Goal: Task Accomplishment & Management: Manage account settings

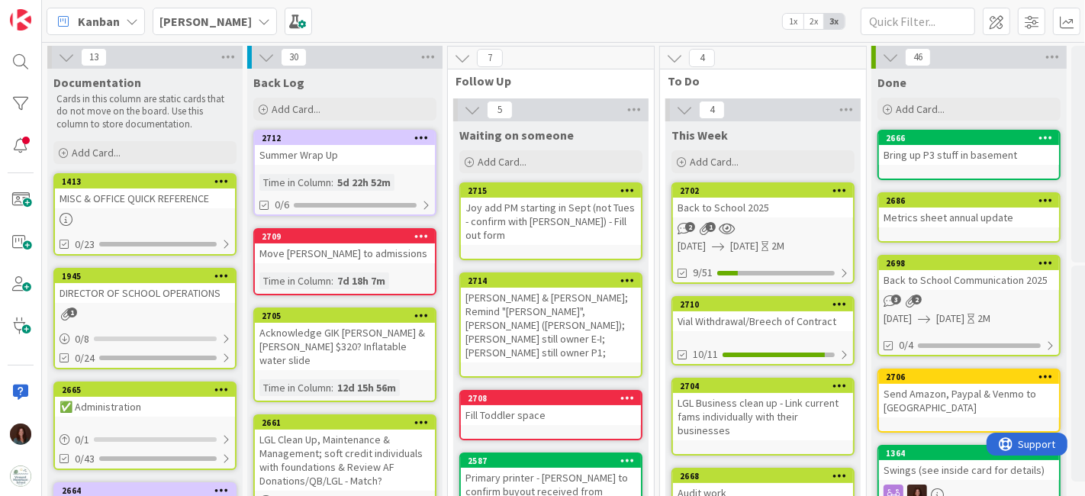
click at [746, 195] on div "2702" at bounding box center [763, 191] width 180 height 14
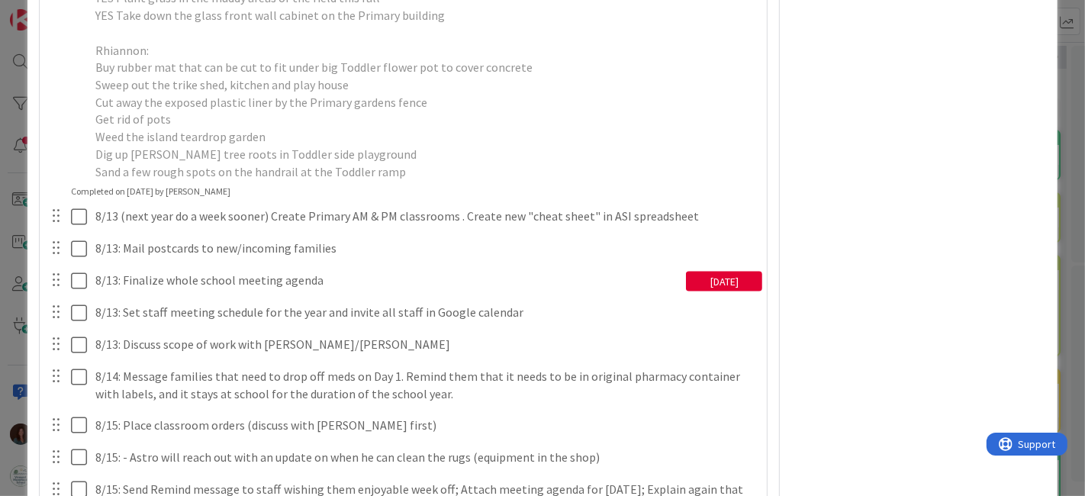
scroll to position [2204, 0]
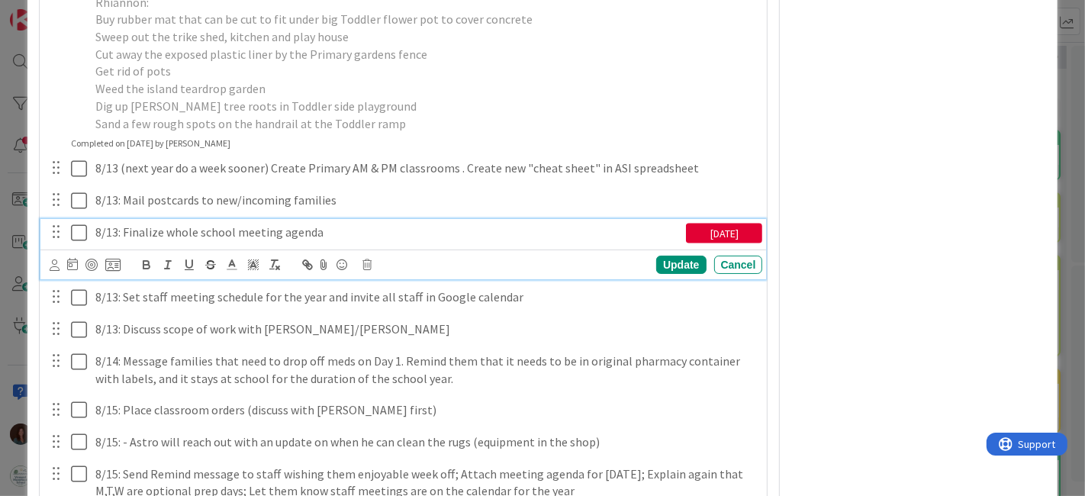
type textarea "x"
click at [116, 241] on p "8/13: Finalize whole school meeting agenda" at bounding box center [387, 233] width 585 height 18
click at [677, 274] on div "Update" at bounding box center [681, 265] width 50 height 18
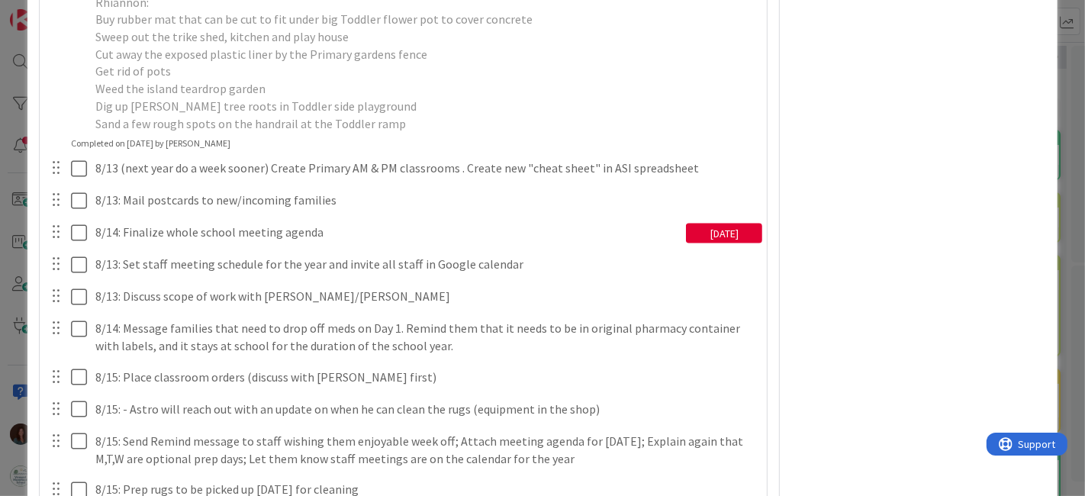
type textarea "x"
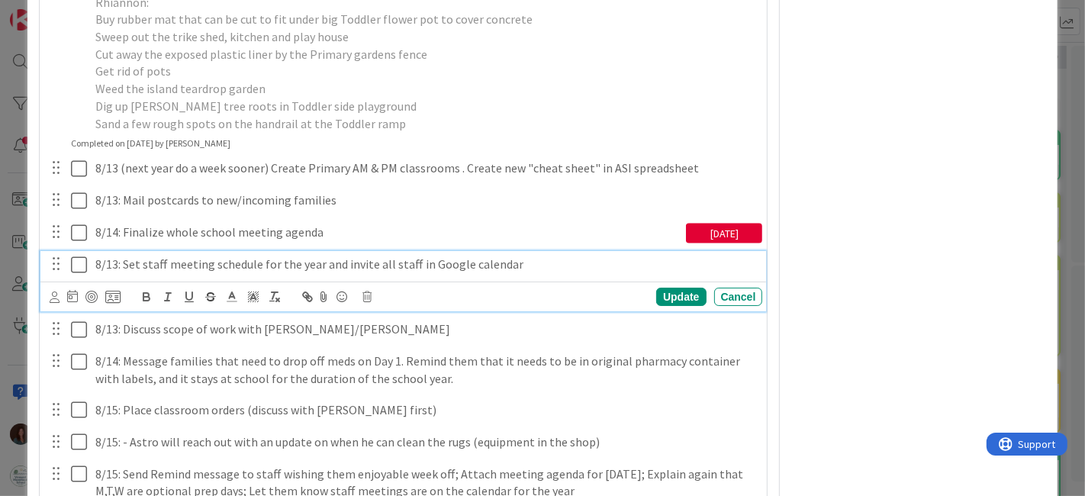
click at [117, 273] on p "8/13: Set staff meeting schedule for the year and invite all staff in Google ca…" at bounding box center [426, 265] width 662 height 18
click at [670, 306] on div "Update" at bounding box center [681, 297] width 50 height 18
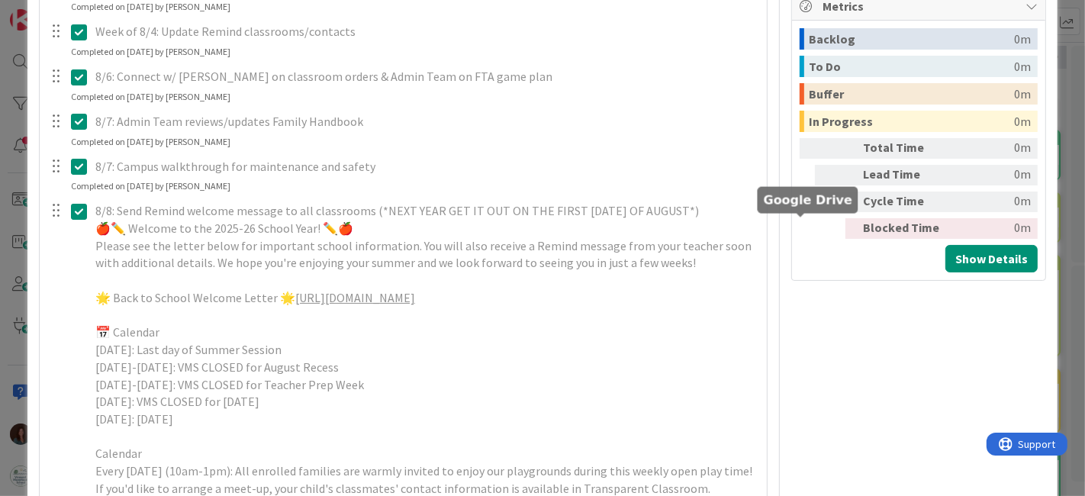
scroll to position [0, 0]
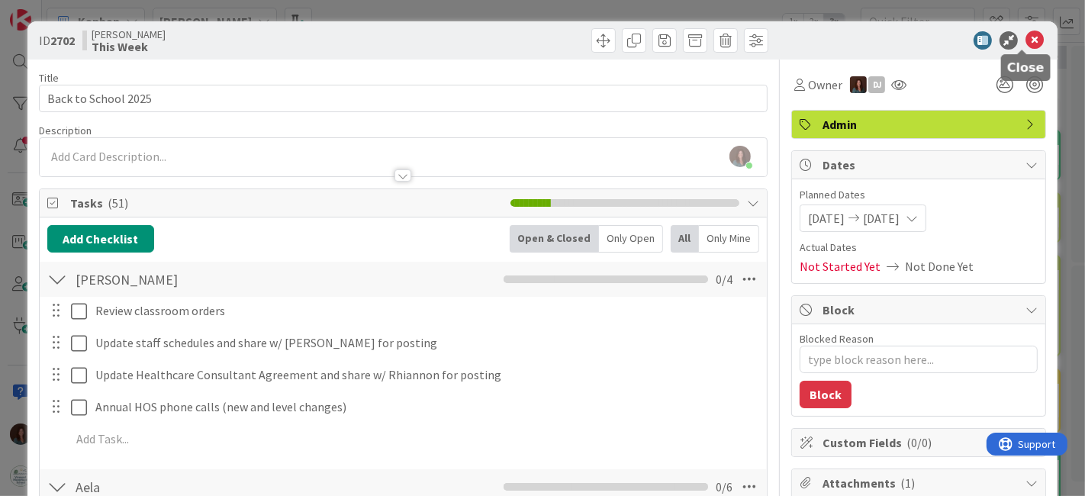
click at [1026, 41] on icon at bounding box center [1035, 40] width 18 height 18
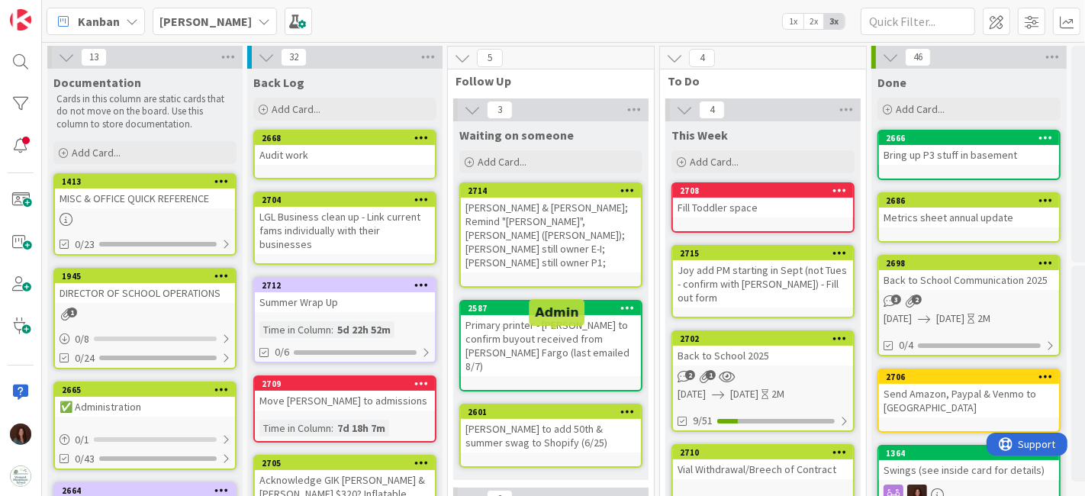
scroll to position [85, 0]
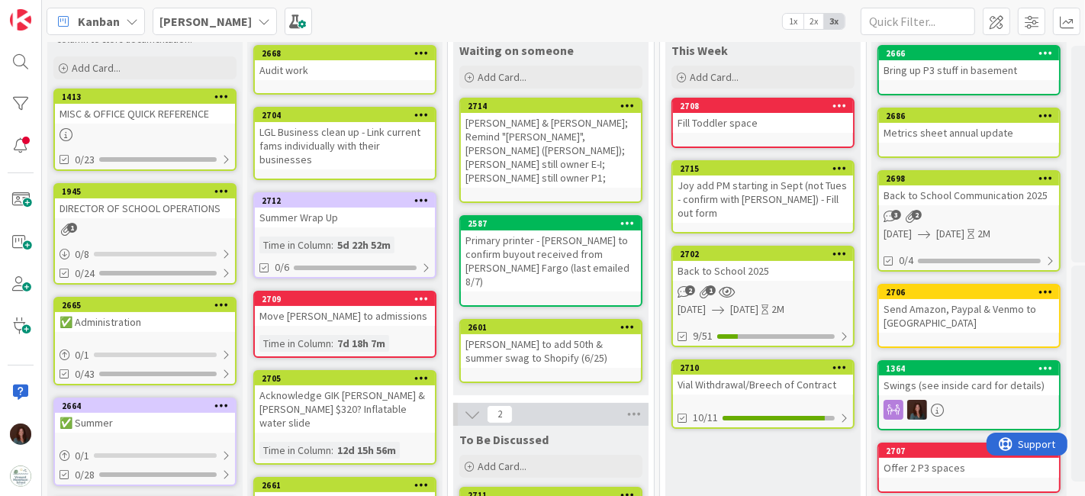
click at [209, 29] on span "[PERSON_NAME]" at bounding box center [206, 21] width 92 height 18
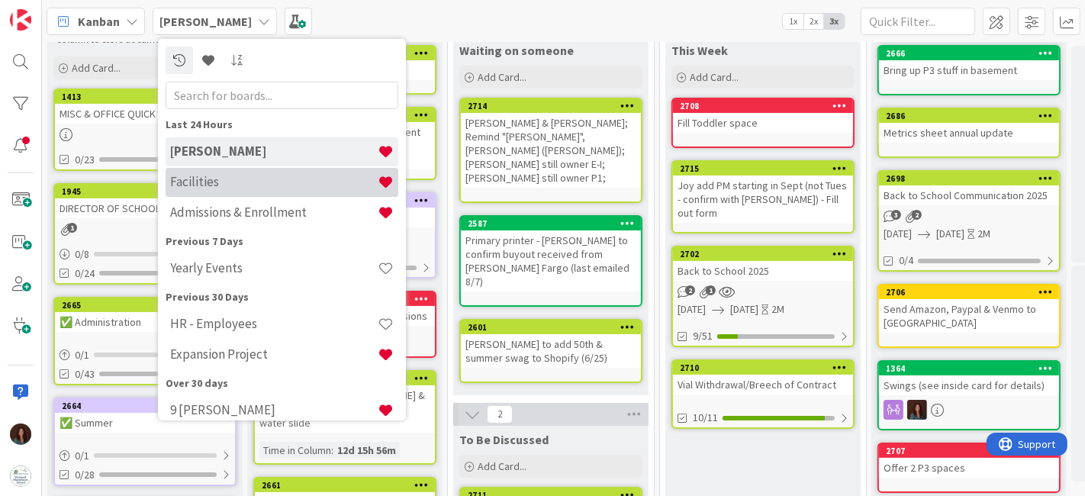
click at [205, 187] on h4 "Facilities" at bounding box center [274, 181] width 208 height 15
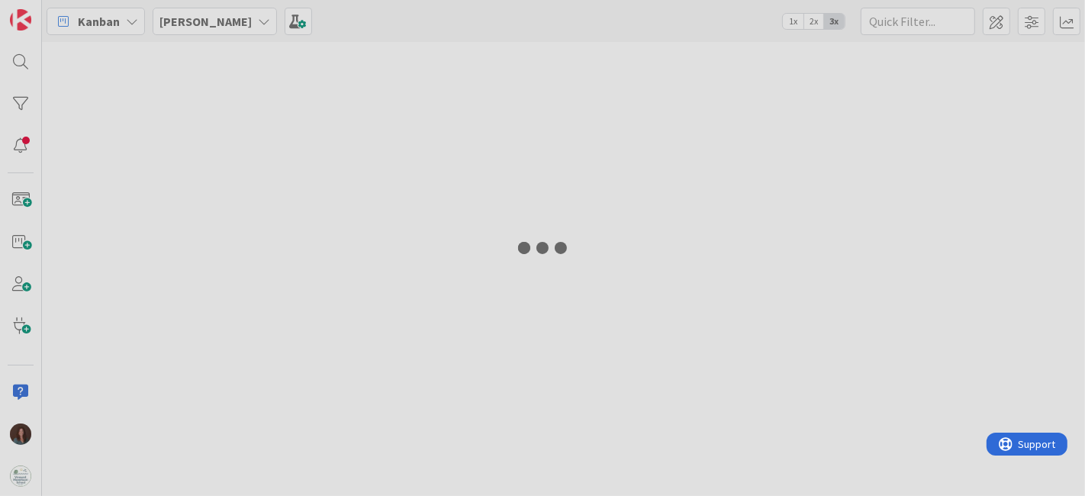
click at [195, 23] on div at bounding box center [542, 248] width 1085 height 496
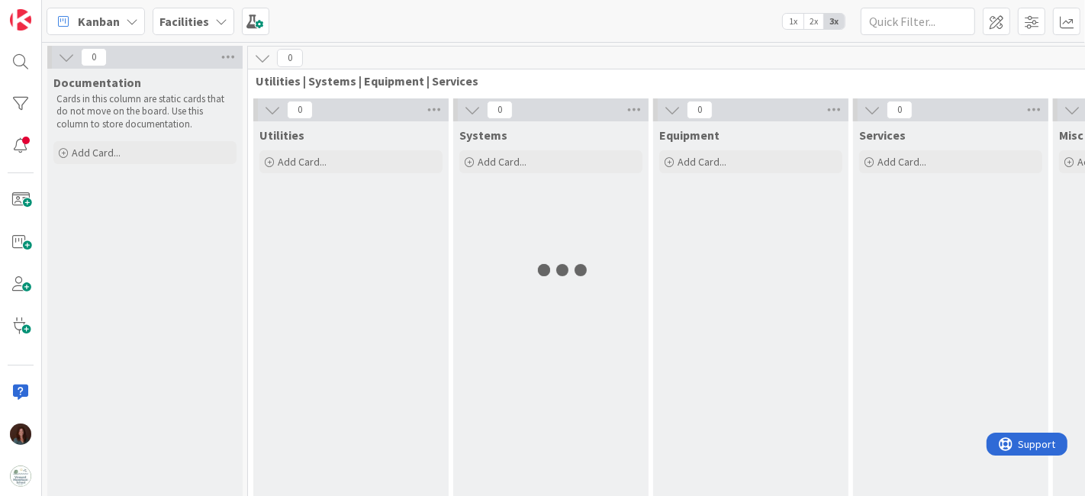
click at [215, 22] on icon at bounding box center [221, 21] width 12 height 12
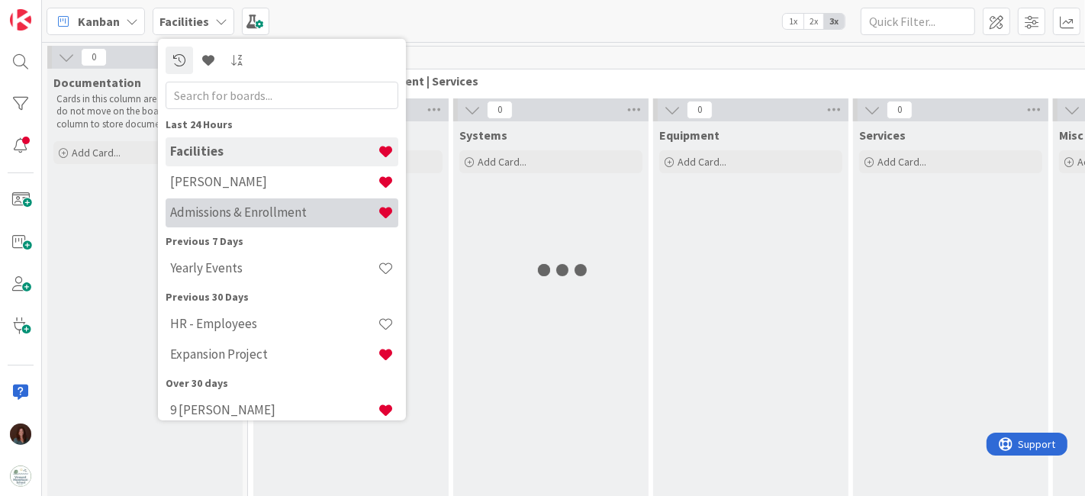
drag, startPoint x: 224, startPoint y: 214, endPoint x: 329, endPoint y: 270, distance: 118.5
click at [224, 214] on h4 "Admissions & Enrollment" at bounding box center [274, 212] width 208 height 15
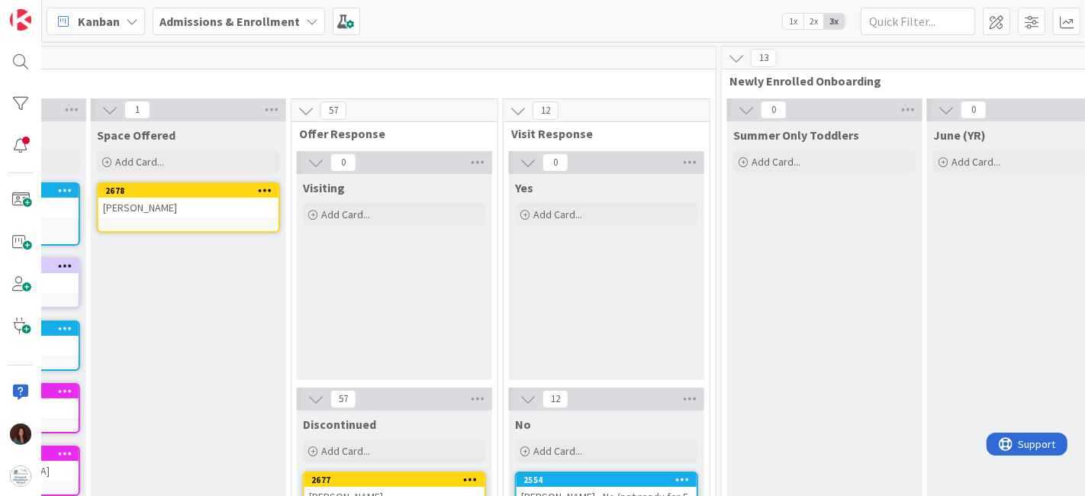
scroll to position [0, 131]
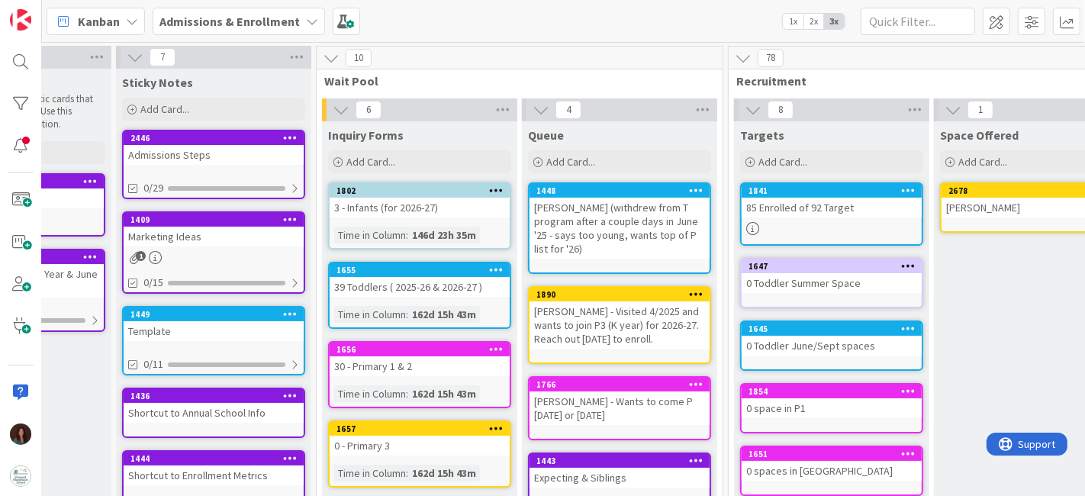
click at [222, 34] on div "Admissions & Enrollment" at bounding box center [239, 21] width 172 height 27
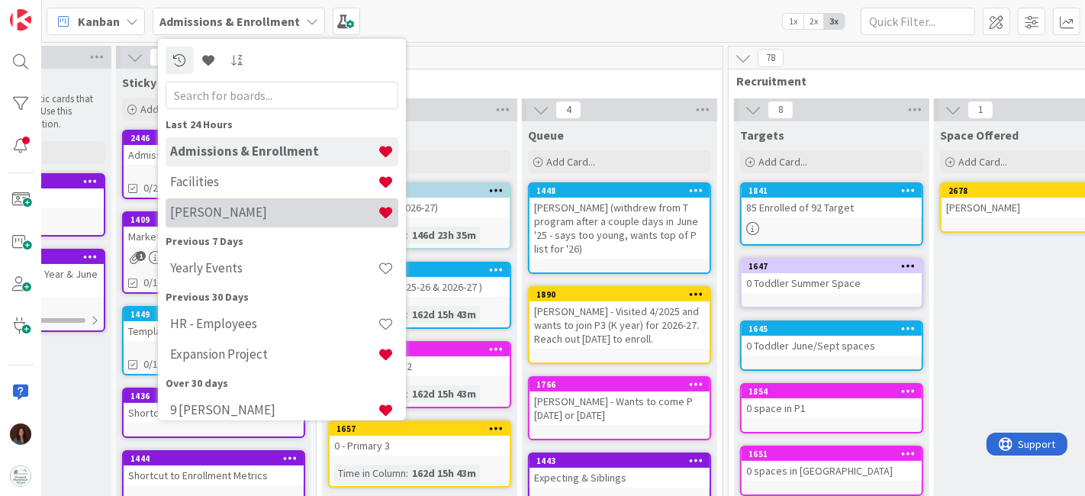
click at [205, 210] on h4 "[PERSON_NAME]" at bounding box center [274, 212] width 208 height 15
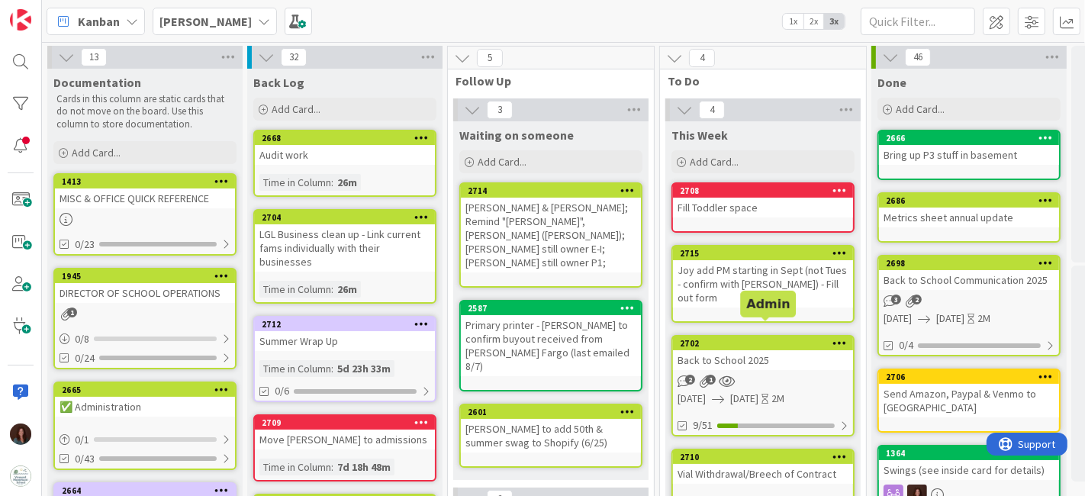
click at [756, 350] on div "Back to School 2025" at bounding box center [763, 360] width 180 height 20
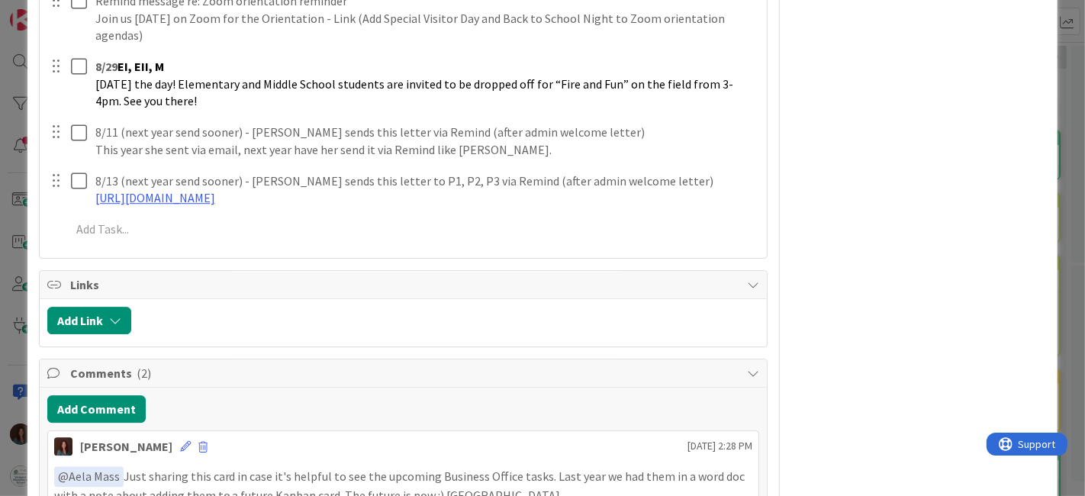
scroll to position [3646, 0]
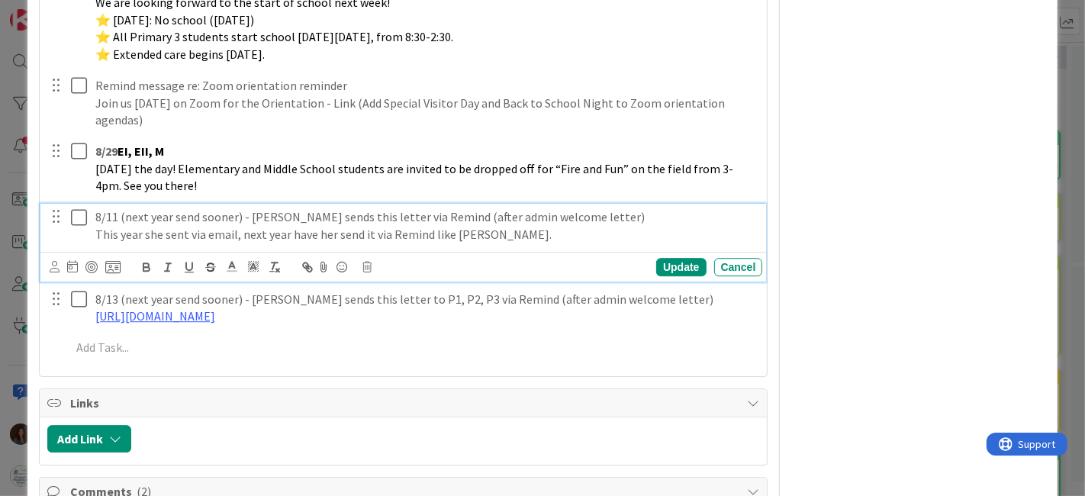
click at [515, 243] on p "This year she sent via email, next year have her send it via Remind like [PERSO…" at bounding box center [426, 235] width 662 height 18
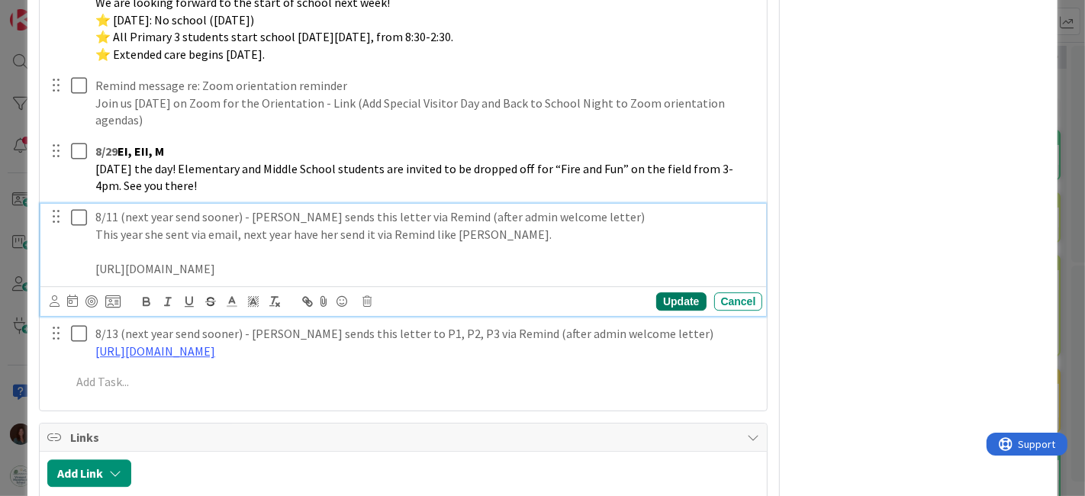
click at [667, 311] on div "Update" at bounding box center [681, 301] width 50 height 18
click at [471, 260] on p at bounding box center [426, 252] width 662 height 18
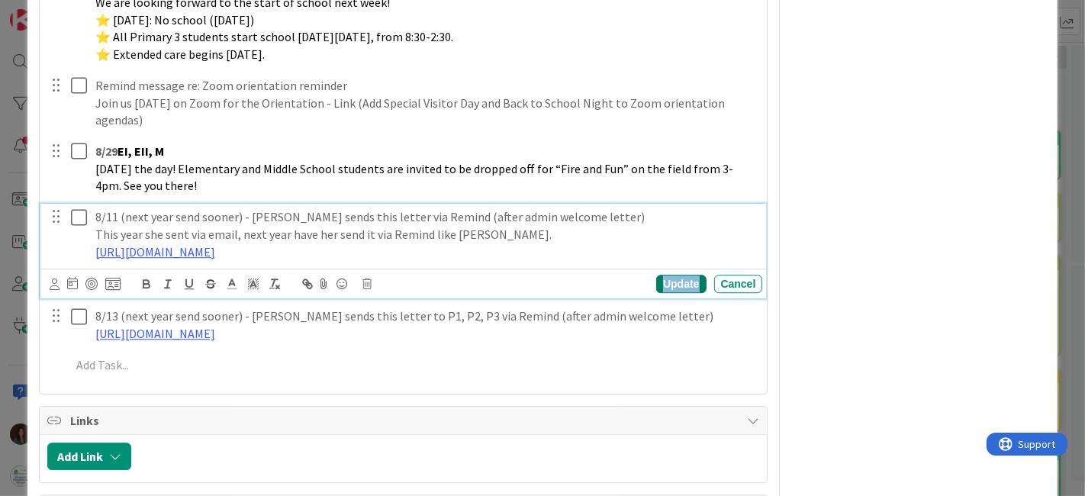
click at [685, 293] on div "Update" at bounding box center [681, 284] width 50 height 18
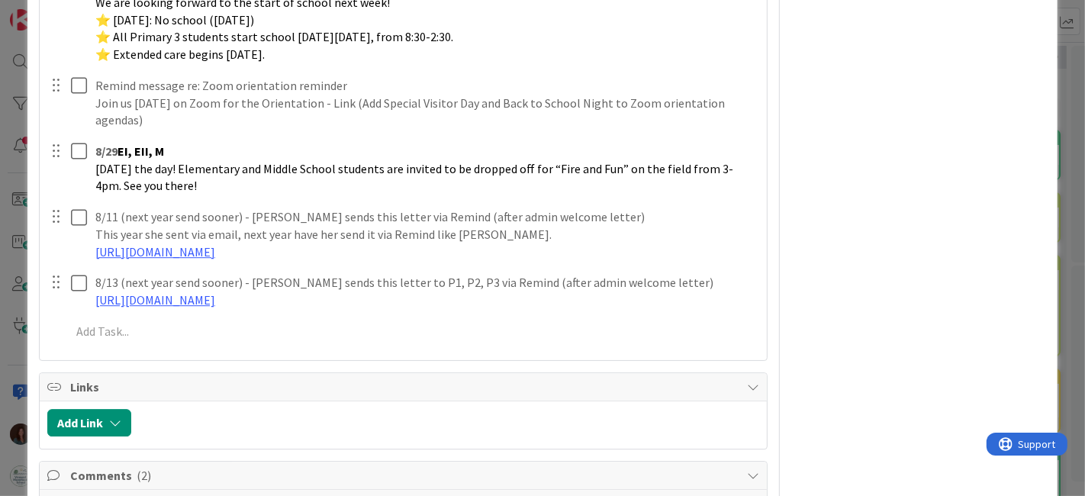
scroll to position [3561, 0]
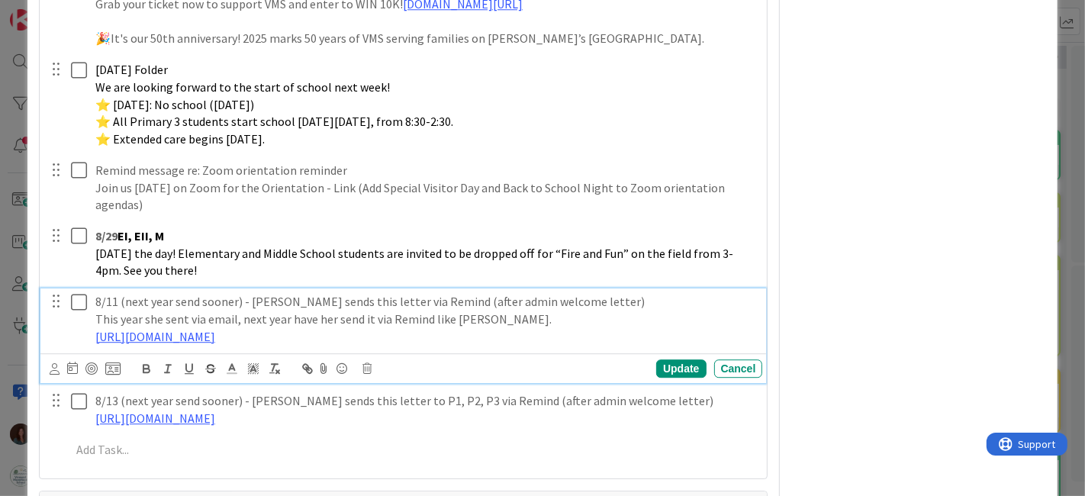
click at [80, 311] on icon at bounding box center [82, 302] width 23 height 18
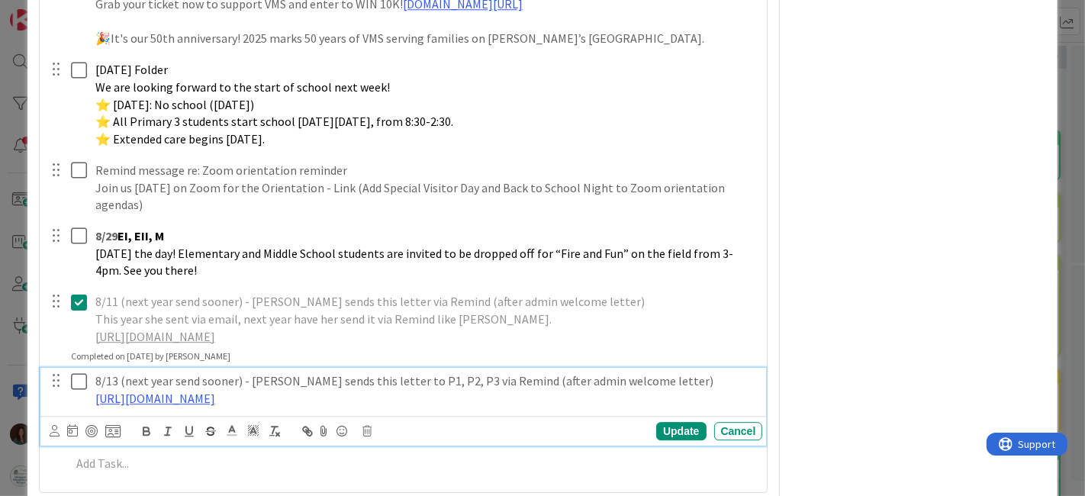
click at [79, 391] on icon at bounding box center [82, 381] width 23 height 18
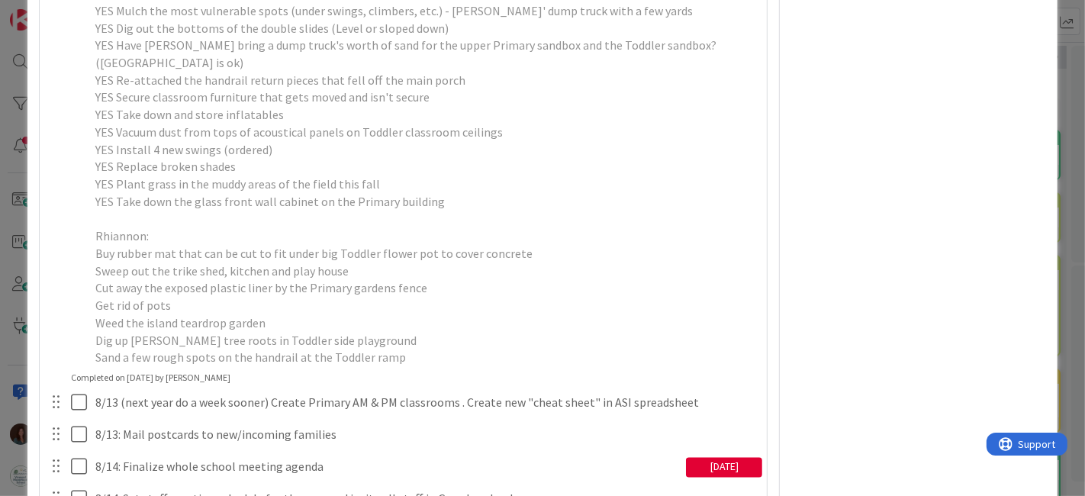
scroll to position [1942, 0]
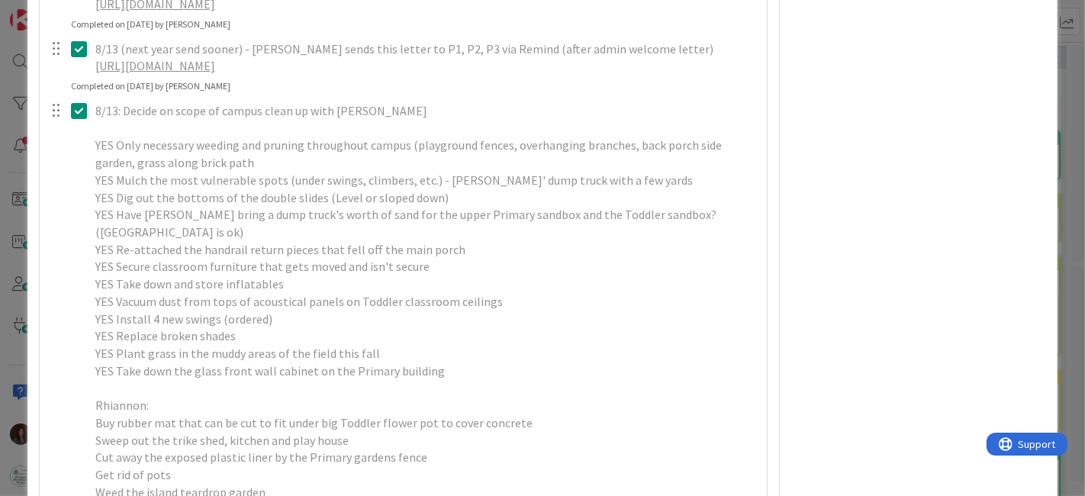
click at [80, 120] on icon at bounding box center [82, 111] width 23 height 18
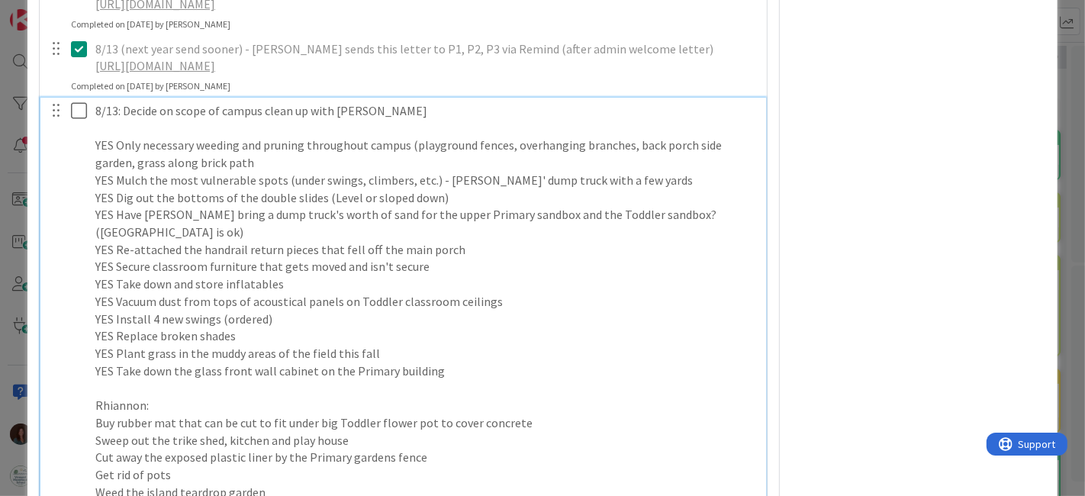
scroll to position [2112, 0]
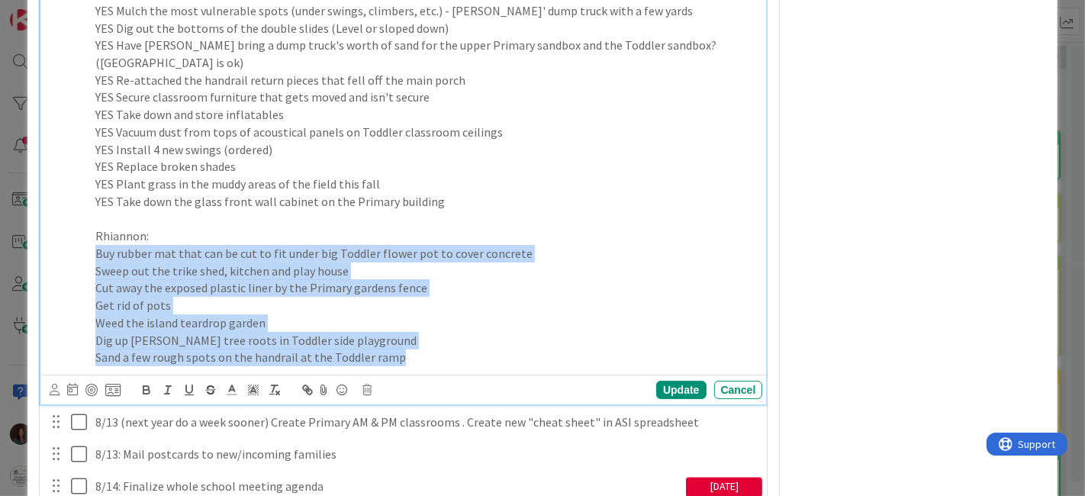
drag, startPoint x: 424, startPoint y: 375, endPoint x: 78, endPoint y: 272, distance: 361.5
click at [78, 272] on div "8/13: Decide on scope of campus clean up with [PERSON_NAME] YES Only necessary …" at bounding box center [405, 149] width 717 height 443
copy div "Buy rubber mat that can be cut to fit under big Toddler flower pot to cover con…"
click at [392, 350] on p "Dig up [PERSON_NAME] tree roots in Toddler side playground" at bounding box center [426, 341] width 662 height 18
drag, startPoint x: 425, startPoint y: 374, endPoint x: 52, endPoint y: 247, distance: 394.1
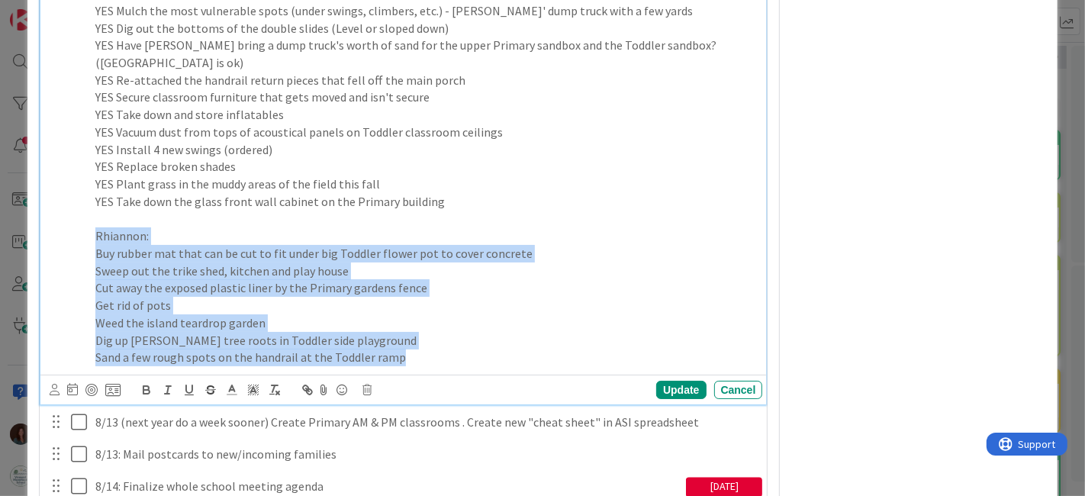
click at [52, 247] on div "8/13: Decide on scope of campus clean up with [PERSON_NAME] YES Only necessary …" at bounding box center [405, 149] width 717 height 443
copy div "[PERSON_NAME]: Buy rubber mat that can be cut to fit under big Toddler flower p…"
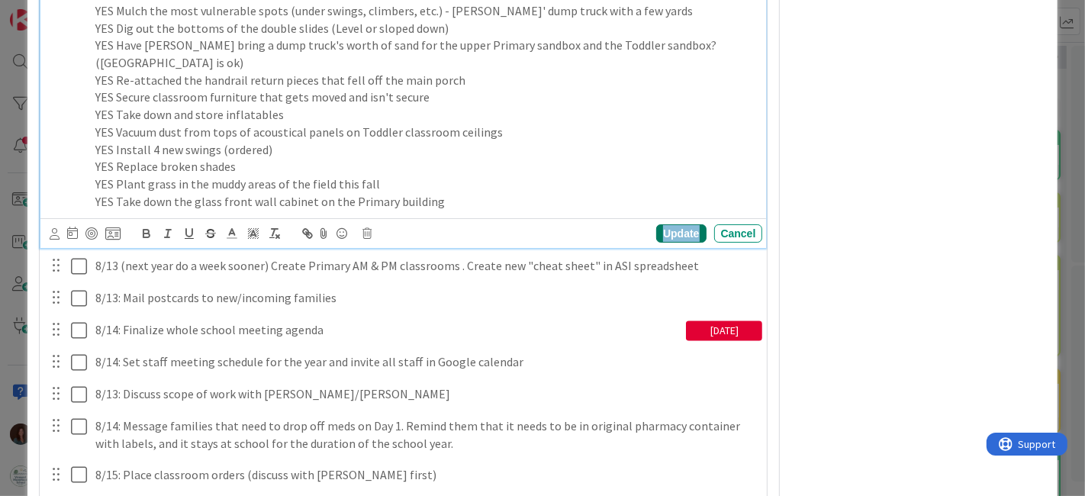
click at [672, 243] on div "Update" at bounding box center [681, 233] width 50 height 18
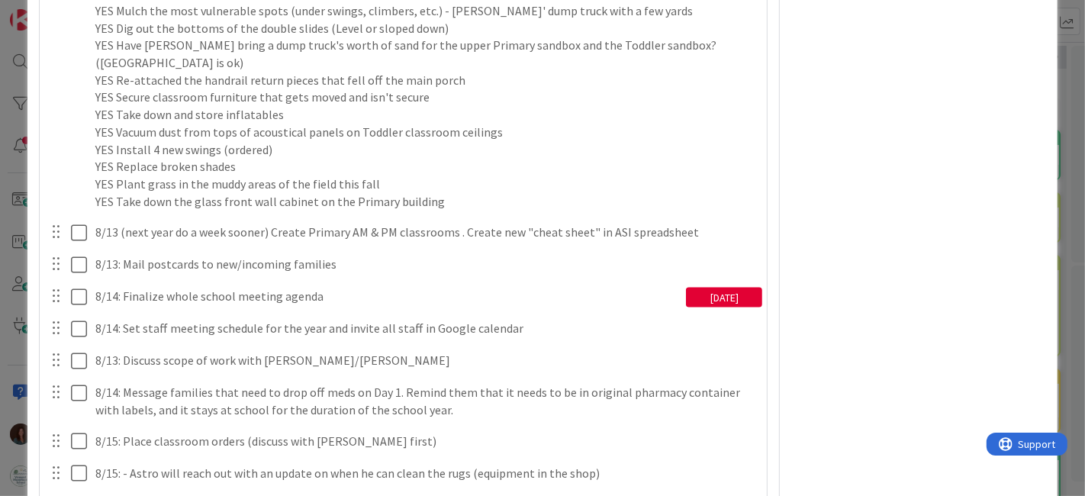
scroll to position [1772, 0]
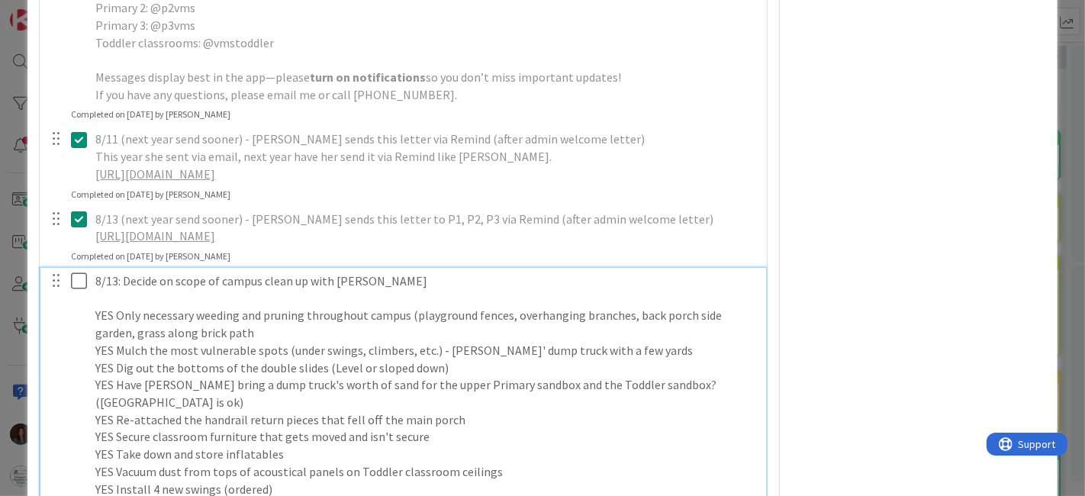
click at [74, 290] on icon at bounding box center [82, 281] width 23 height 18
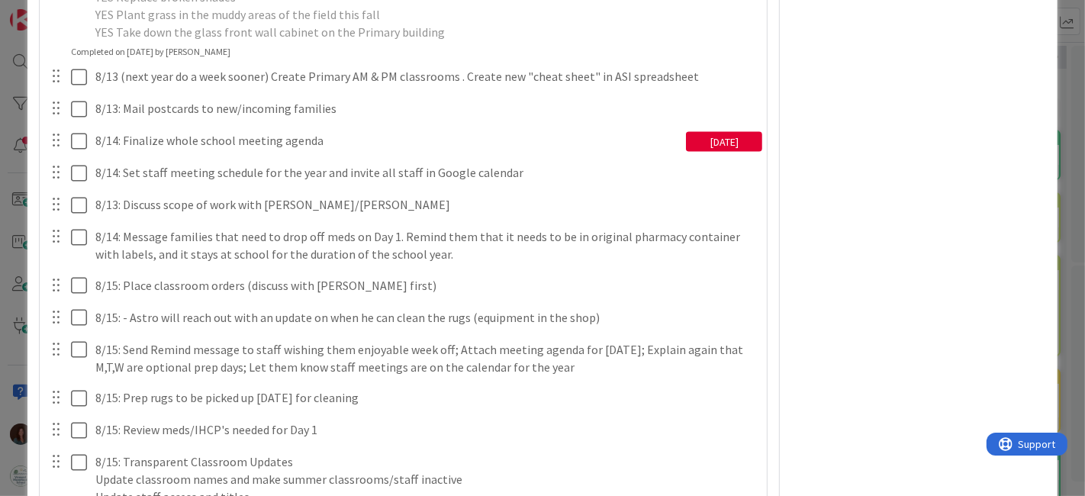
scroll to position [3723, 0]
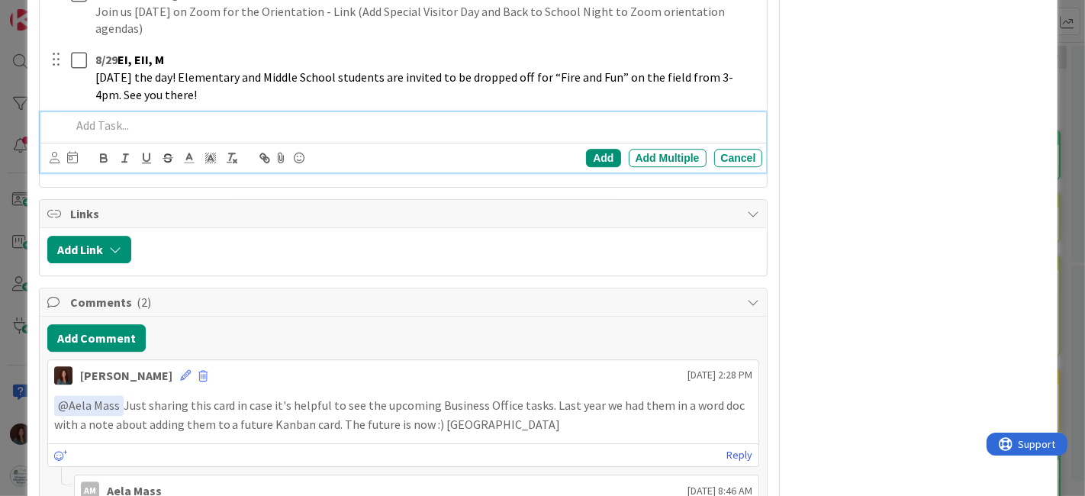
click at [171, 134] on p at bounding box center [414, 126] width 686 height 18
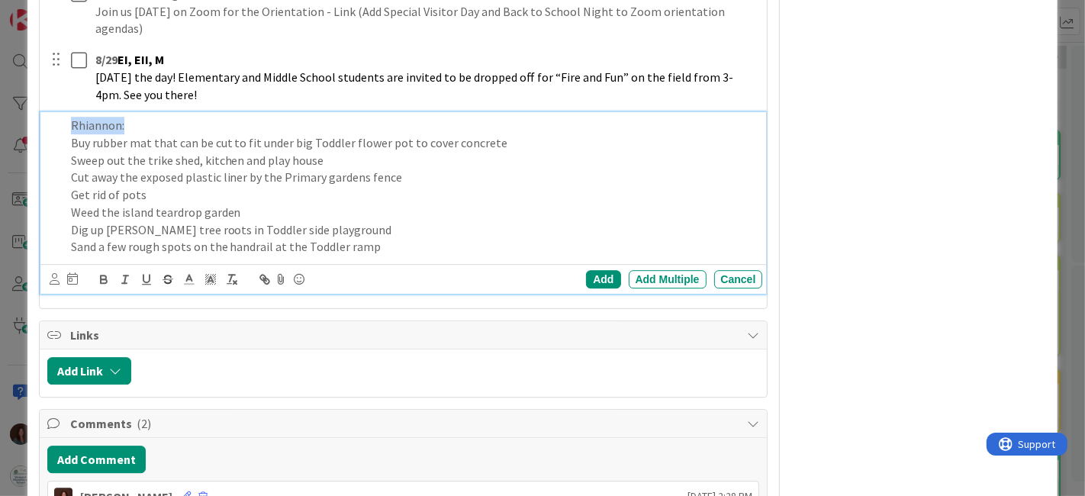
drag, startPoint x: 141, startPoint y: 137, endPoint x: 57, endPoint y: 138, distance: 84.0
click at [57, 138] on div "[PERSON_NAME]: Buy rubber mat that can be cut to fit under big Toddler flower p…" at bounding box center [405, 186] width 717 height 148
click at [69, 150] on div "Buy rubber mat that can be cut to fit under big Toddler flower pot to cover con…" at bounding box center [414, 186] width 698 height 148
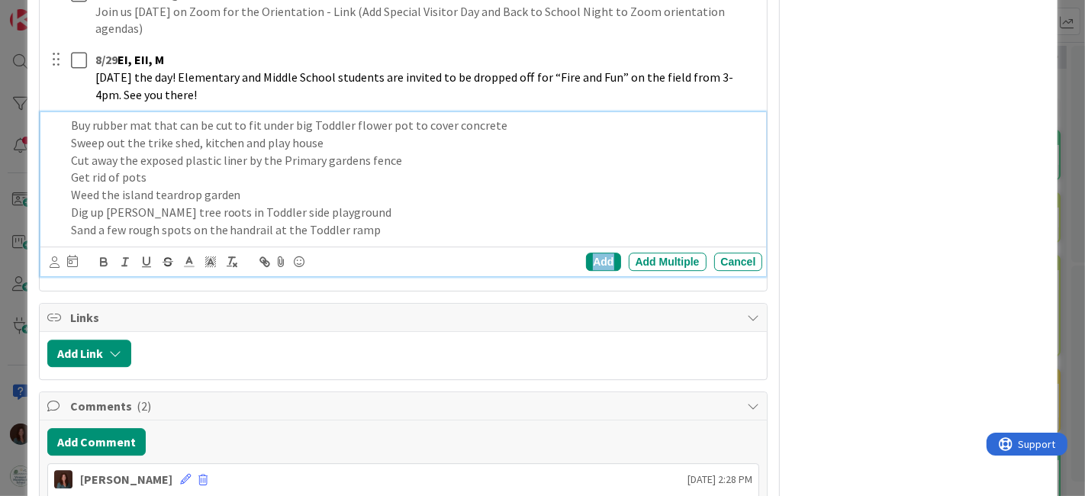
click at [586, 271] on div "Add" at bounding box center [603, 262] width 34 height 18
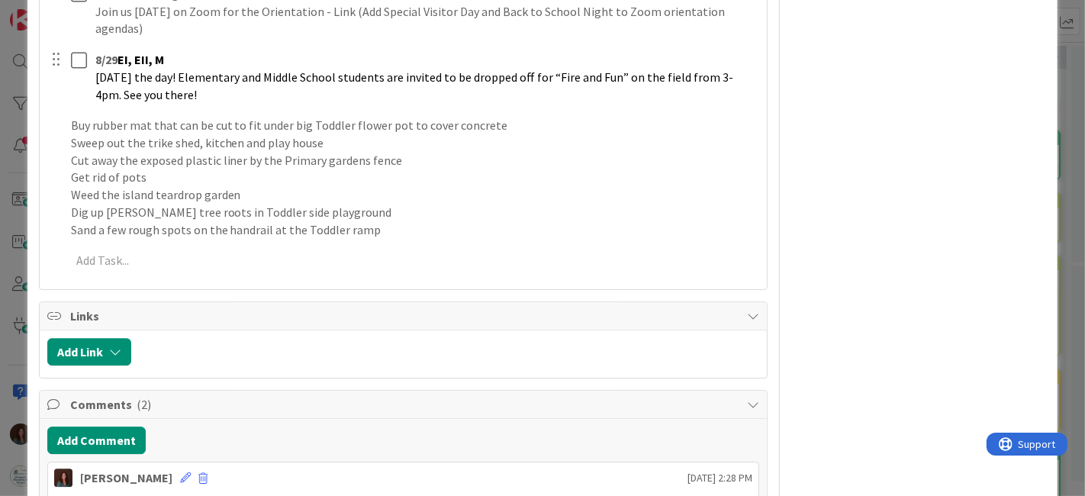
type textarea "x"
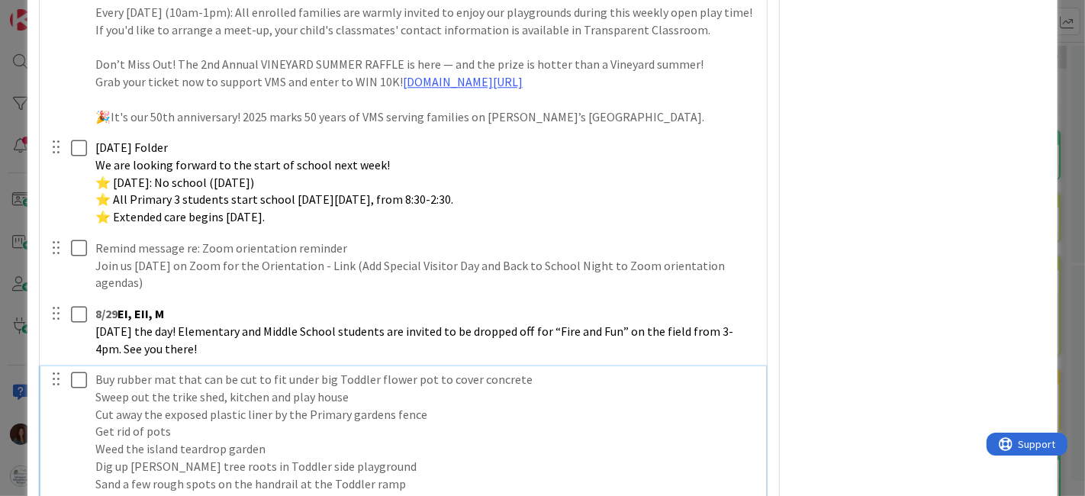
click at [95, 388] on p "Buy rubber mat that can be cut to fit under big Toddler flower pot to cover con…" at bounding box center [426, 380] width 662 height 18
click at [105, 388] on p "8/Buy rubber mat that can be cut to fit under big Toddler flower pot to cover c…" at bounding box center [426, 380] width 662 height 18
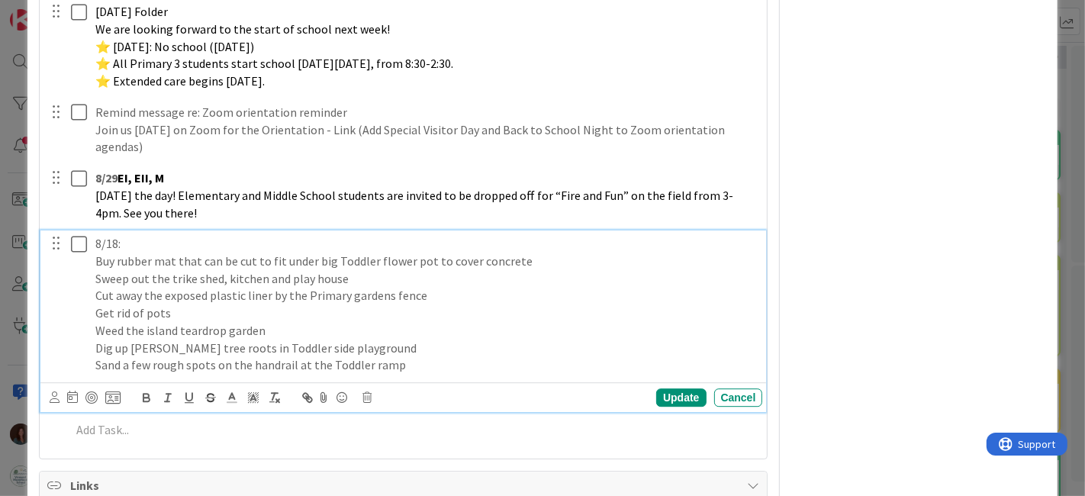
scroll to position [3638, 0]
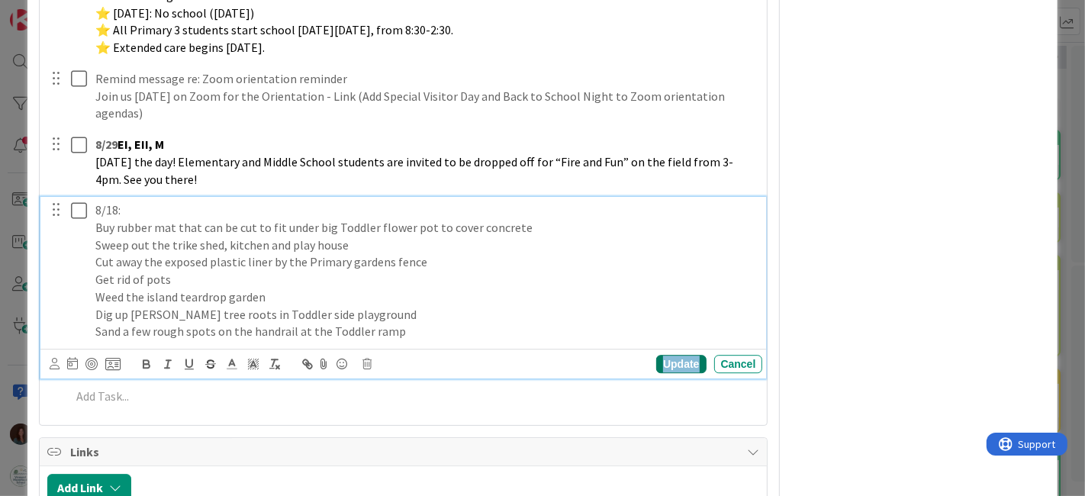
click at [684, 372] on div "Update" at bounding box center [681, 364] width 50 height 18
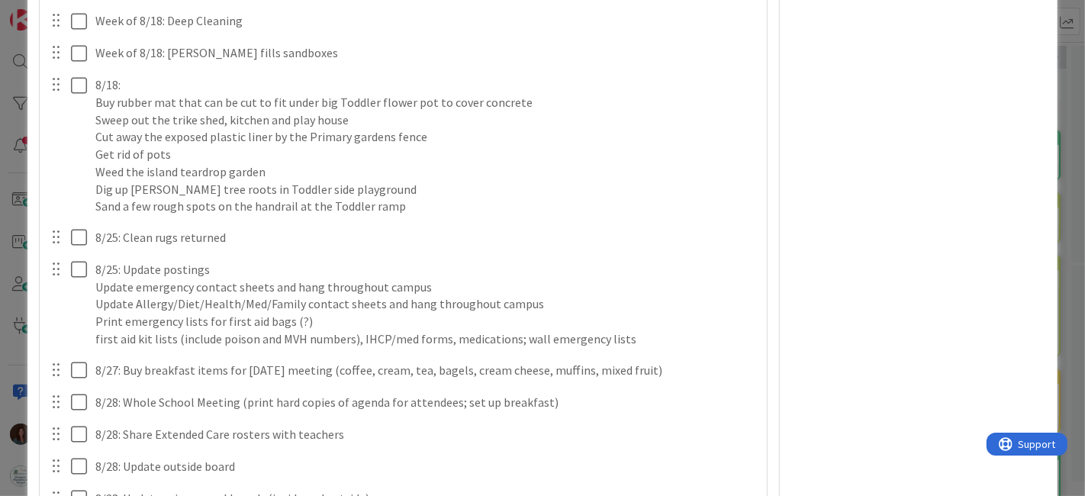
scroll to position [2699, 0]
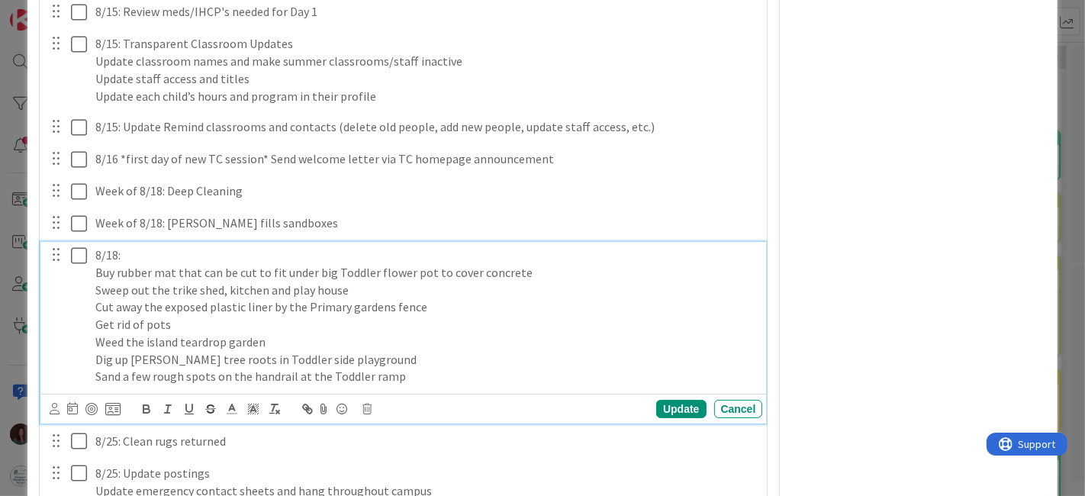
click at [175, 264] on p "8/18:" at bounding box center [426, 256] width 662 height 18
click at [192, 264] on p "8/18: Complete faculties tasks" at bounding box center [426, 256] width 662 height 18
click at [195, 264] on p "8/18: Complete facilties tasks" at bounding box center [426, 256] width 662 height 18
click at [318, 264] on p "8/18: Complete facilities tasks" at bounding box center [426, 256] width 662 height 18
click at [692, 418] on div "Update" at bounding box center [681, 409] width 50 height 18
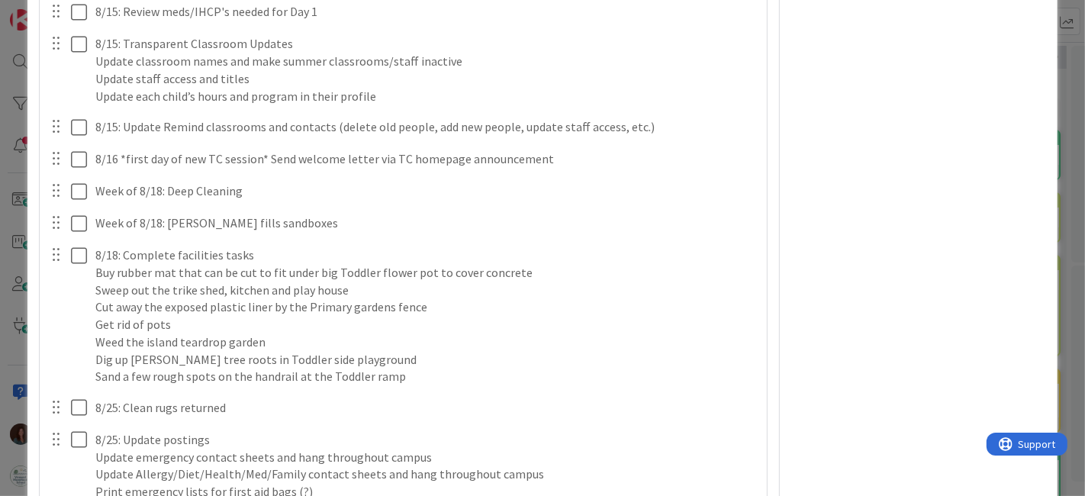
type textarea "x"
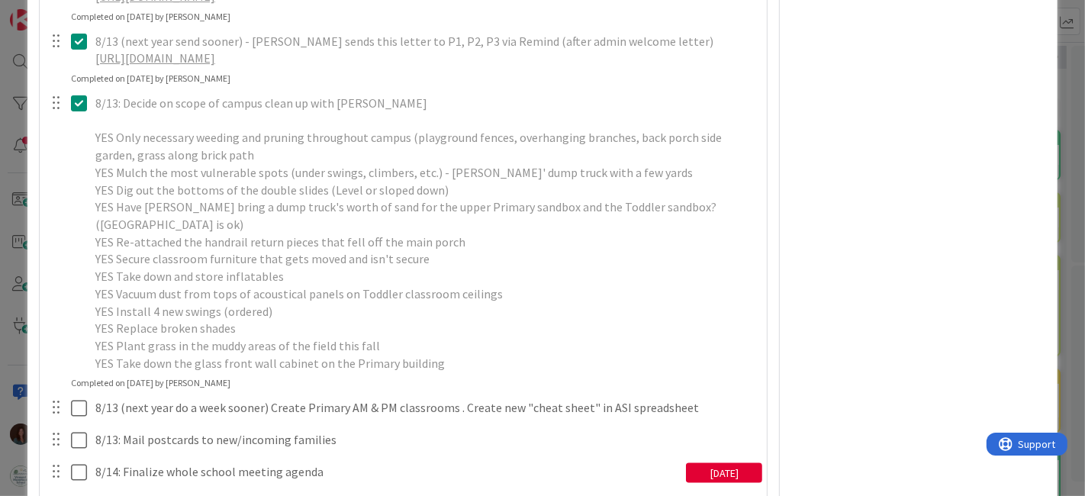
scroll to position [2119, 0]
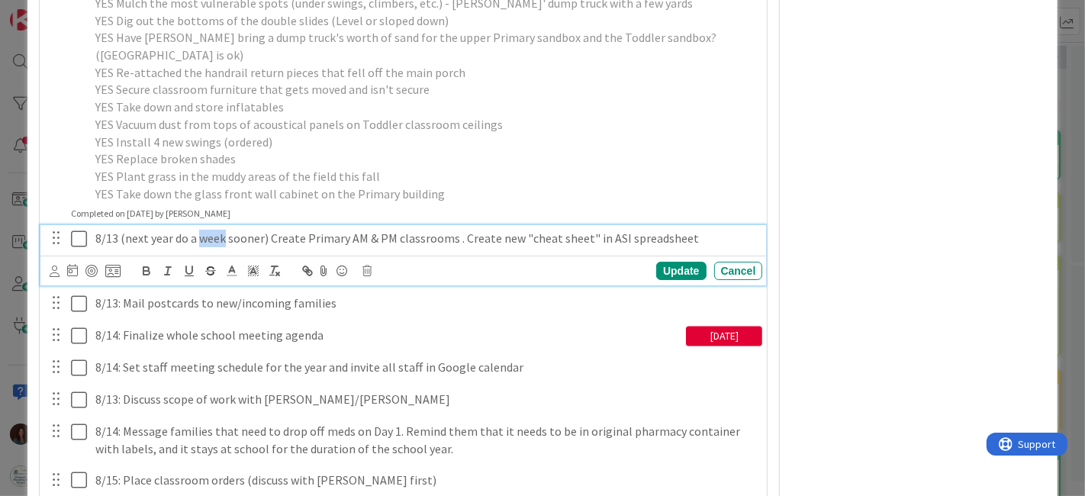
drag, startPoint x: 224, startPoint y: 256, endPoint x: 268, endPoint y: 404, distance: 155.3
click at [198, 247] on p "8/13 (next year do a week sooner) Create Primary AM & PM classrooms . Create ne…" at bounding box center [426, 239] width 662 height 18
click at [669, 280] on div "Update" at bounding box center [681, 271] width 50 height 18
click at [197, 247] on p "8/13 (next year do a sooner) Create Primary AM & PM classrooms . Create new "ch…" at bounding box center [426, 239] width 662 height 18
click at [678, 280] on div "Update" at bounding box center [681, 271] width 50 height 18
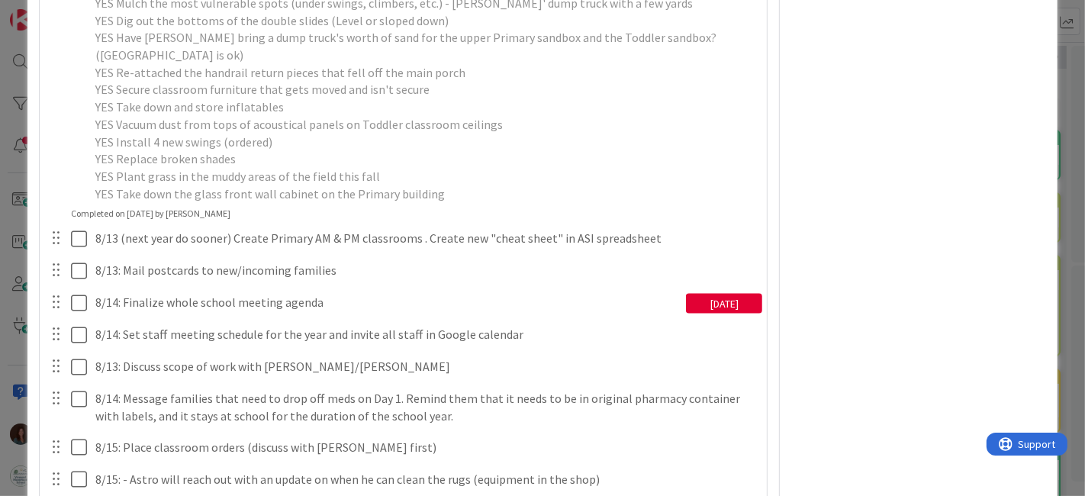
type textarea "x"
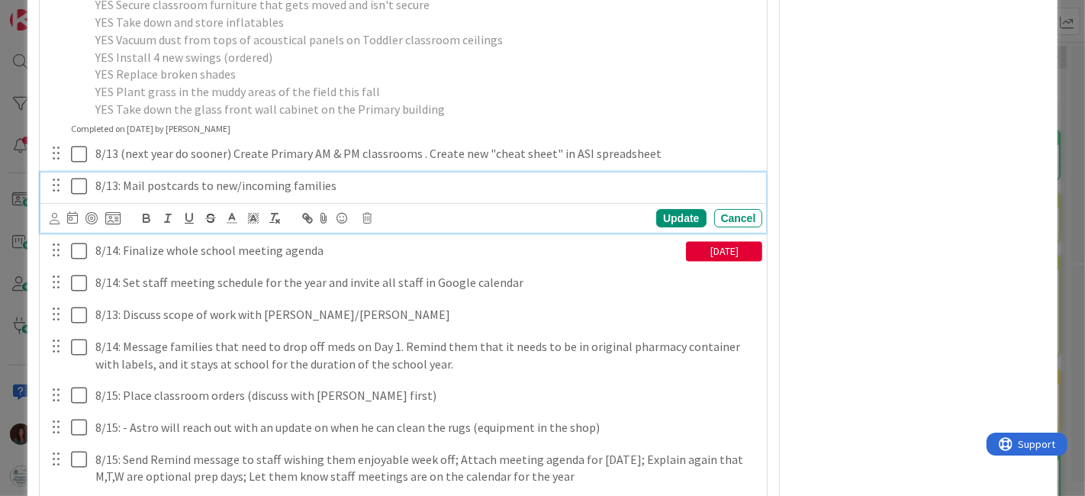
click at [116, 195] on p "8/13: Mail postcards to new/incoming families" at bounding box center [426, 186] width 662 height 18
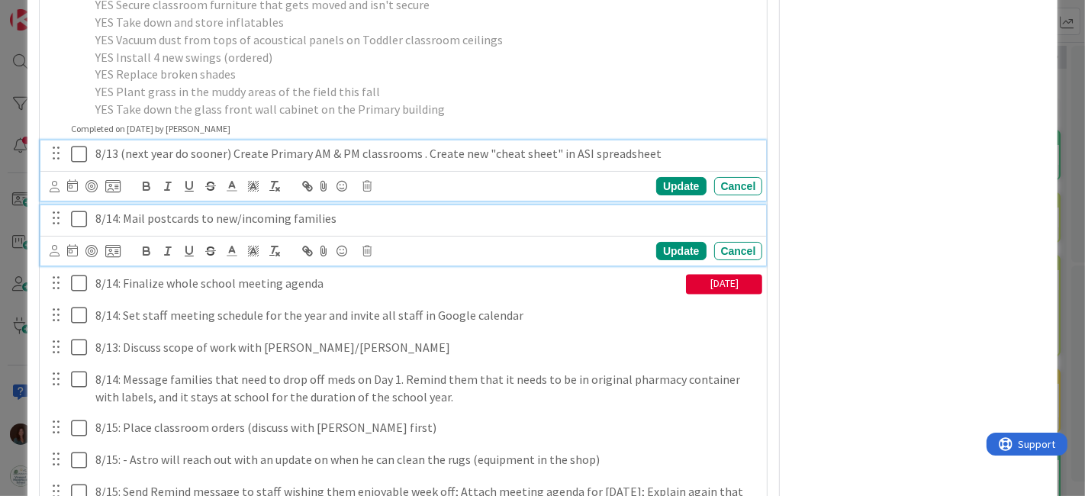
click at [114, 169] on div "8/13 (next year do sooner) Create Primary AM & PM classrooms . Create new "chea…" at bounding box center [403, 170] width 727 height 60
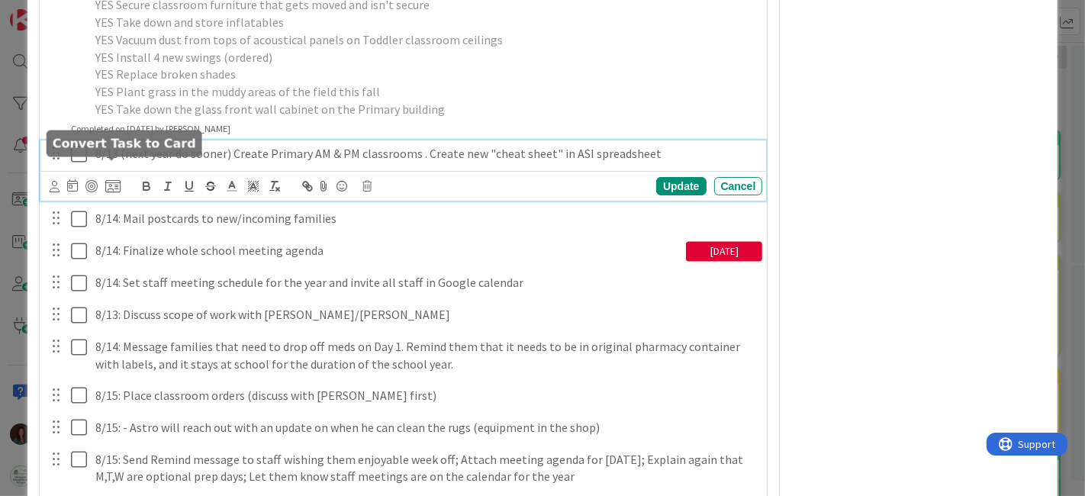
scroll to position [2237, 0]
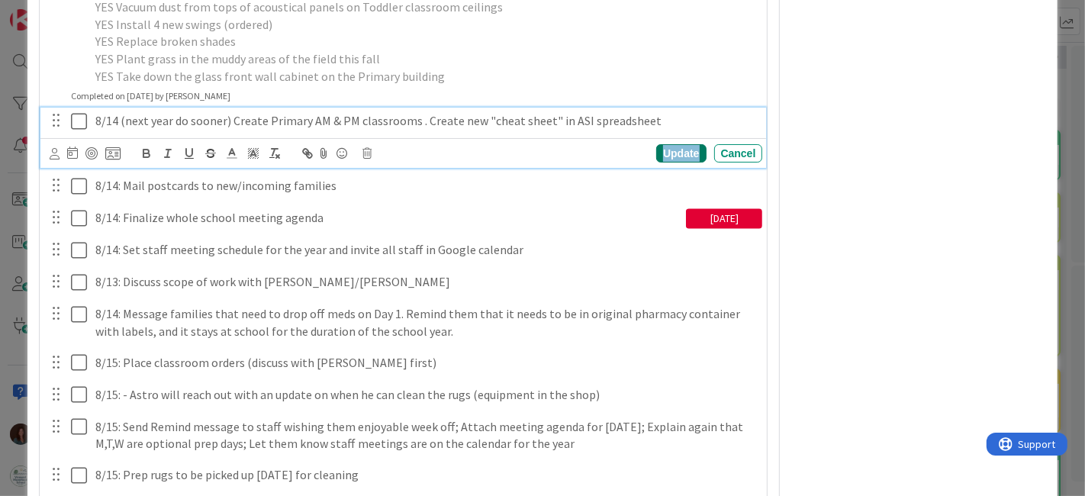
click at [684, 163] on div "Update" at bounding box center [681, 153] width 50 height 18
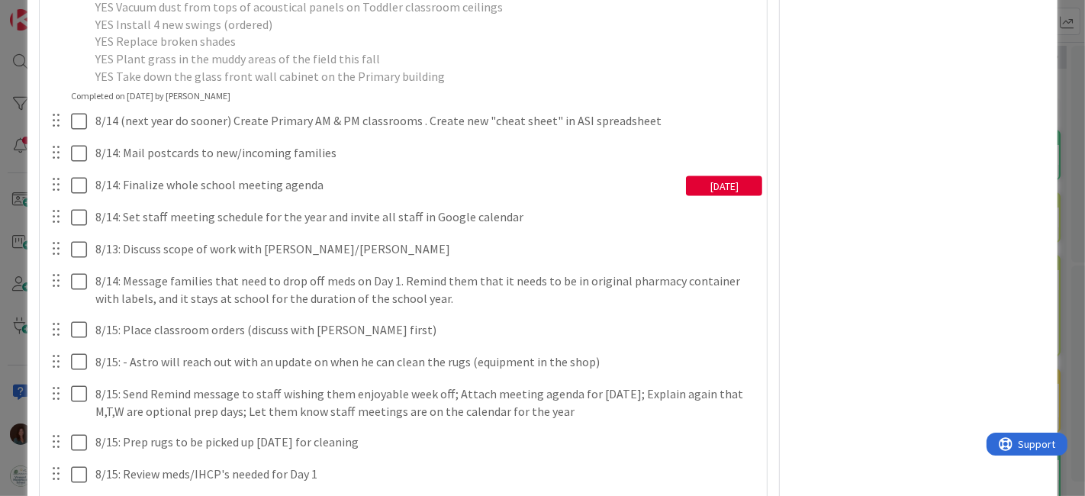
type textarea "x"
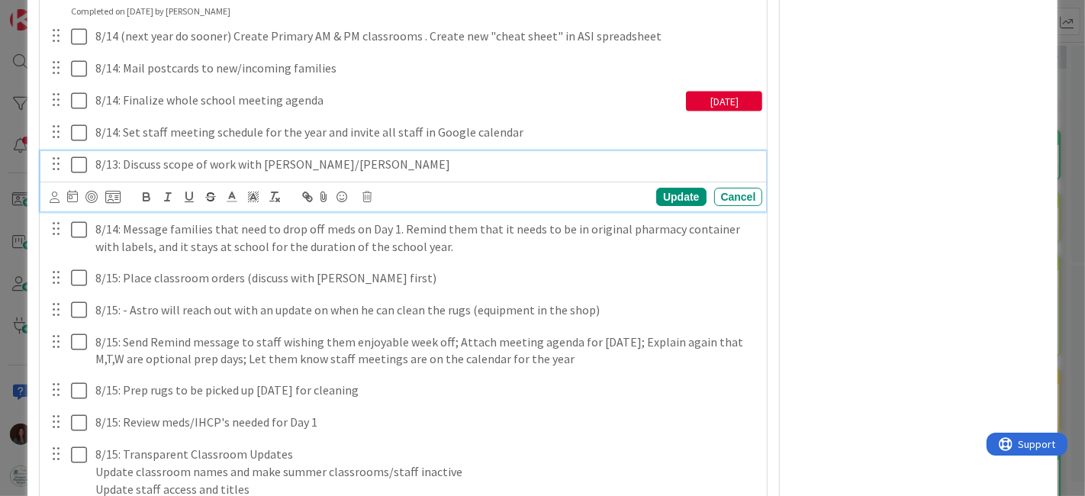
click at [115, 173] on p "8/13: Discuss scope of work with [PERSON_NAME]/[PERSON_NAME]" at bounding box center [426, 165] width 662 height 18
click at [678, 206] on div "Update" at bounding box center [681, 197] width 50 height 18
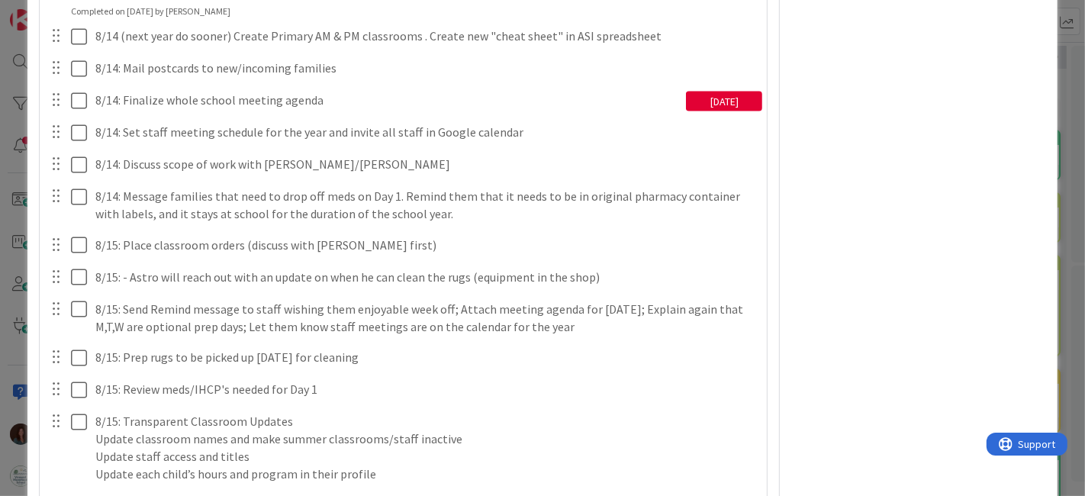
type textarea "x"
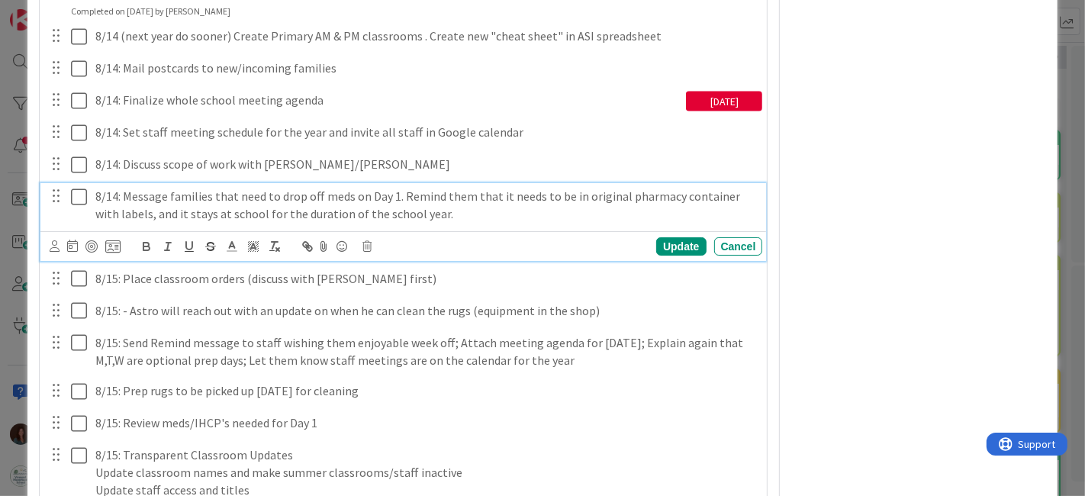
click at [118, 211] on p "8/14: Message families that need to drop off meds on Day 1. Remind them that it…" at bounding box center [426, 205] width 662 height 34
click at [693, 256] on div "Update" at bounding box center [681, 246] width 50 height 18
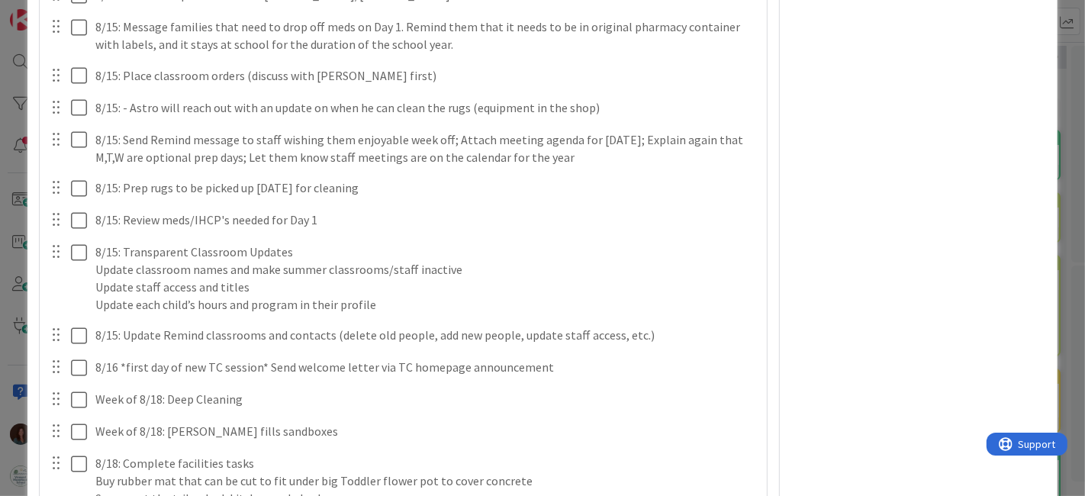
scroll to position [2406, 0]
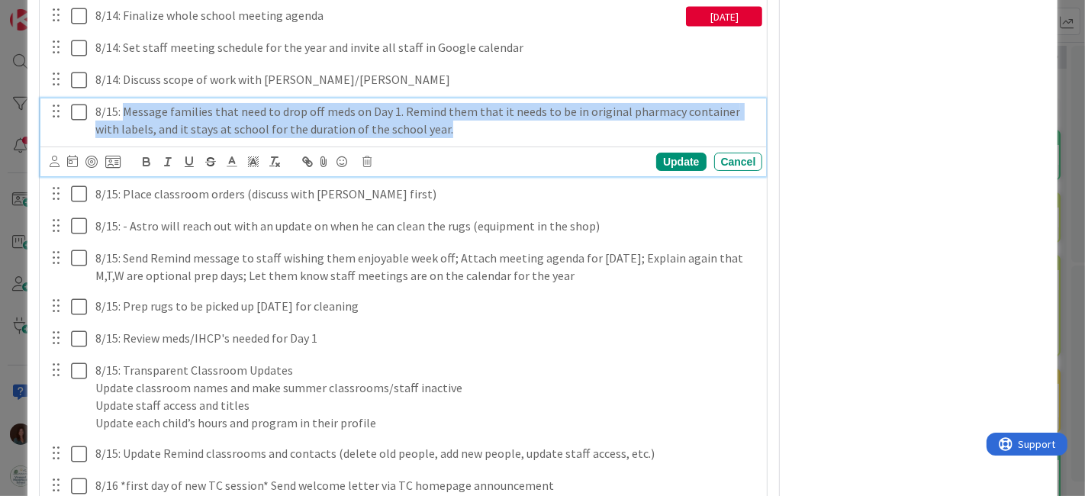
drag, startPoint x: 482, startPoint y: 143, endPoint x: 124, endPoint y: 128, distance: 358.3
click at [124, 128] on p "8/15: Message families that need to drop off meds on Day 1. Remind them that it…" at bounding box center [426, 120] width 662 height 34
copy p "Message families that need to drop off meds on Day 1. Remind them that it needs…"
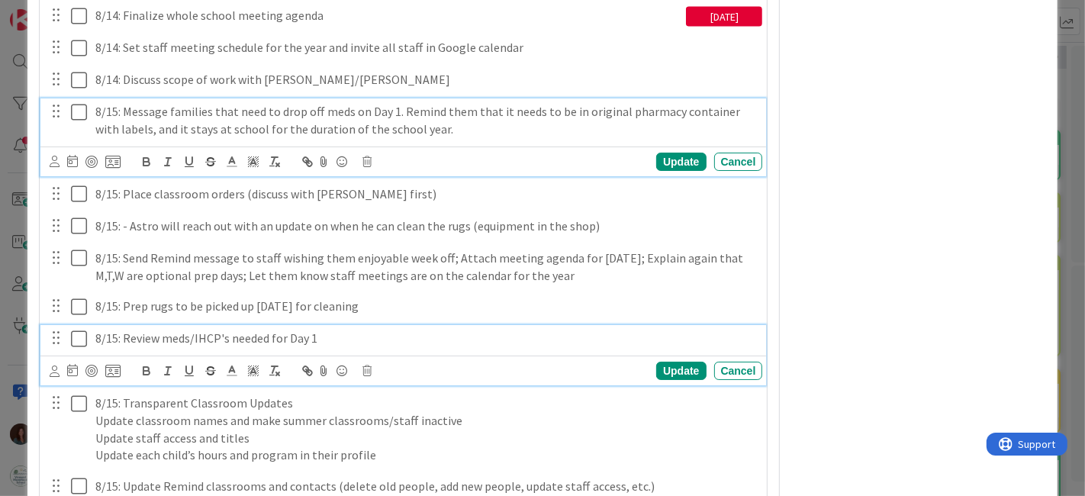
click at [375, 347] on p "8/15: Review meds/IHCP's needed for Day 1" at bounding box center [426, 339] width 662 height 18
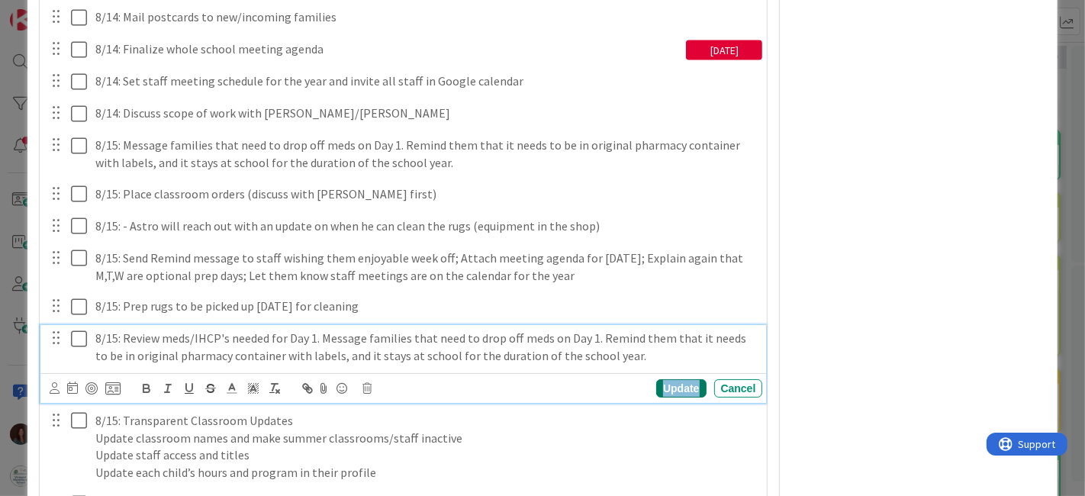
click at [689, 398] on div "Update" at bounding box center [681, 388] width 50 height 18
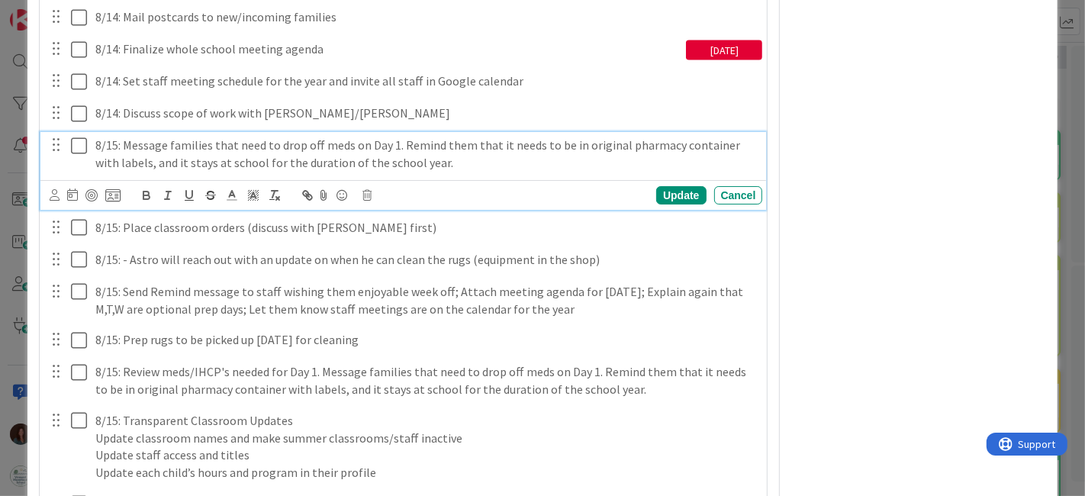
click at [226, 156] on p "8/15: Message families that need to drop off meds on Day 1. Remind them that it…" at bounding box center [426, 154] width 662 height 34
click at [365, 201] on icon at bounding box center [367, 195] width 9 height 11
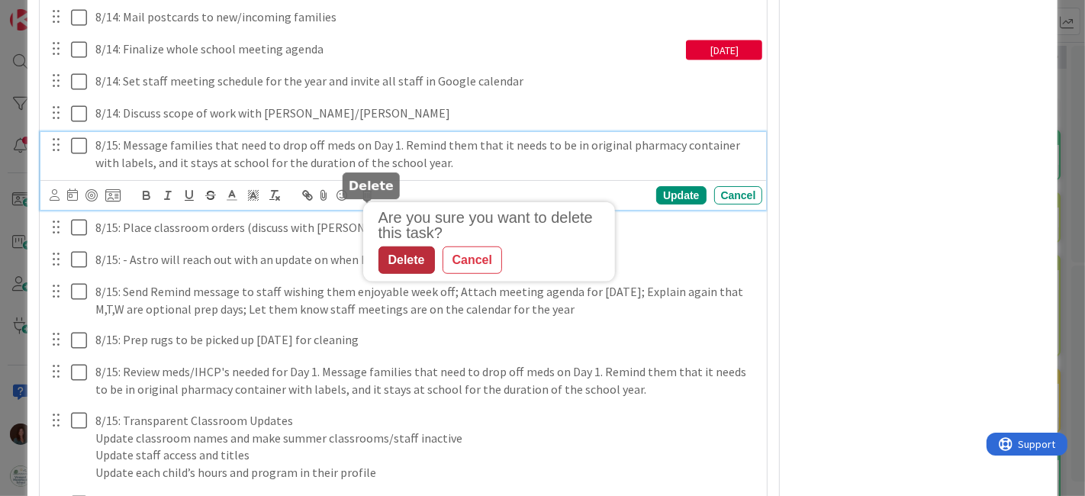
click at [395, 273] on div "Delete" at bounding box center [407, 260] width 56 height 27
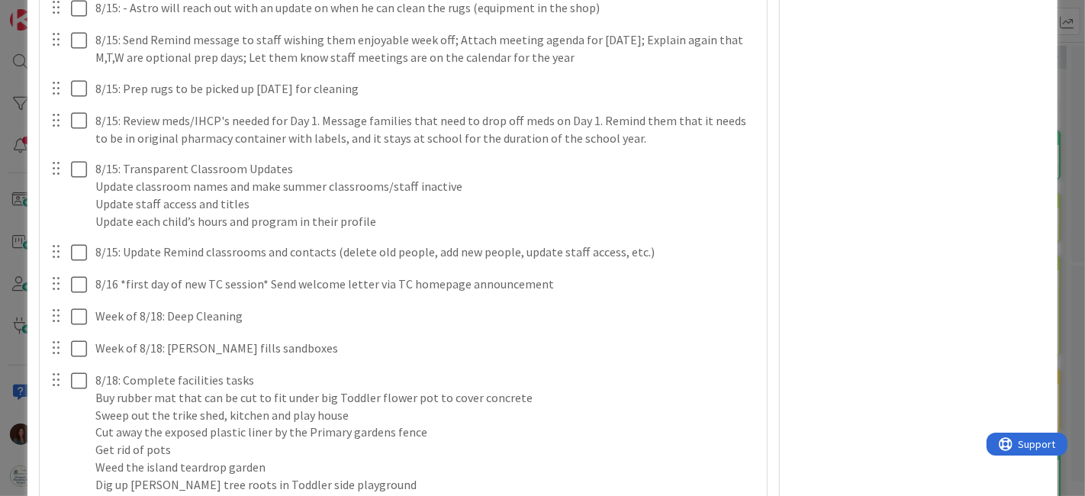
scroll to position [2627, 0]
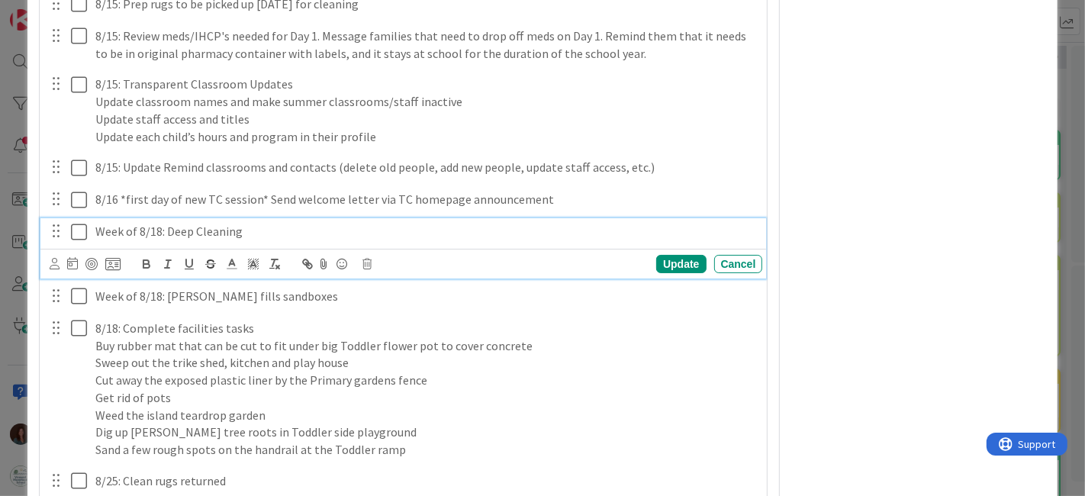
click at [250, 240] on p "Week of 8/18: Deep Cleaning" at bounding box center [426, 232] width 662 height 18
click at [680, 273] on div "Update" at bounding box center [681, 264] width 50 height 18
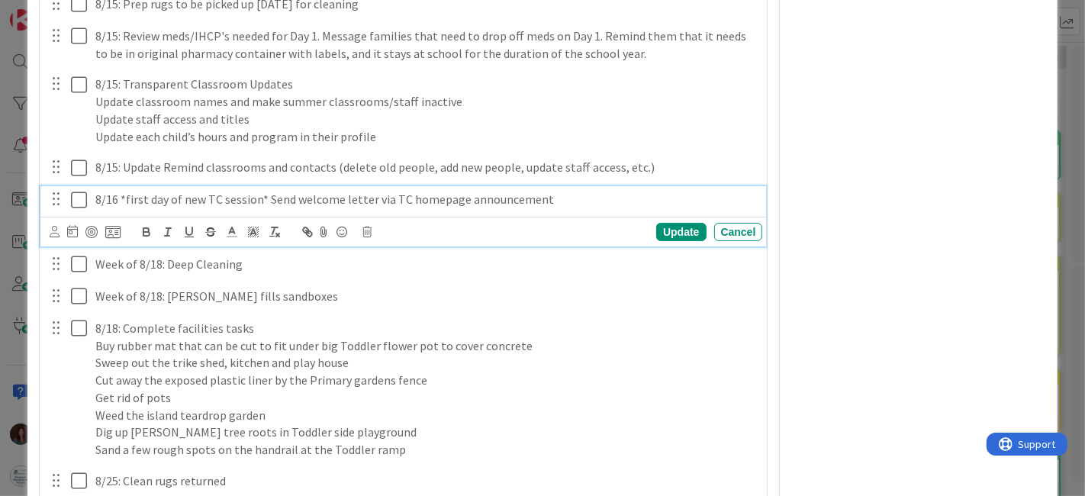
drag, startPoint x: 115, startPoint y: 211, endPoint x: 119, endPoint y: 236, distance: 25.5
click at [115, 208] on p "8/16 *first day of new TC session* Send welcome letter via TC homepage announce…" at bounding box center [426, 200] width 662 height 18
click at [680, 239] on div "Update" at bounding box center [681, 232] width 50 height 18
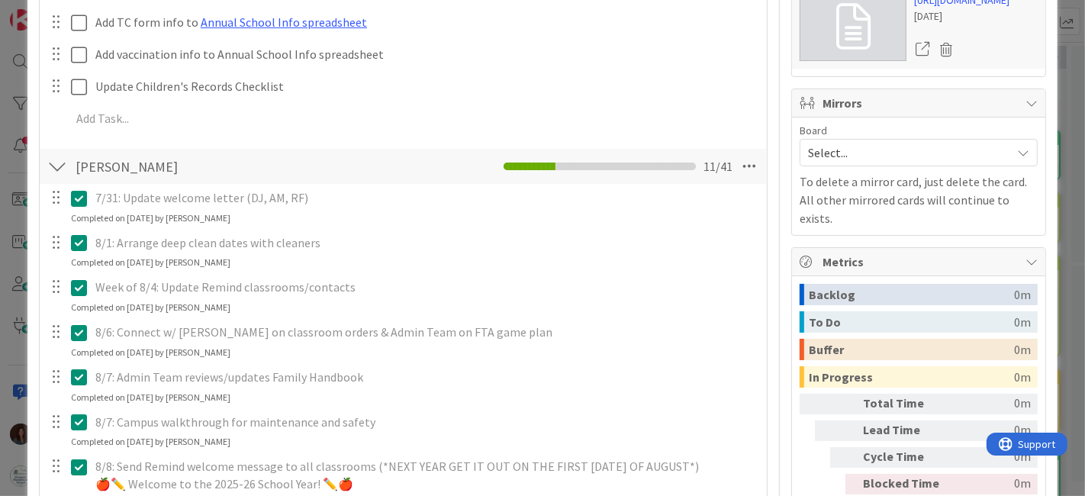
scroll to position [0, 0]
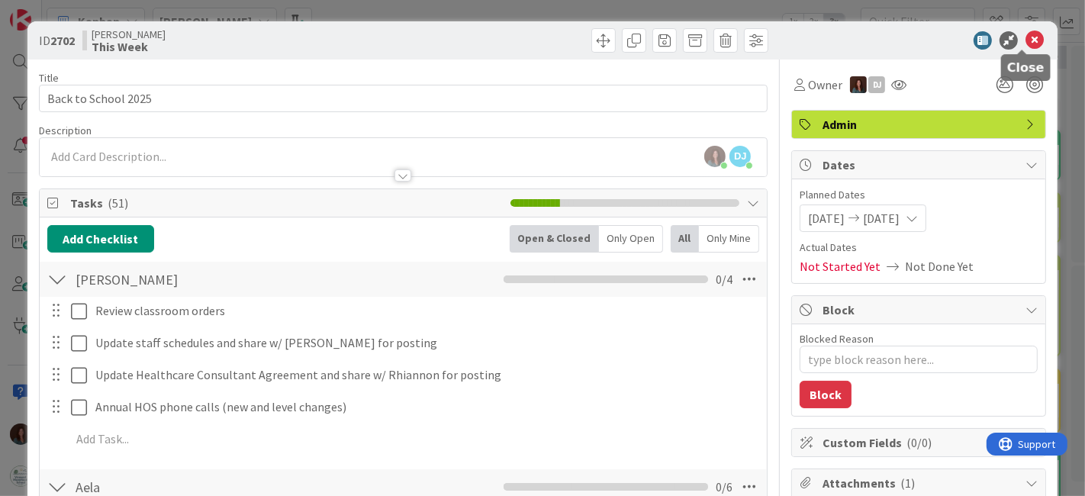
click at [1026, 42] on icon at bounding box center [1035, 40] width 18 height 18
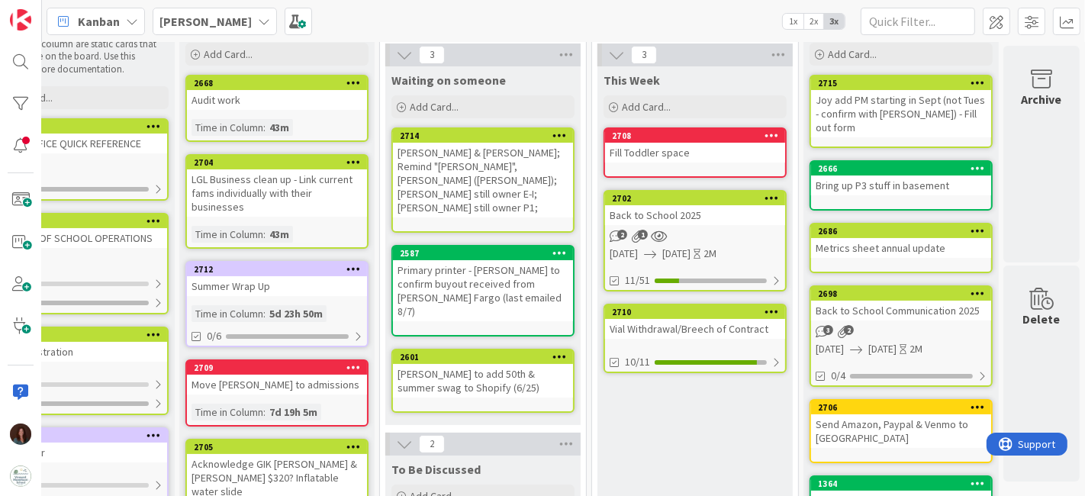
scroll to position [0, 79]
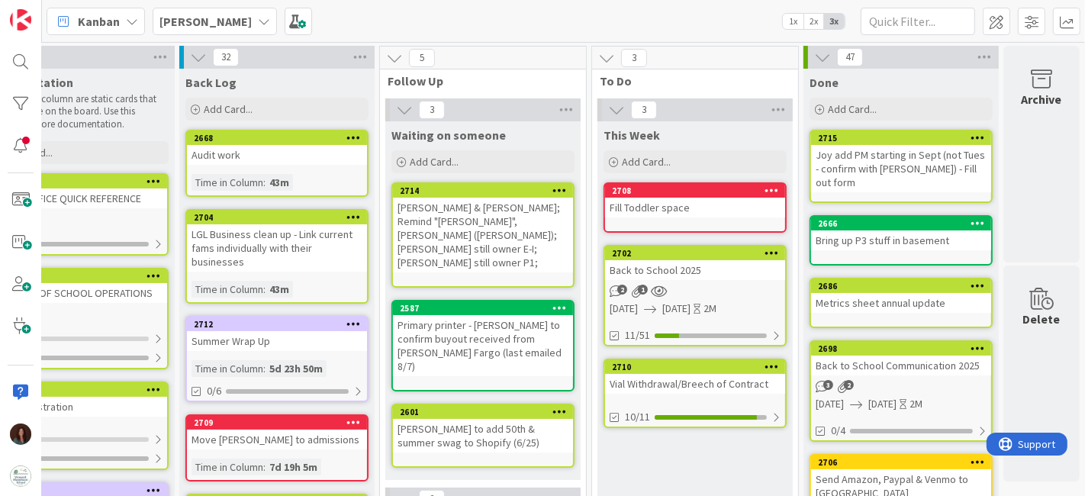
click at [491, 215] on div "[PERSON_NAME] & [PERSON_NAME]; Remind "[PERSON_NAME]", [PERSON_NAME] ([PERSON_N…" at bounding box center [483, 235] width 180 height 75
type textarea "x"
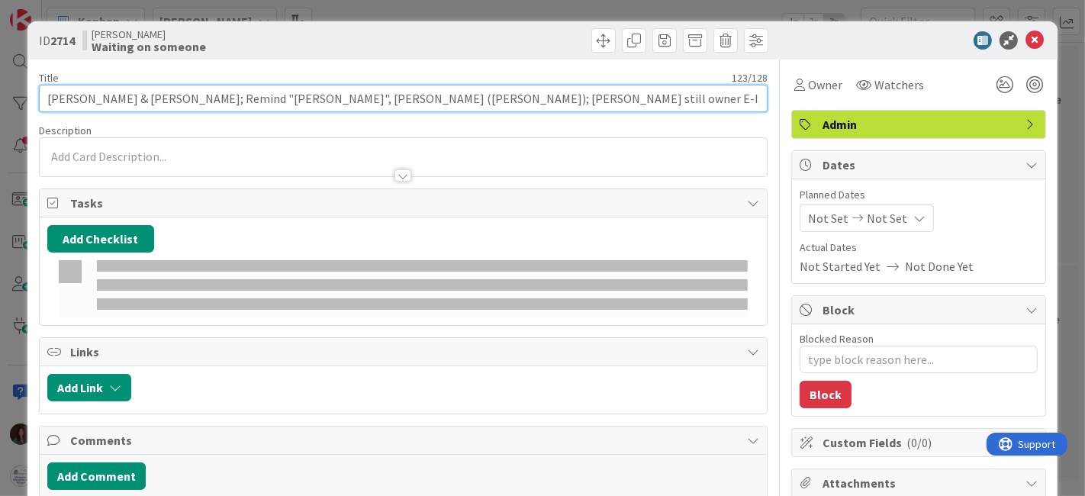
drag, startPoint x: 82, startPoint y: 95, endPoint x: 132, endPoint y: 134, distance: 63.7
click at [130, 95] on input "[PERSON_NAME] & [PERSON_NAME]; Remind "[PERSON_NAME]", [PERSON_NAME] ([PERSON_N…" at bounding box center [404, 98] width 730 height 27
type input "[PERSON_NAME]; Remind "[PERSON_NAME]", [PERSON_NAME] ([PERSON_NAME]); [PERSON_N…"
type textarea "x"
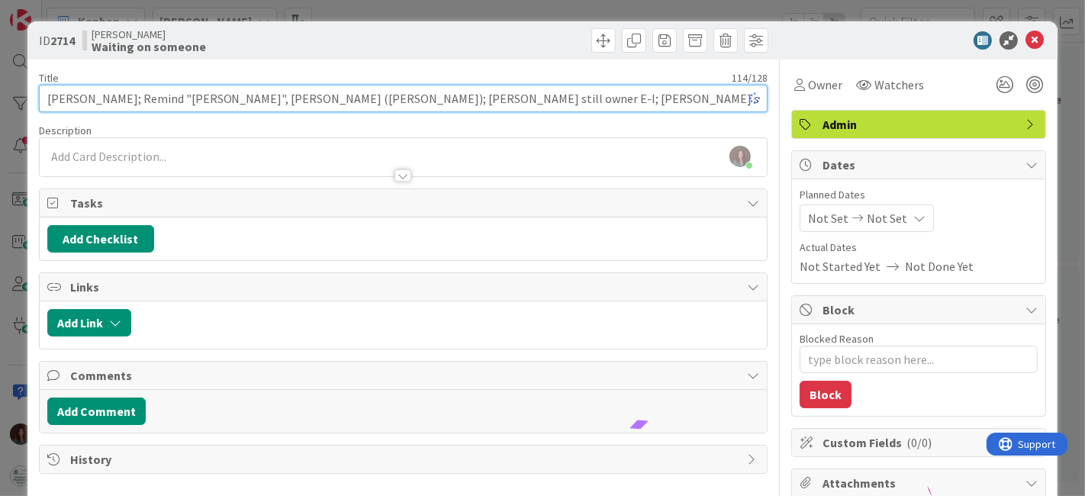
click at [626, 93] on input "[PERSON_NAME]; Remind "[PERSON_NAME]", [PERSON_NAME] ([PERSON_NAME]); [PERSON_N…" at bounding box center [404, 98] width 730 height 27
type input "[PERSON_NAME]; Remind "[PERSON_NAME]", [PERSON_NAME] ([PERSON_NAME]); [PERSON_N…"
type textarea "x"
type input "[PERSON_NAME]; Remind "[PERSON_NAME]", [PERSON_NAME] ([PERSON_NAME]); [PERSON_N…"
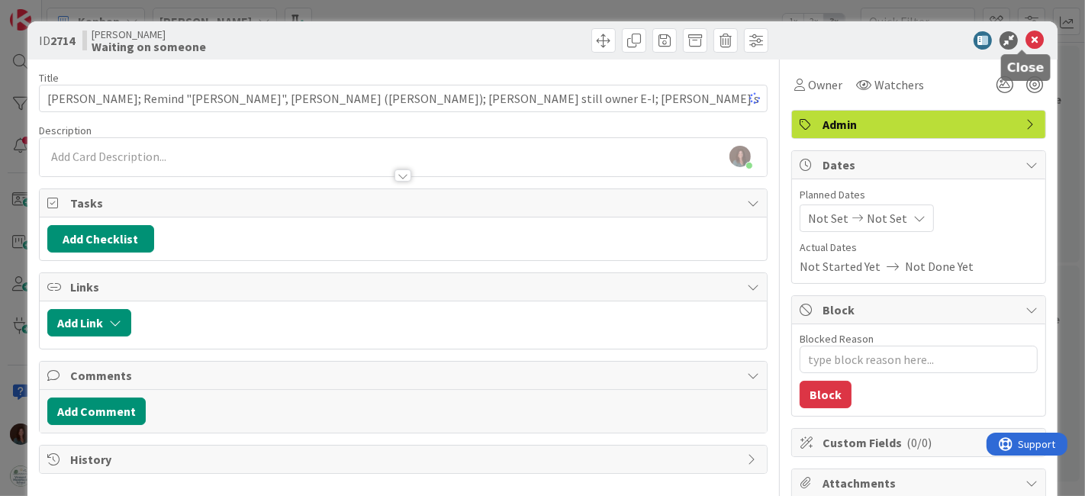
click at [1026, 38] on icon at bounding box center [1035, 40] width 18 height 18
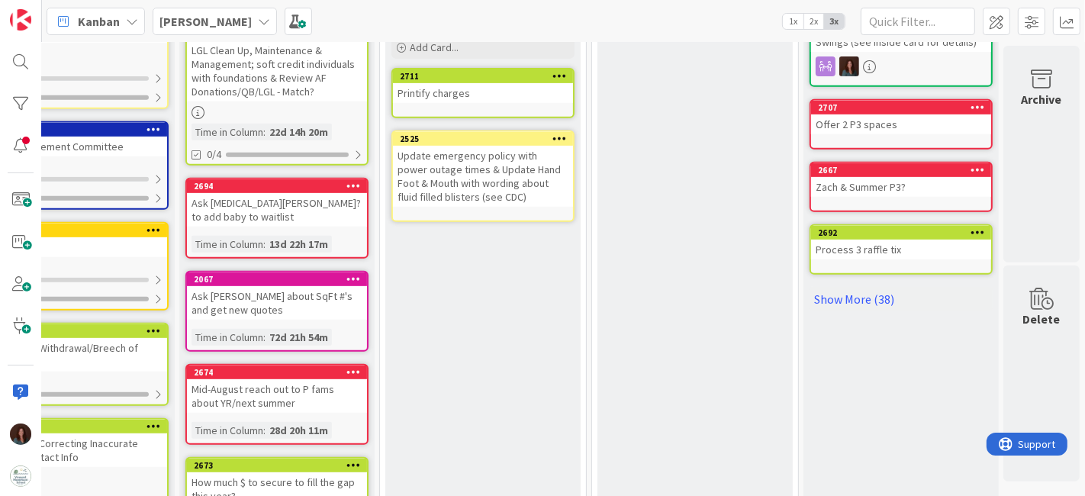
scroll to position [742, 79]
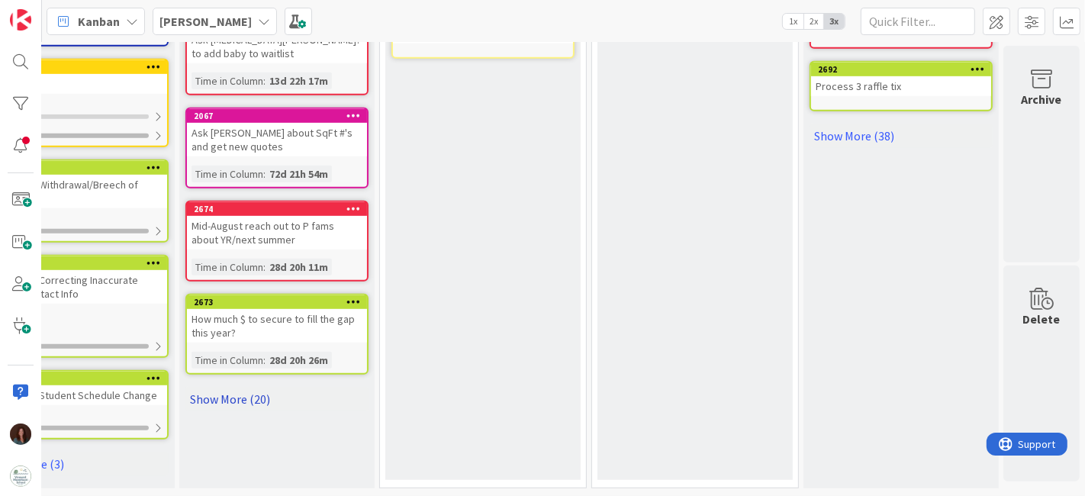
click at [227, 387] on link "Show More (20)" at bounding box center [276, 399] width 183 height 24
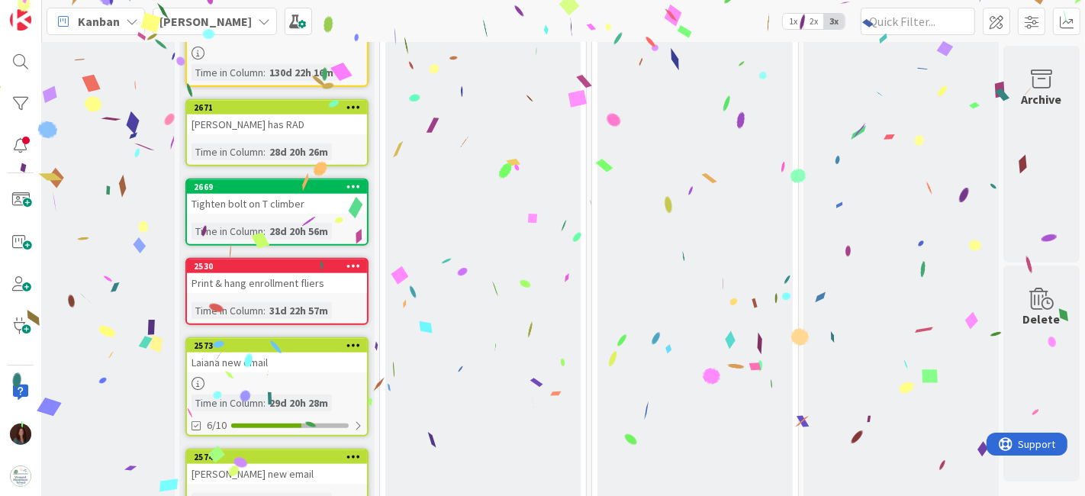
scroll to position [1336, 79]
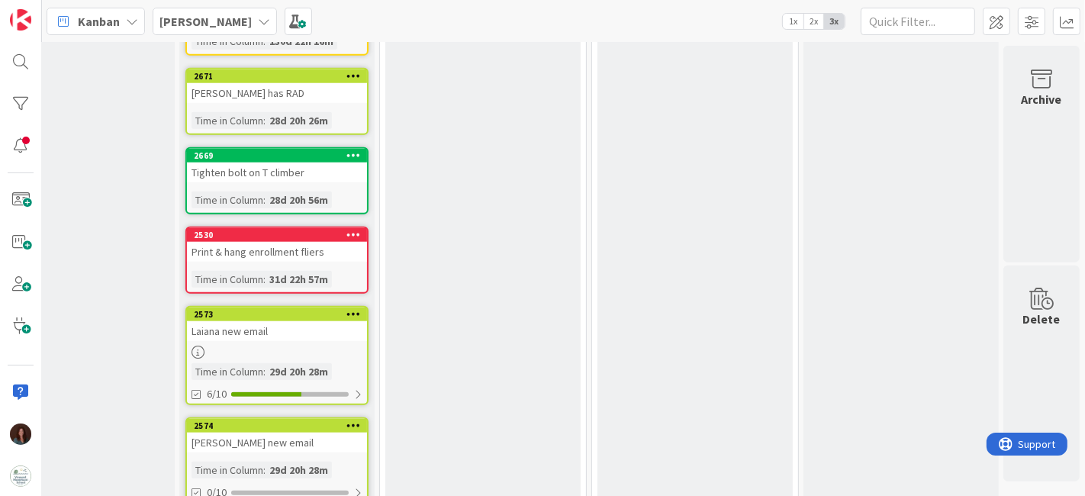
click at [351, 150] on div at bounding box center [353, 155] width 27 height 11
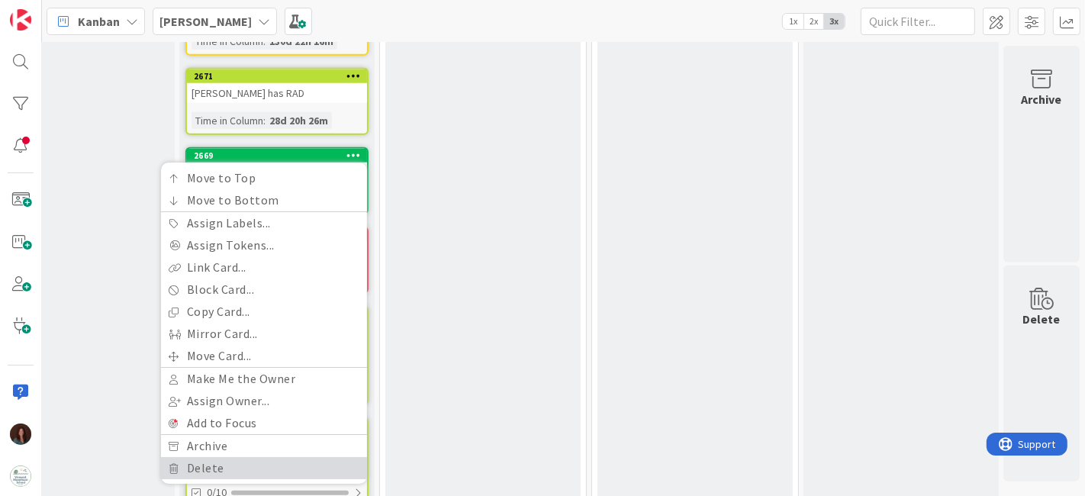
click at [279, 457] on link "Delete" at bounding box center [264, 468] width 206 height 22
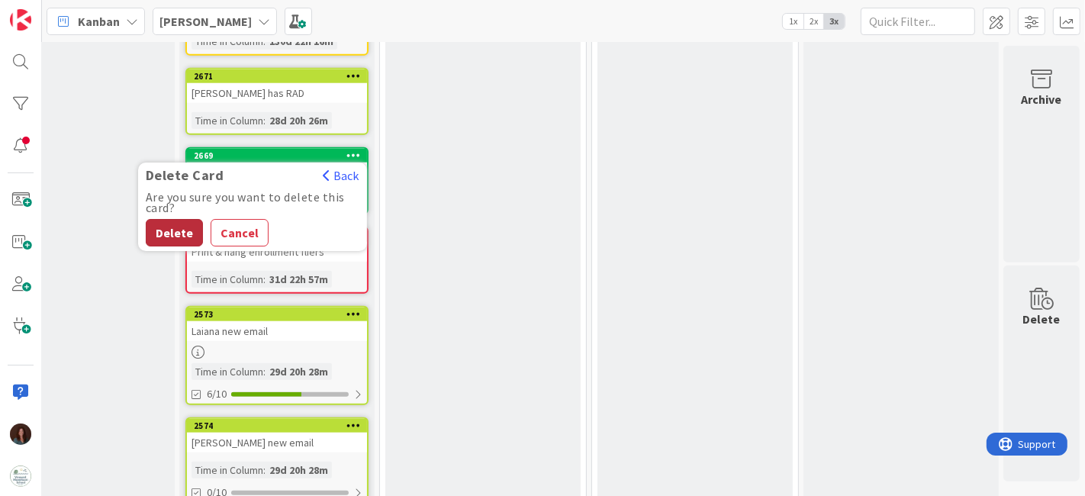
click at [166, 219] on button "Delete" at bounding box center [174, 232] width 57 height 27
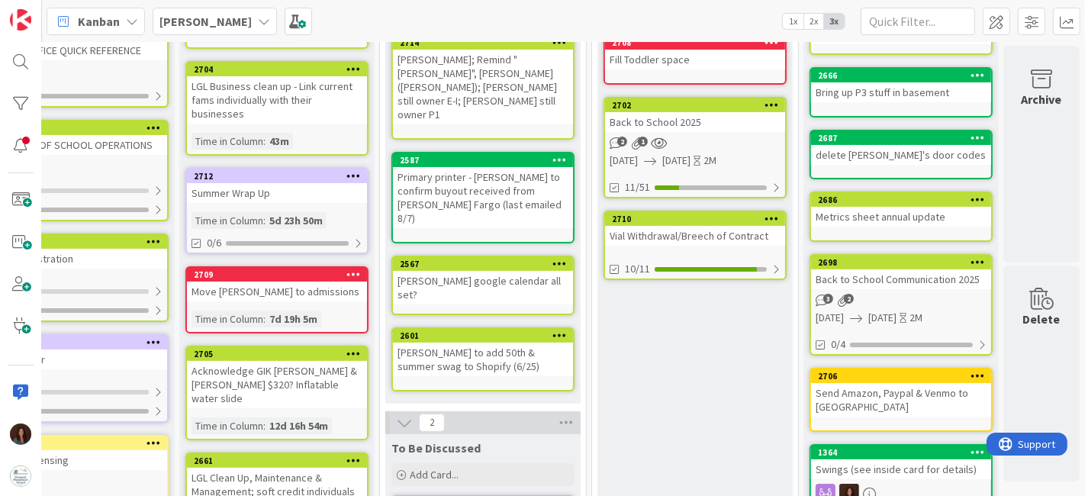
scroll to position [0, 79]
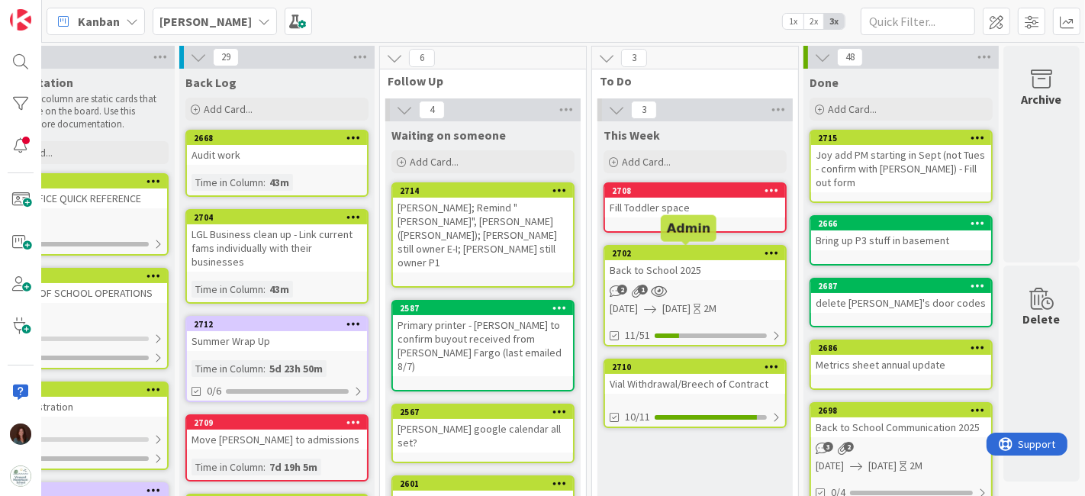
click at [683, 253] on div "2702" at bounding box center [698, 253] width 173 height 11
click at [736, 282] on link "2702 Back to School 2025 2 1 [DATE] [DATE] 2M 11/51" at bounding box center [695, 296] width 183 height 102
click at [724, 260] on div "Back to School 2025" at bounding box center [695, 270] width 180 height 20
click at [641, 256] on div "2702" at bounding box center [698, 253] width 173 height 11
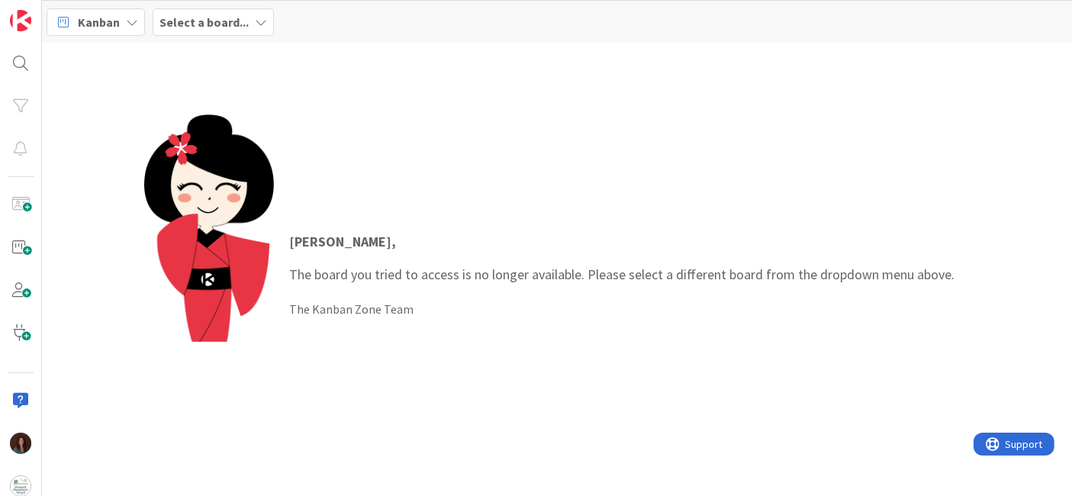
click at [224, 9] on div "Select a board..." at bounding box center [213, 21] width 121 height 27
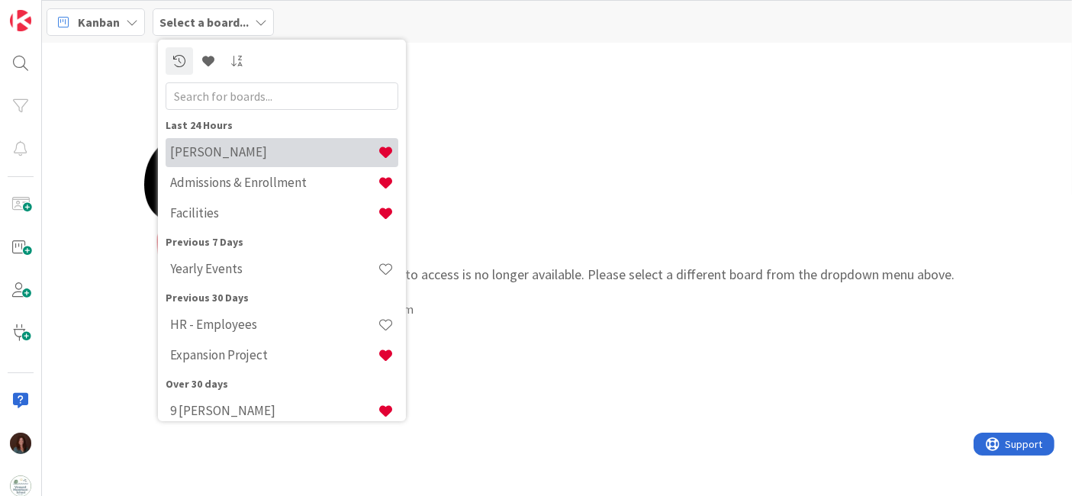
click at [263, 160] on div "[PERSON_NAME]" at bounding box center [282, 151] width 233 height 29
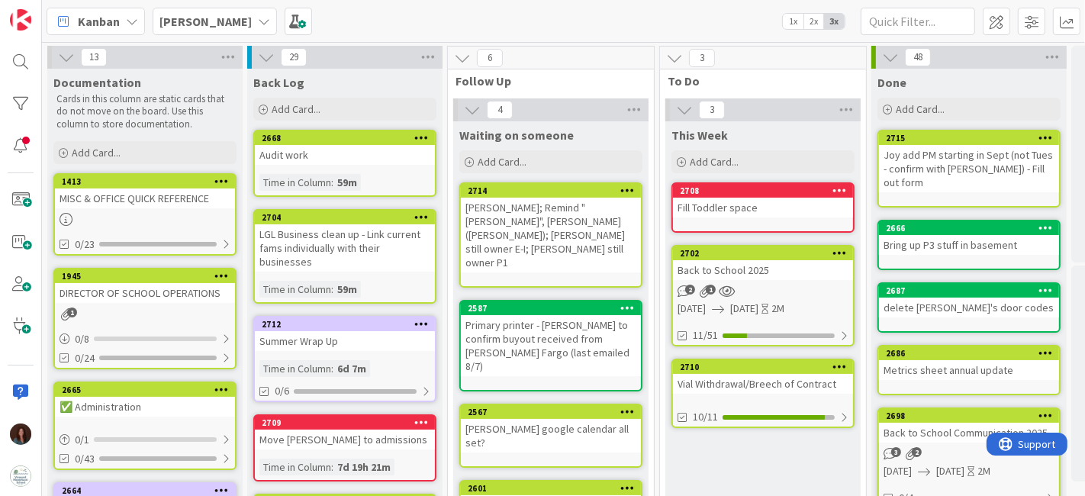
click at [794, 269] on div "Back to School 2025" at bounding box center [763, 270] width 180 height 20
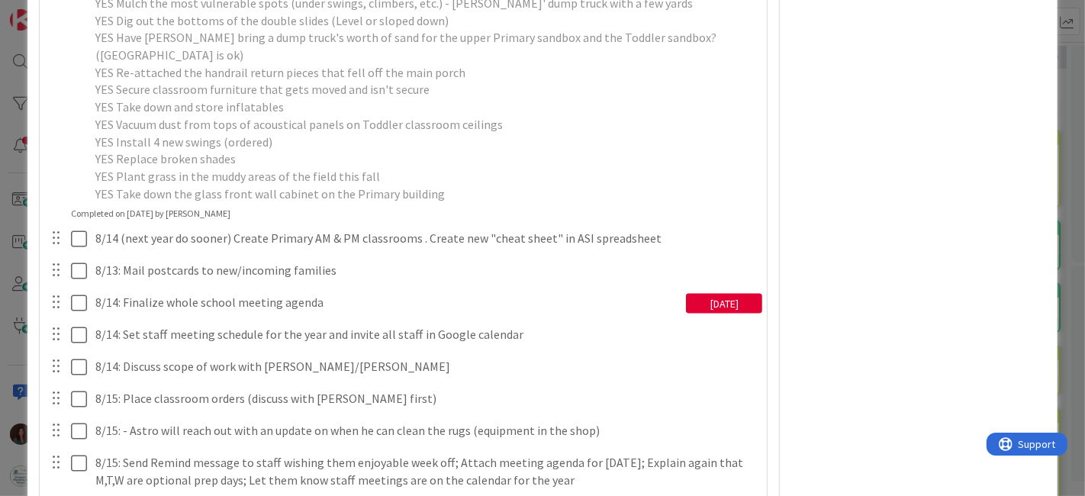
scroll to position [1950, 0]
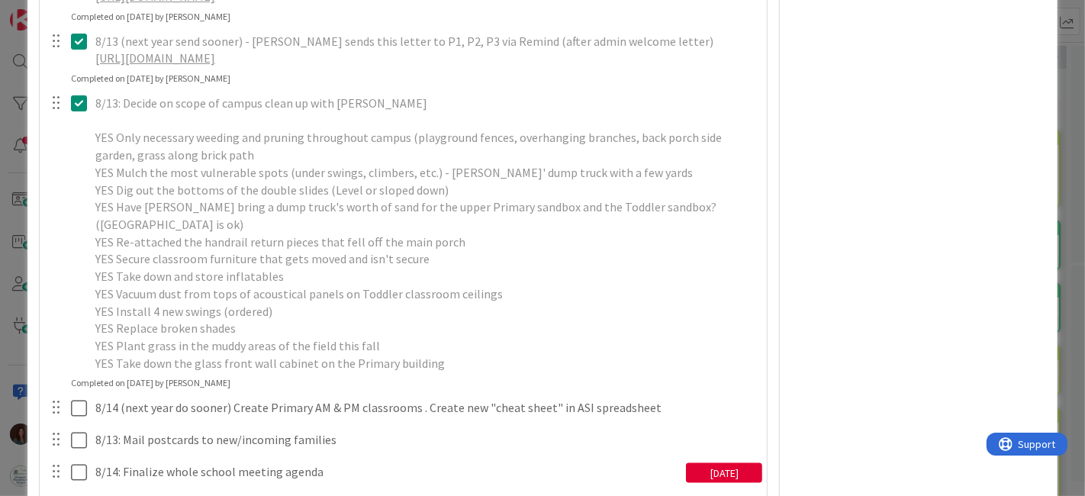
click at [79, 112] on icon at bounding box center [82, 103] width 23 height 18
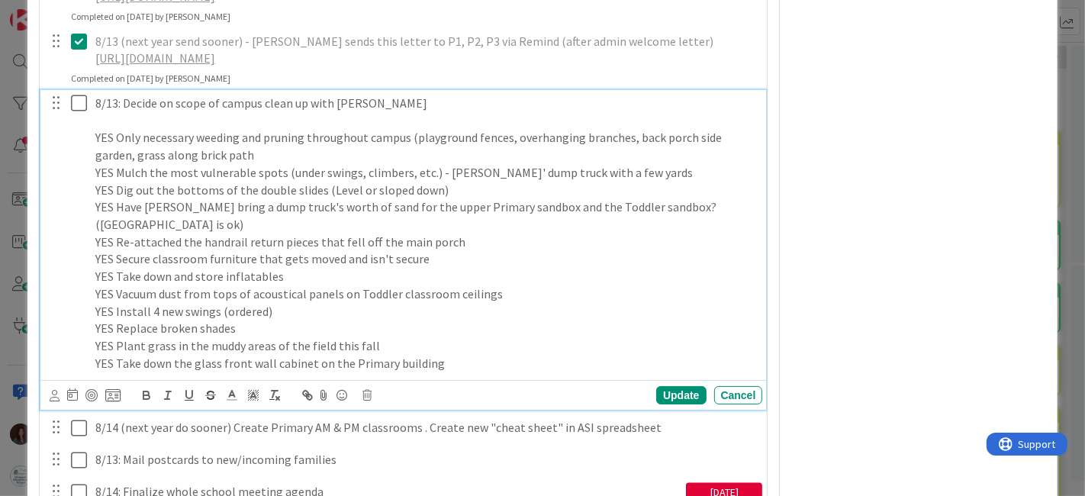
type textarea "x"
click at [456, 372] on p "YES Take down the glass front wall cabinet on the Primary building" at bounding box center [426, 364] width 662 height 18
click at [459, 372] on p "YES Take down the glass front wall cabinet on the Primary building" at bounding box center [426, 364] width 662 height 18
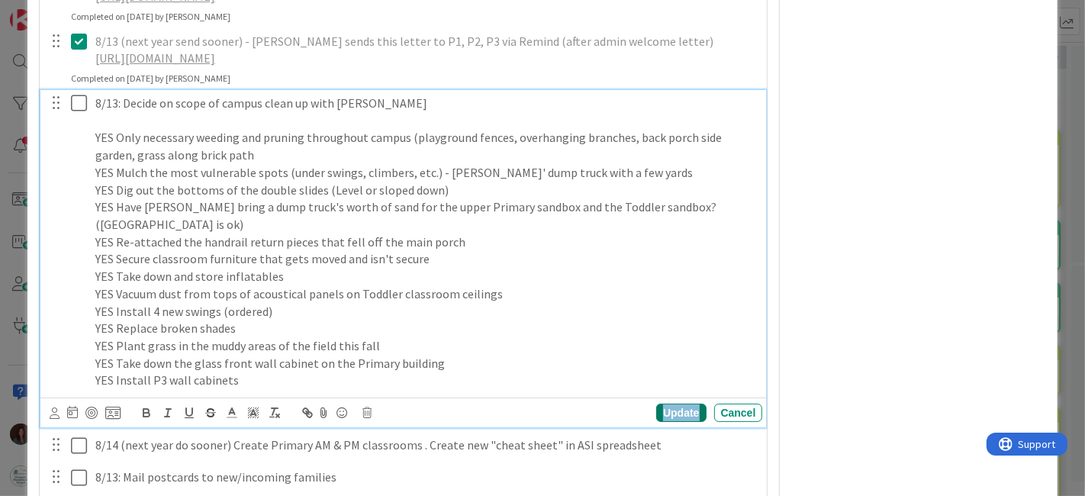
click at [665, 422] on div "Update" at bounding box center [681, 413] width 50 height 18
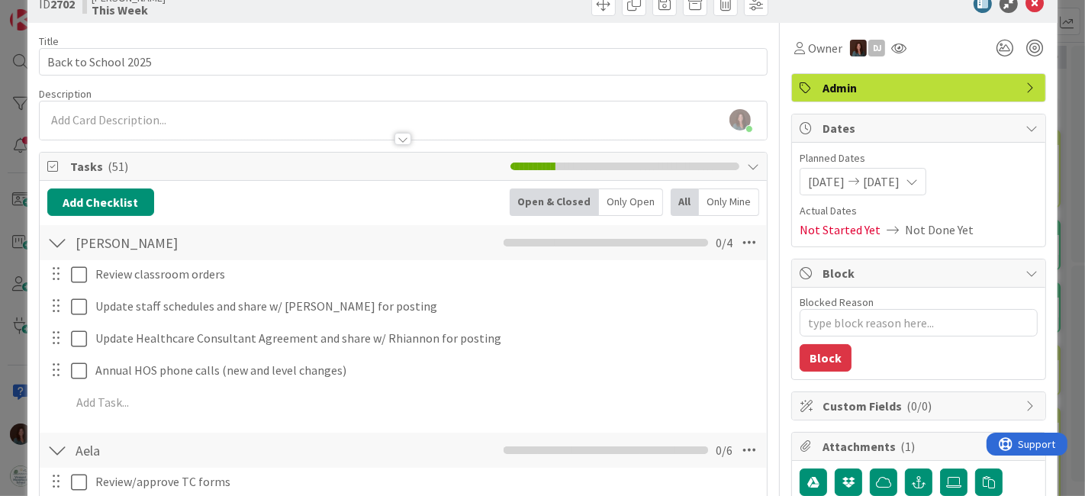
scroll to position [0, 0]
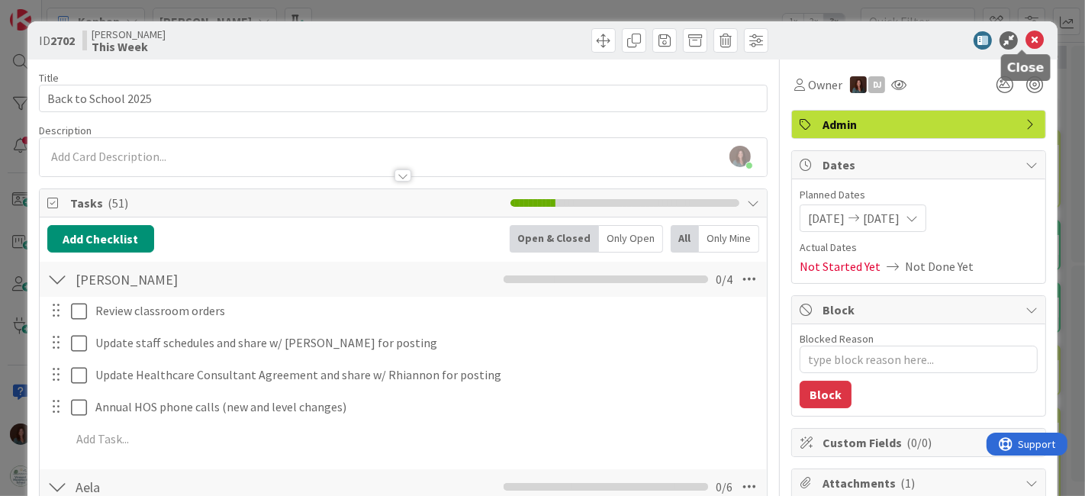
click at [1026, 36] on icon at bounding box center [1035, 40] width 18 height 18
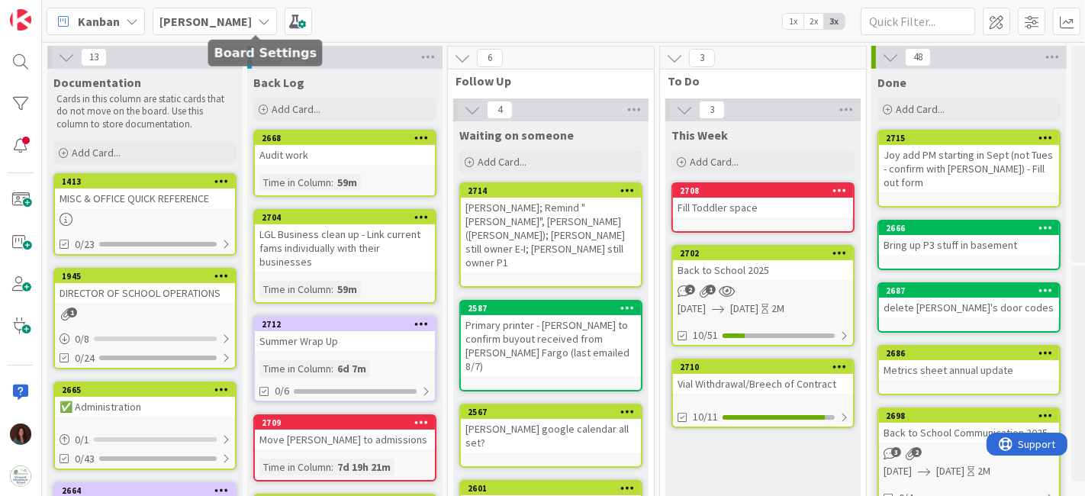
click at [258, 20] on icon at bounding box center [264, 21] width 12 height 12
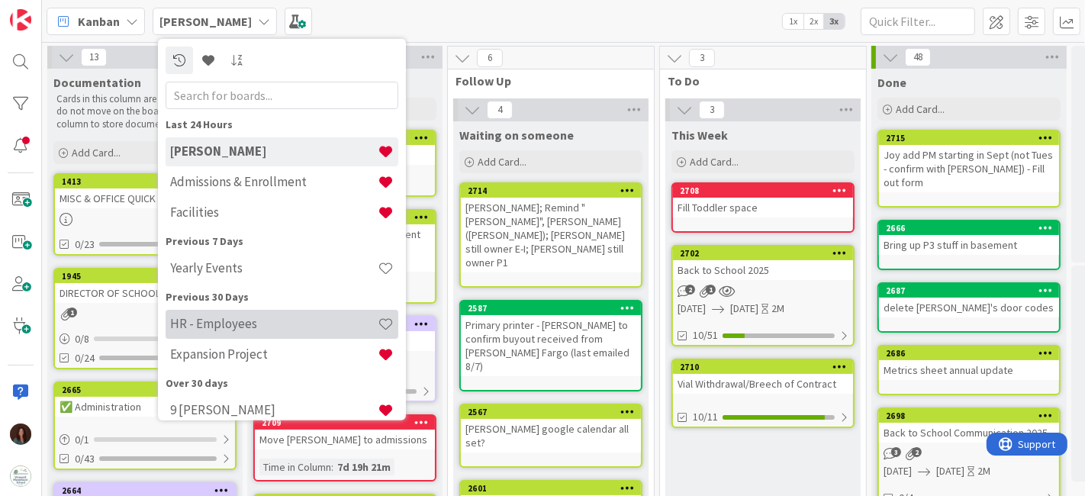
click at [276, 326] on h4 "HR - Employees" at bounding box center [274, 323] width 208 height 15
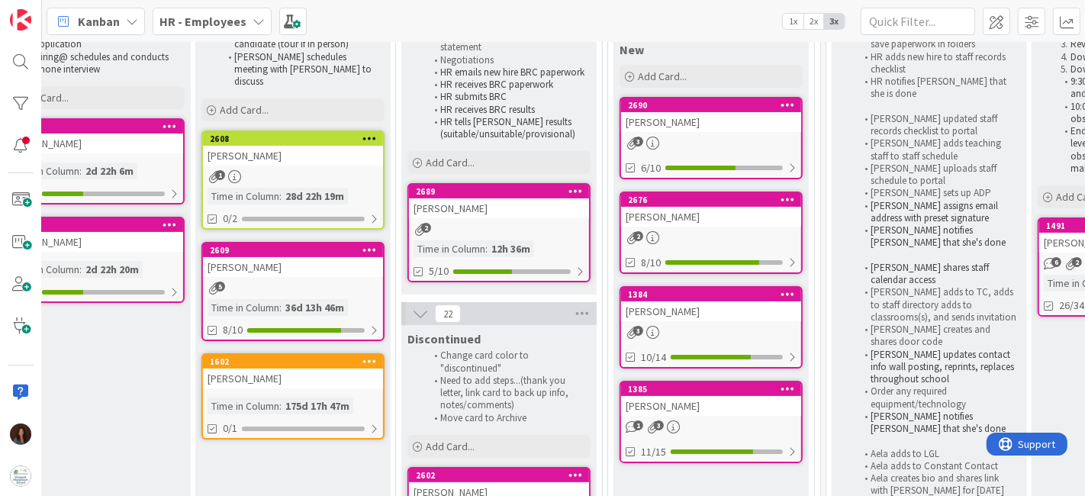
scroll to position [169, 192]
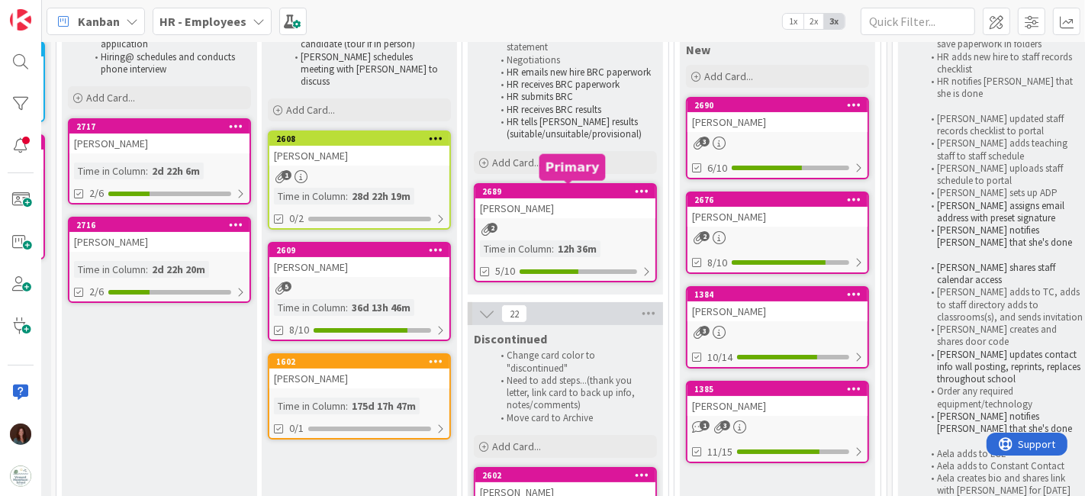
click at [539, 205] on div "Delia Casamenti" at bounding box center [565, 208] width 180 height 20
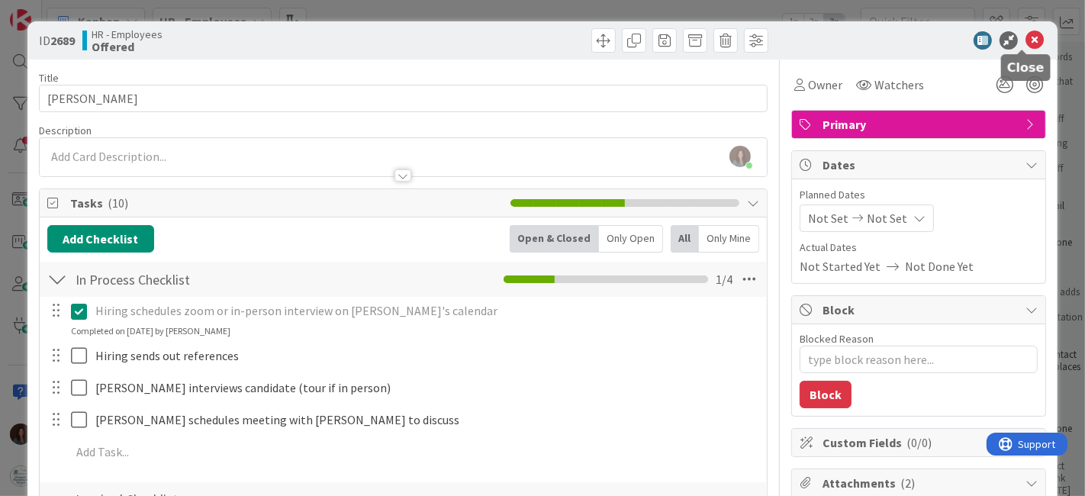
drag, startPoint x: 1025, startPoint y: 38, endPoint x: 1037, endPoint y: 51, distance: 17.8
click at [1026, 38] on icon at bounding box center [1035, 40] width 18 height 18
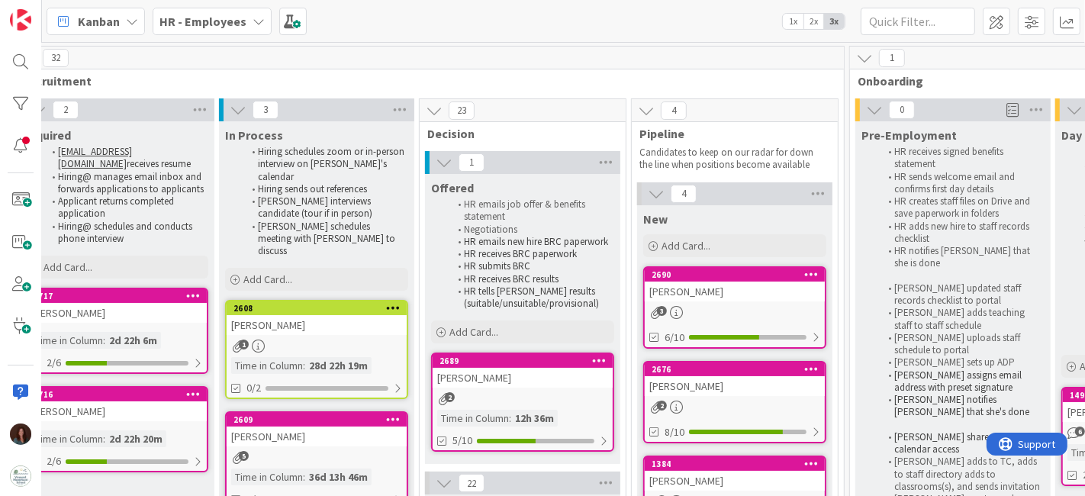
scroll to position [0, 221]
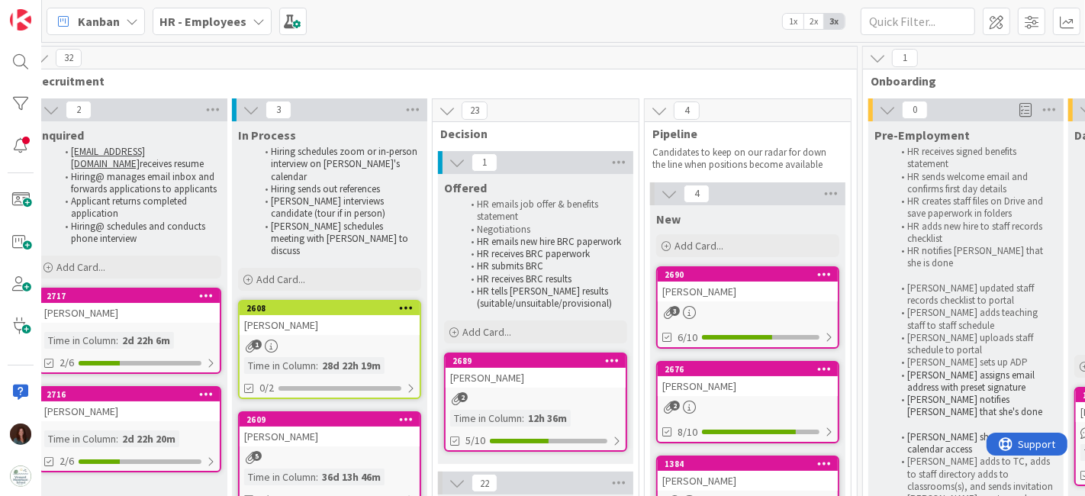
click at [507, 373] on div "Delia Casamenti" at bounding box center [536, 378] width 180 height 20
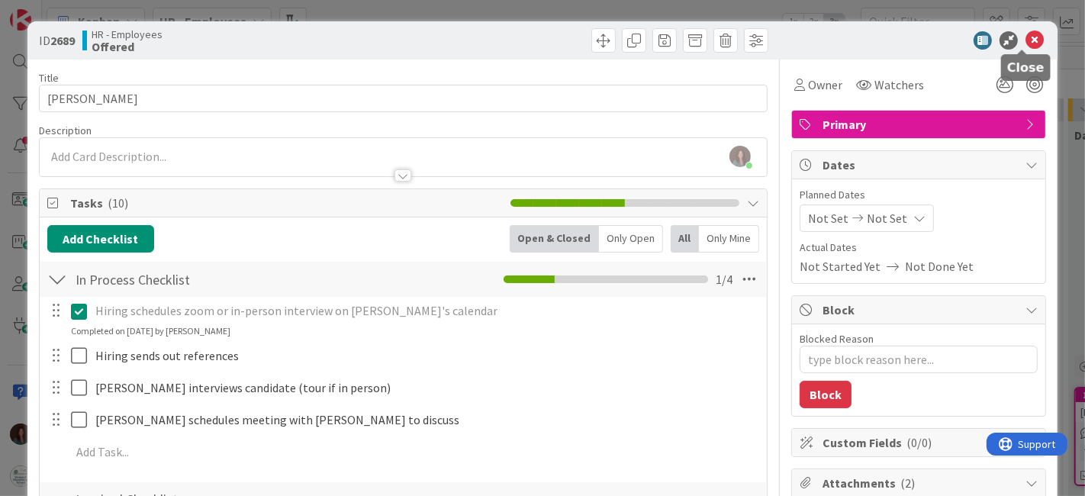
click at [1026, 40] on icon at bounding box center [1035, 40] width 18 height 18
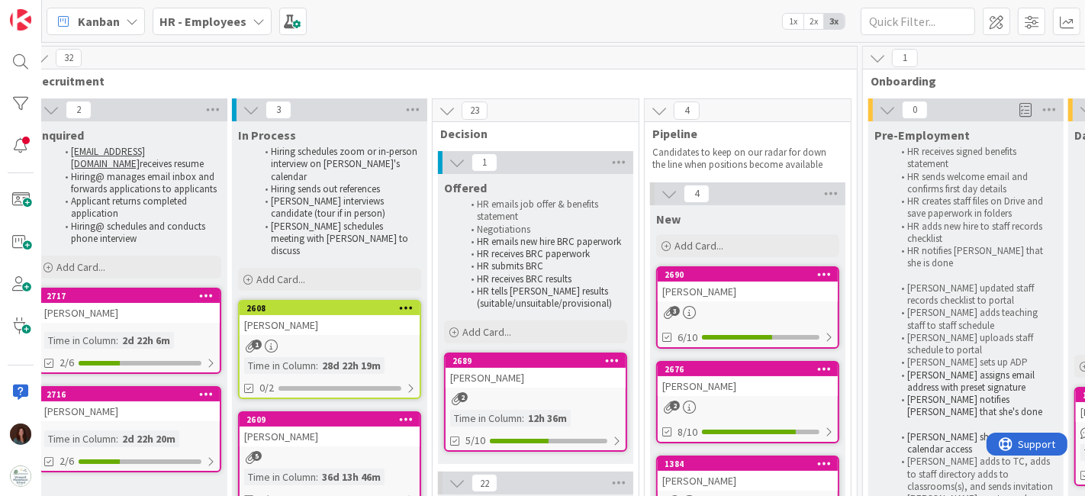
click at [195, 34] on div "HR - Employees" at bounding box center [212, 21] width 119 height 27
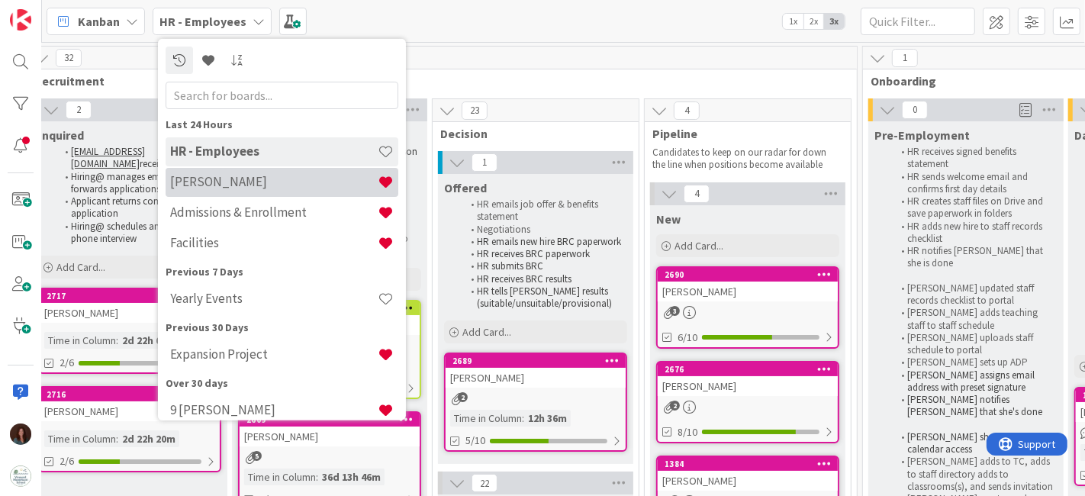
click at [301, 188] on h4 "[PERSON_NAME]" at bounding box center [274, 181] width 208 height 15
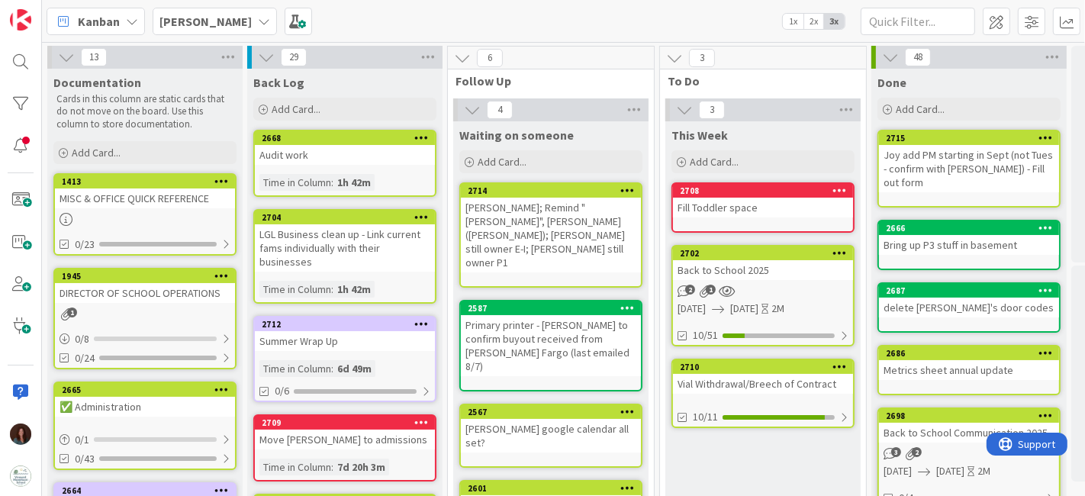
click at [756, 260] on div "Back to School 2025" at bounding box center [763, 270] width 180 height 20
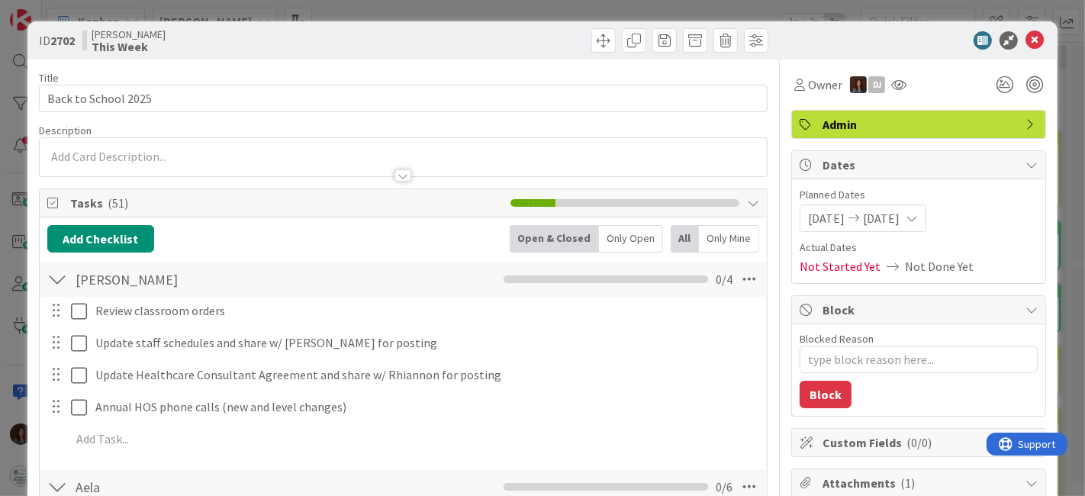
type textarea "x"
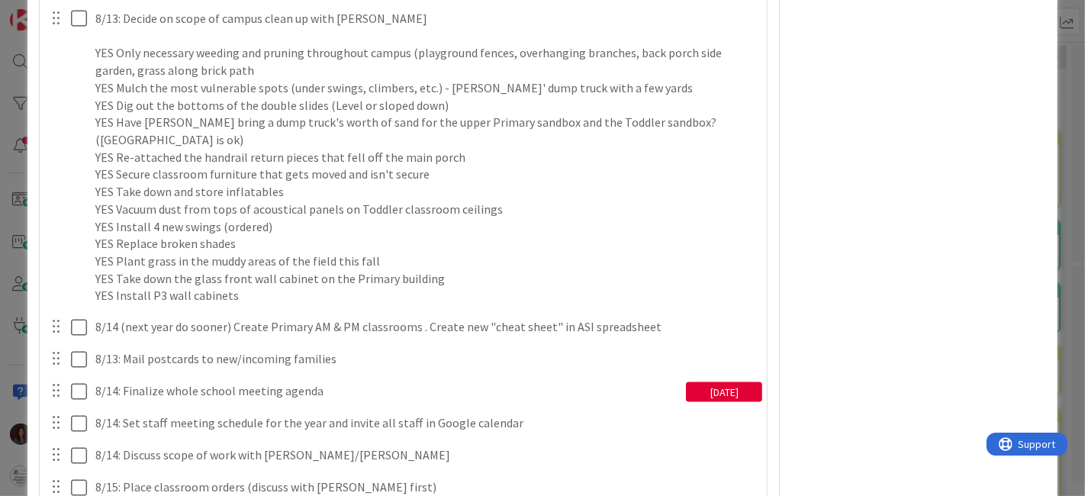
scroll to position [2290, 0]
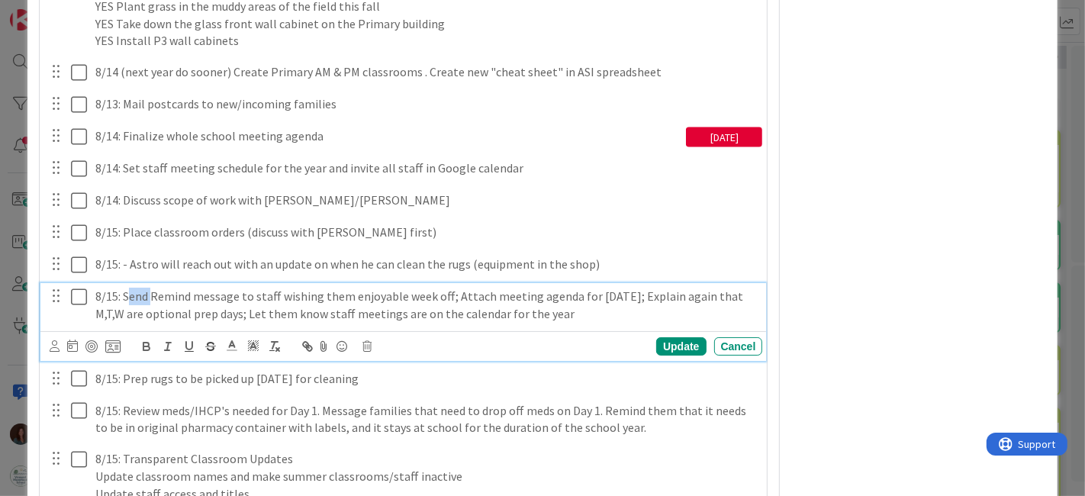
drag, startPoint x: 152, startPoint y: 309, endPoint x: 130, endPoint y: 306, distance: 22.3
click at [130, 306] on p "8/15: Send Remind message to staff wishing them enjoyable week off; Attach meet…" at bounding box center [426, 305] width 662 height 34
drag, startPoint x: 641, startPoint y: 324, endPoint x: 270, endPoint y: 330, distance: 370.9
click at [270, 322] on p "8/15: Schedule Remind message to staff wishing them enjoyable week off; Attach …" at bounding box center [426, 305] width 662 height 34
drag, startPoint x: 267, startPoint y: 330, endPoint x: 54, endPoint y: 311, distance: 213.8
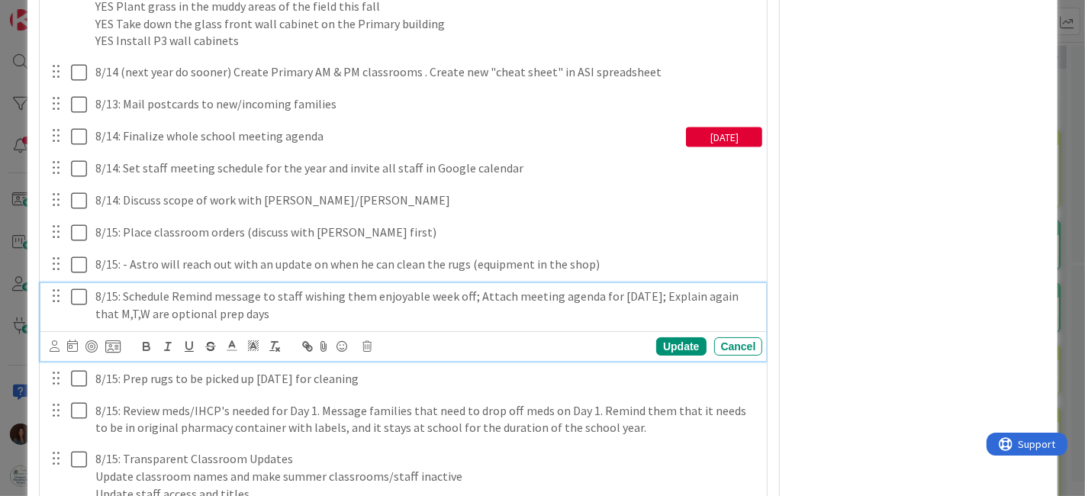
click at [54, 311] on div "8/15: Schedule Remind message to staff wishing them enjoyable week off; Attach …" at bounding box center [405, 305] width 717 height 44
copy p "8/15: Schedule Remind message to staff wishing them enjoyable week off; Attach …"
click at [116, 313] on p "8/15: Schedule Remind message to staff wishing them enjoyable week off; Attach …" at bounding box center [426, 305] width 662 height 34
click at [667, 356] on div "Update" at bounding box center [681, 346] width 50 height 18
click at [76, 306] on icon at bounding box center [82, 297] width 23 height 18
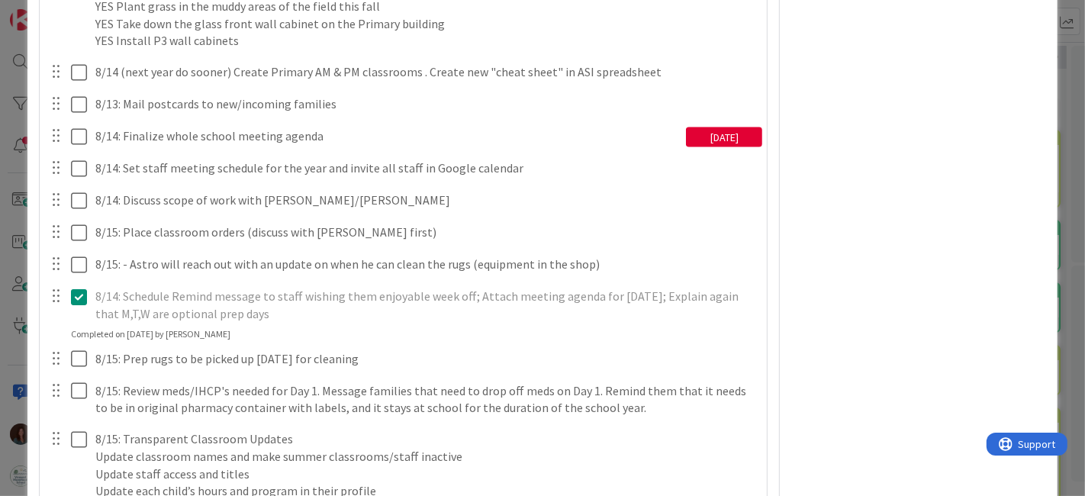
type textarea "x"
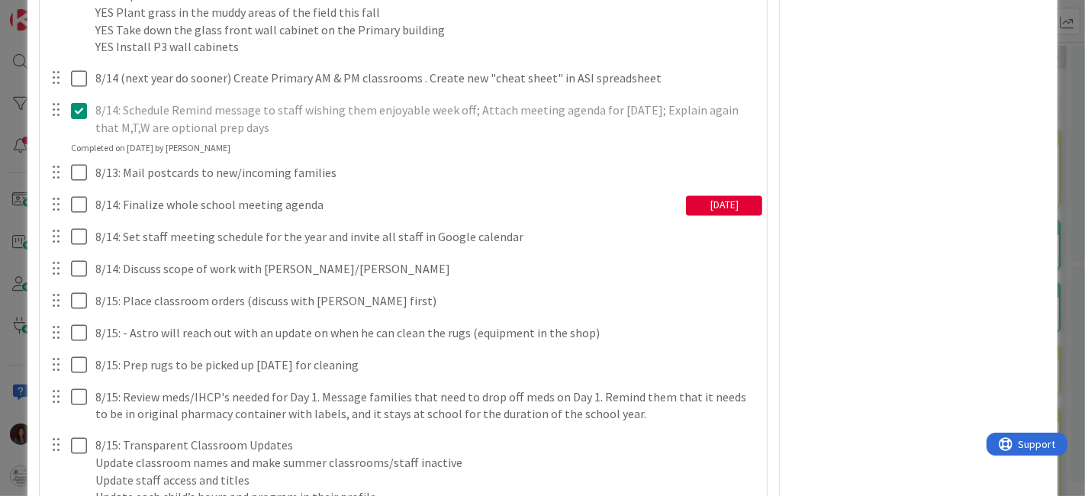
scroll to position [2199, 0]
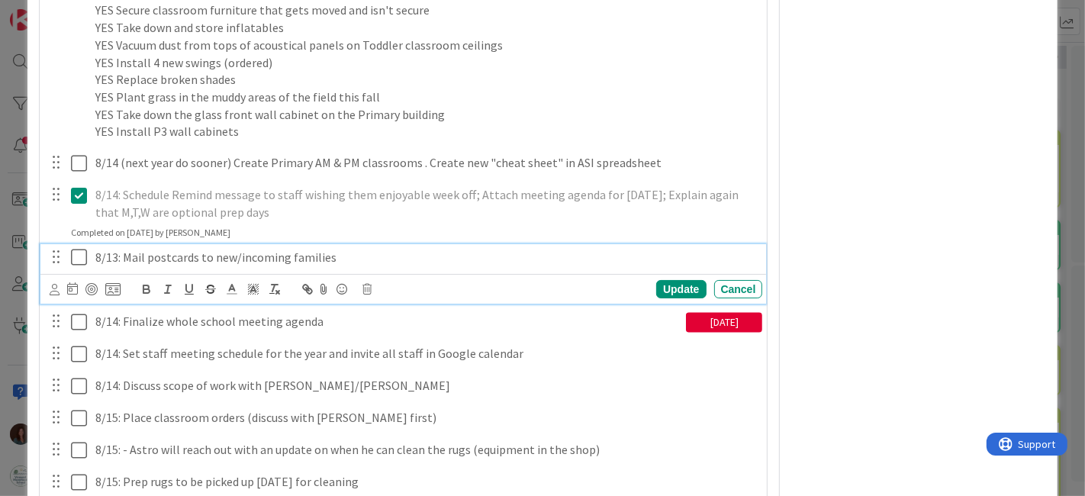
click at [117, 266] on p "8/13: Mail postcards to new/incoming families" at bounding box center [426, 258] width 662 height 18
click at [671, 298] on div "Update" at bounding box center [681, 289] width 50 height 18
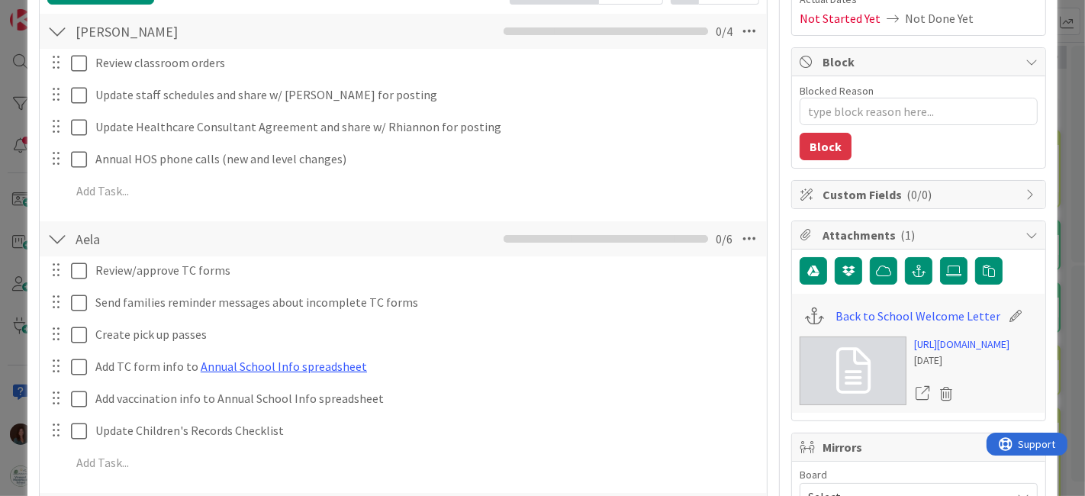
scroll to position [0, 0]
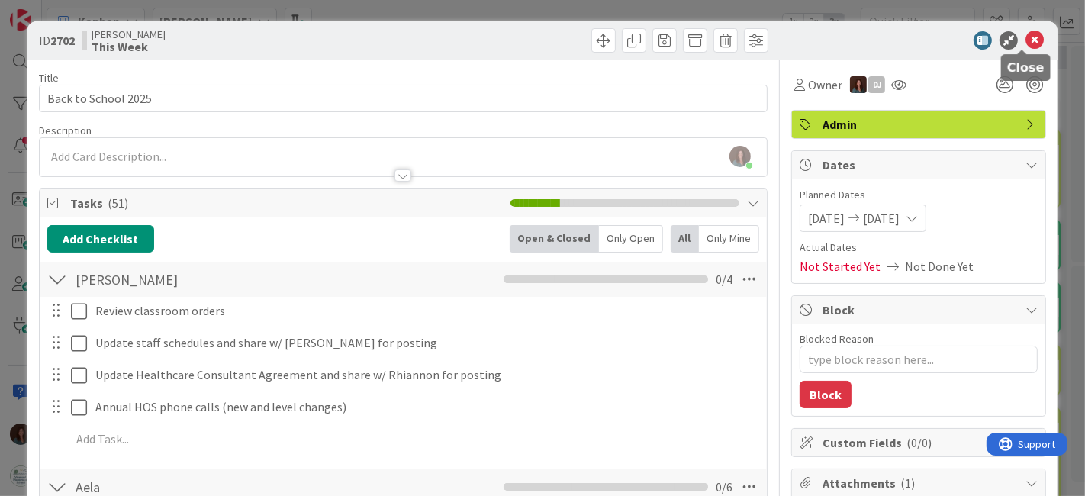
click at [1026, 36] on icon at bounding box center [1035, 40] width 18 height 18
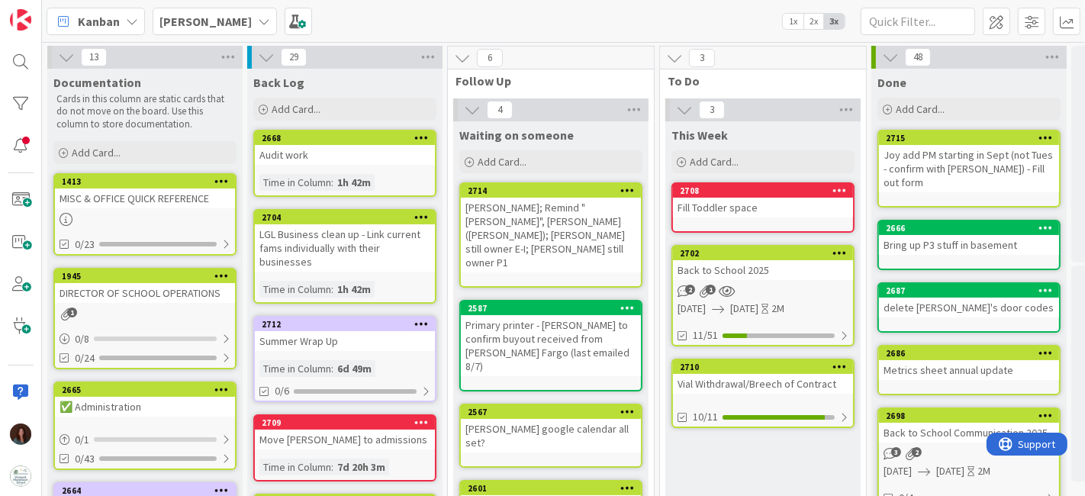
click at [179, 15] on b "[PERSON_NAME]" at bounding box center [206, 21] width 92 height 15
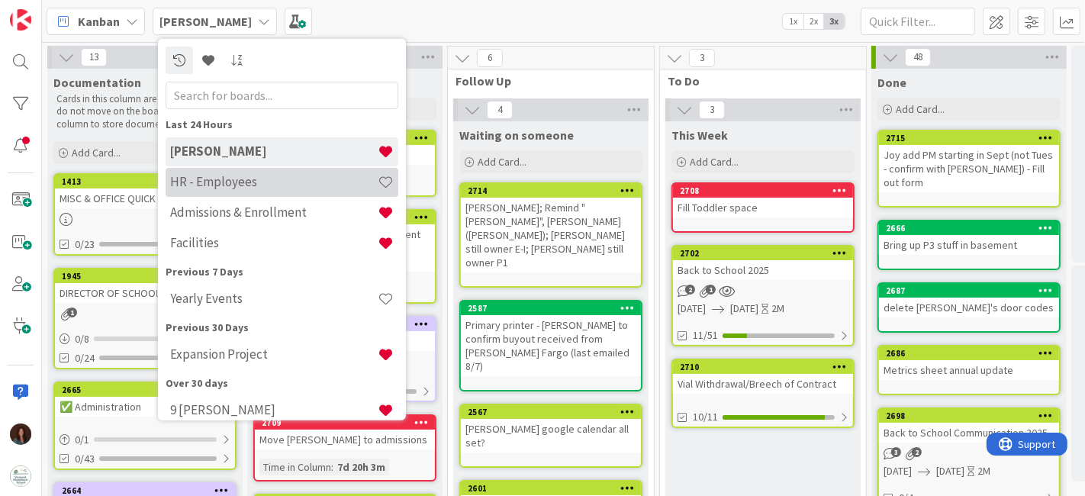
click at [287, 194] on div "HR - Employees" at bounding box center [282, 181] width 233 height 29
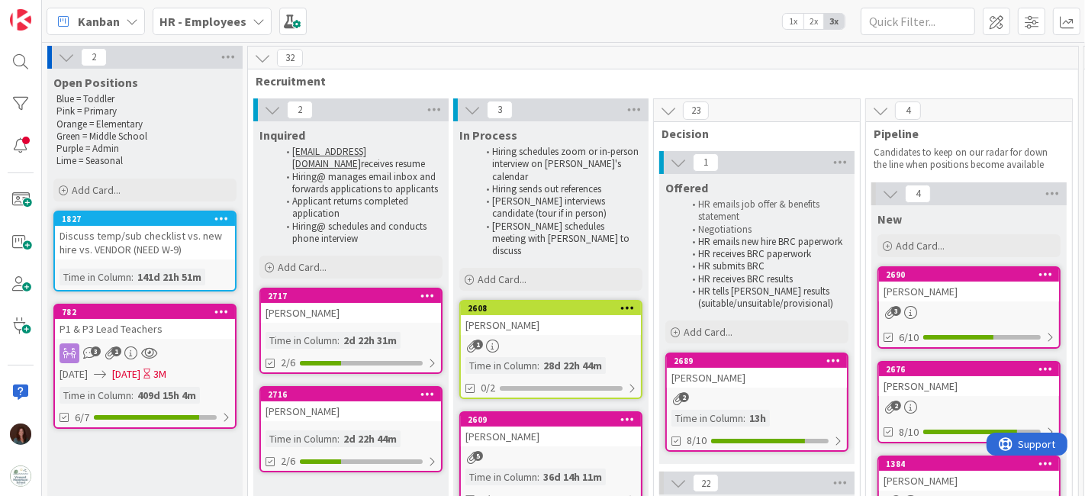
click at [787, 377] on div "Delia Casamenti" at bounding box center [757, 378] width 180 height 20
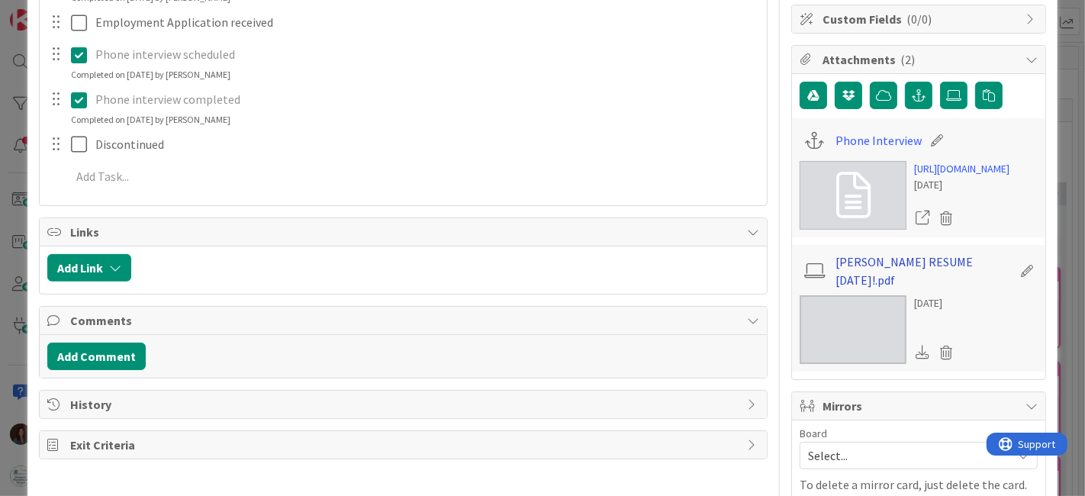
click at [922, 289] on link "Delia RESUME July 2025!.pdf" at bounding box center [924, 271] width 177 height 37
click at [962, 289] on link "Delia RESUME July 2025!.pdf" at bounding box center [924, 271] width 177 height 37
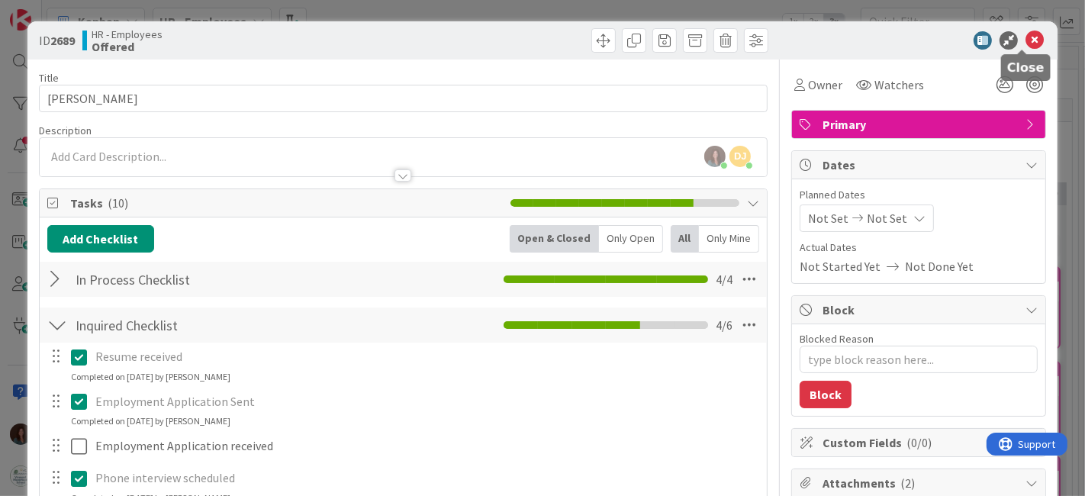
click at [1026, 43] on icon at bounding box center [1035, 40] width 18 height 18
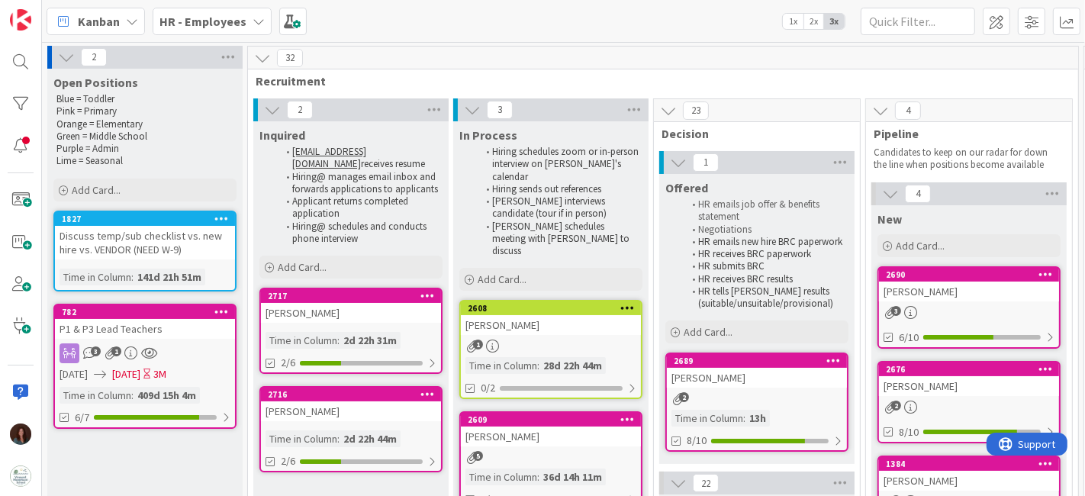
click at [205, 19] on b "HR - Employees" at bounding box center [203, 21] width 87 height 15
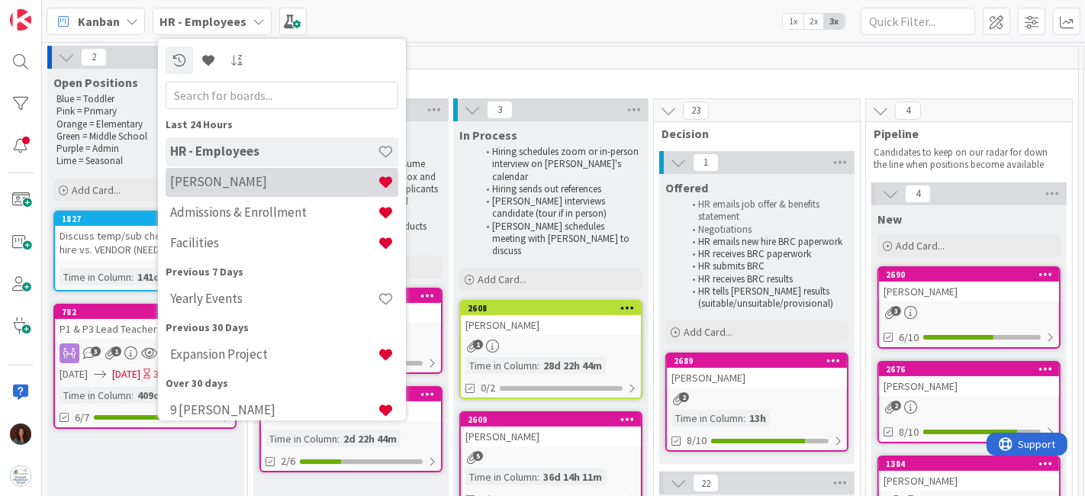
click at [214, 184] on h4 "[PERSON_NAME]" at bounding box center [274, 181] width 208 height 15
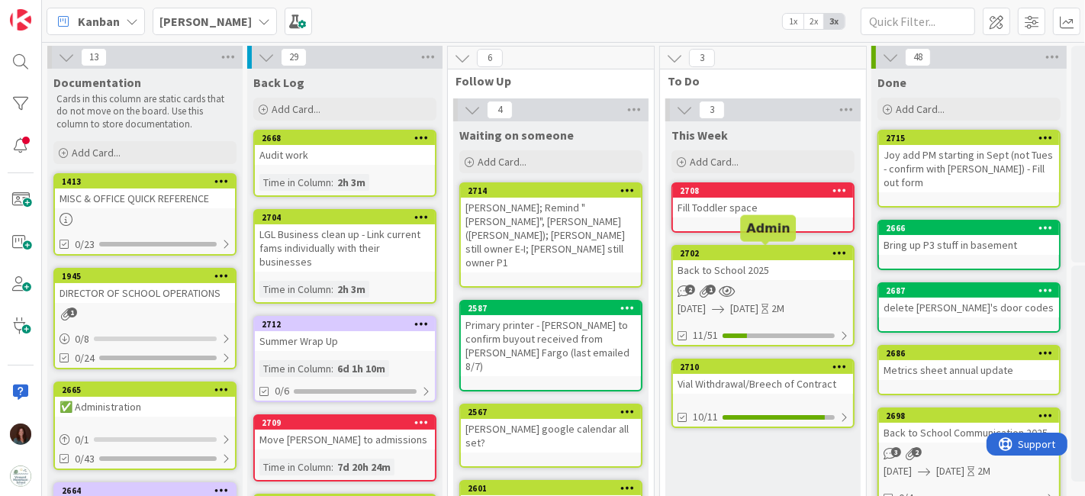
click at [767, 253] on div "2702" at bounding box center [766, 253] width 173 height 11
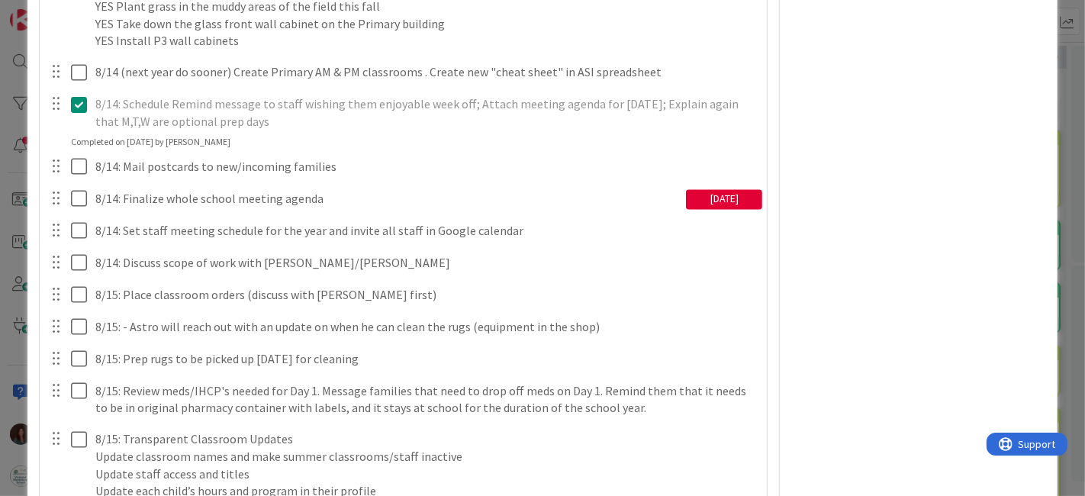
scroll to position [2035, 0]
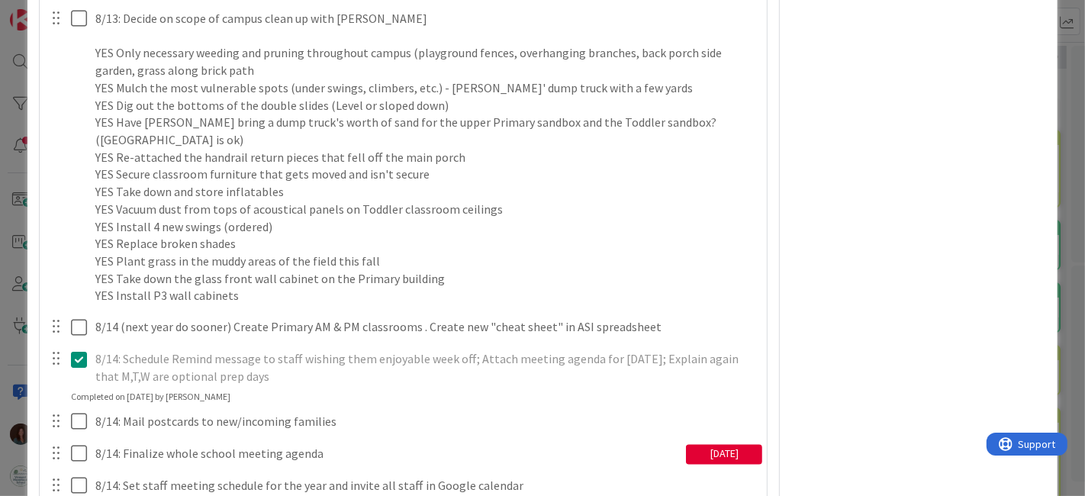
drag, startPoint x: 284, startPoint y: 387, endPoint x: 86, endPoint y: 375, distance: 198.0
click at [86, 375] on div "8/14: Schedule Remind message to staff wishing them enjoyable week off; Attach …" at bounding box center [405, 368] width 717 height 44
copy div "8/14: Schedule Remind message to staff wishing them enjoyable week off; Attach …"
click at [283, 385] on p "8/14: Schedule Remind message to staff wishing them enjoyable week off; Attach …" at bounding box center [426, 367] width 662 height 34
click at [76, 369] on icon at bounding box center [82, 359] width 23 height 18
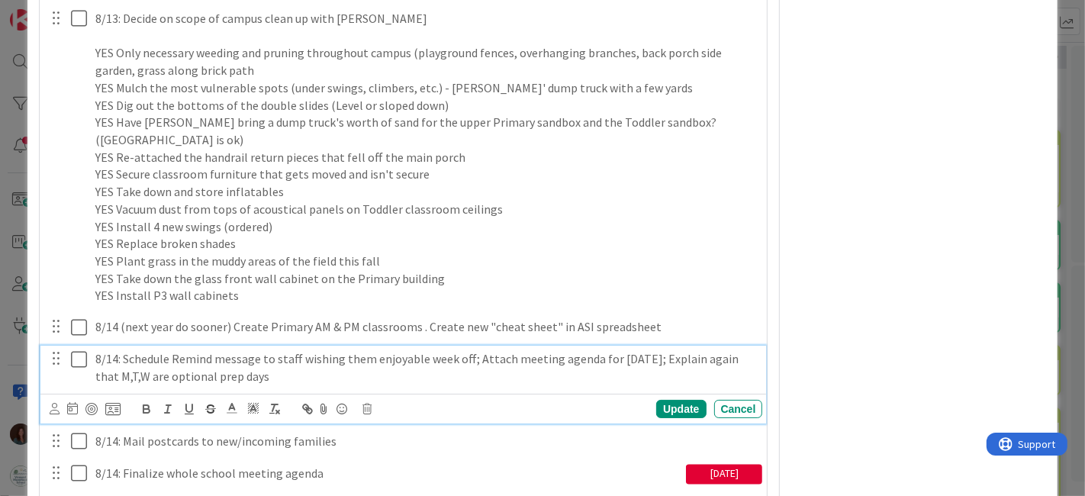
type textarea "x"
drag, startPoint x: 350, startPoint y: 389, endPoint x: 295, endPoint y: 374, distance: 56.3
click at [295, 374] on p "8/14: Schedule Remind message to staff wishing them enjoyable week off; Attach …" at bounding box center [426, 367] width 662 height 34
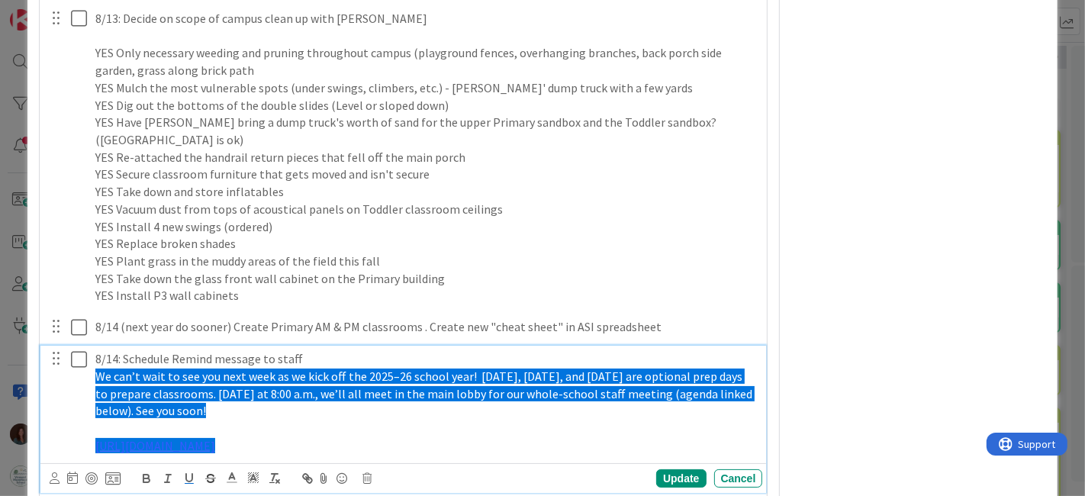
scroll to position [2204, 0]
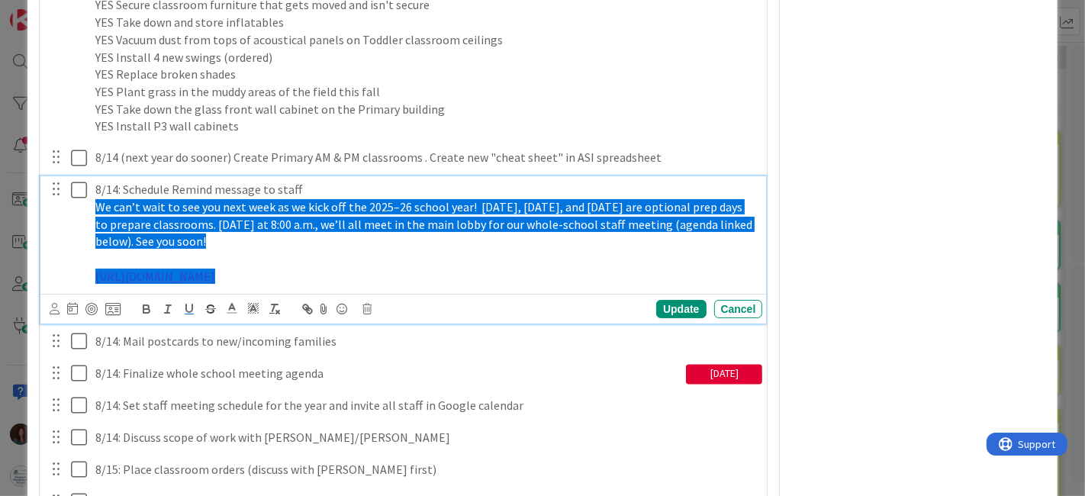
click at [215, 283] on link "https://docs.google.com/document/d/1hZrc8UfvbSxDA99EfX8eoB6IsY86GvM2OIrbFi5Ynz8…" at bounding box center [155, 276] width 120 height 15
drag, startPoint x: 678, startPoint y: 291, endPoint x: 60, endPoint y: 238, distance: 619.7
click at [62, 225] on div "8/14: Schedule Remind message to staff We can’t wait to see you next week as we…" at bounding box center [405, 232] width 717 height 113
click at [273, 311] on line "button" at bounding box center [273, 308] width 2 height 7
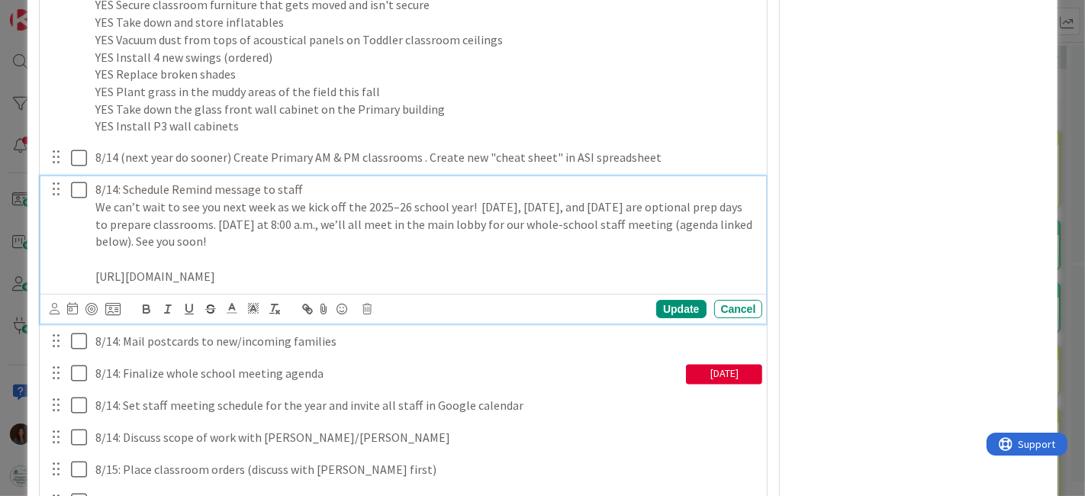
click at [334, 250] on p "We can’t wait to see you next week as we kick off the 2025–26 school year! Mond…" at bounding box center [426, 224] width 662 height 52
click at [321, 250] on p "We can’t wait to see you next week as we kick off the 2025–26 school year! Mond…" at bounding box center [426, 224] width 662 height 52
click at [321, 198] on p "8/14: Schedule Remind message to staff" at bounding box center [426, 190] width 662 height 18
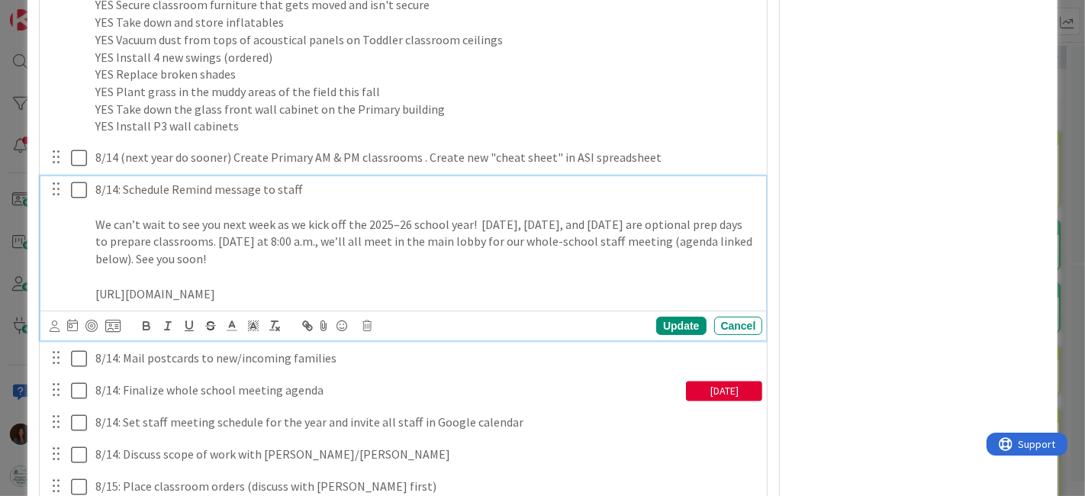
click at [318, 198] on p "8/14: Schedule Remind message to staff" at bounding box center [426, 190] width 662 height 18
click at [684, 335] on div "Update" at bounding box center [681, 326] width 50 height 18
click at [74, 199] on icon at bounding box center [82, 190] width 23 height 18
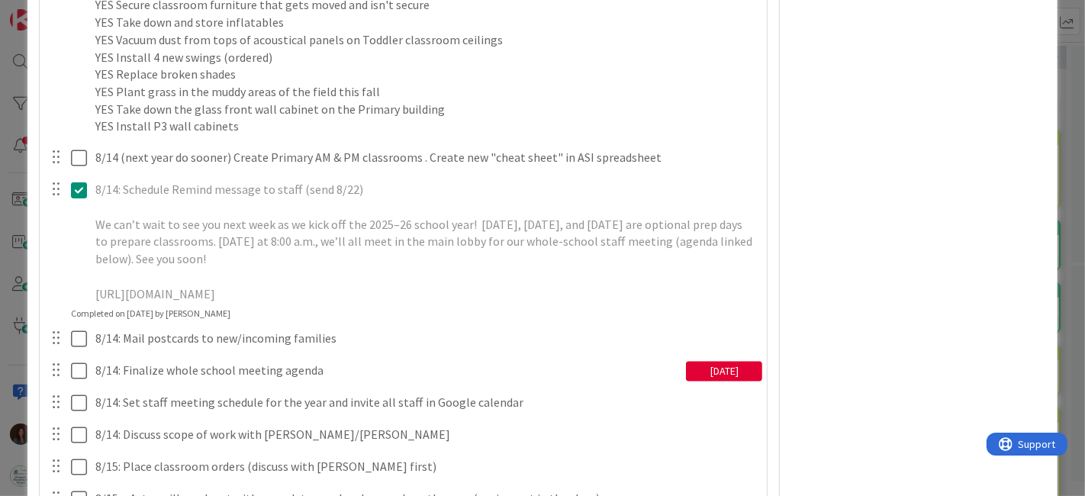
scroll to position [2035, 0]
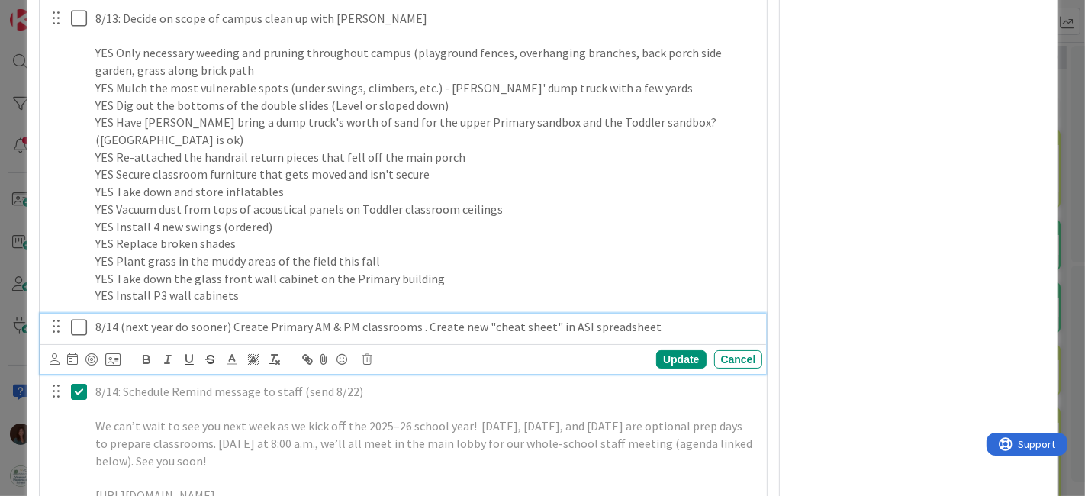
click at [74, 337] on icon at bounding box center [82, 327] width 23 height 18
type textarea "x"
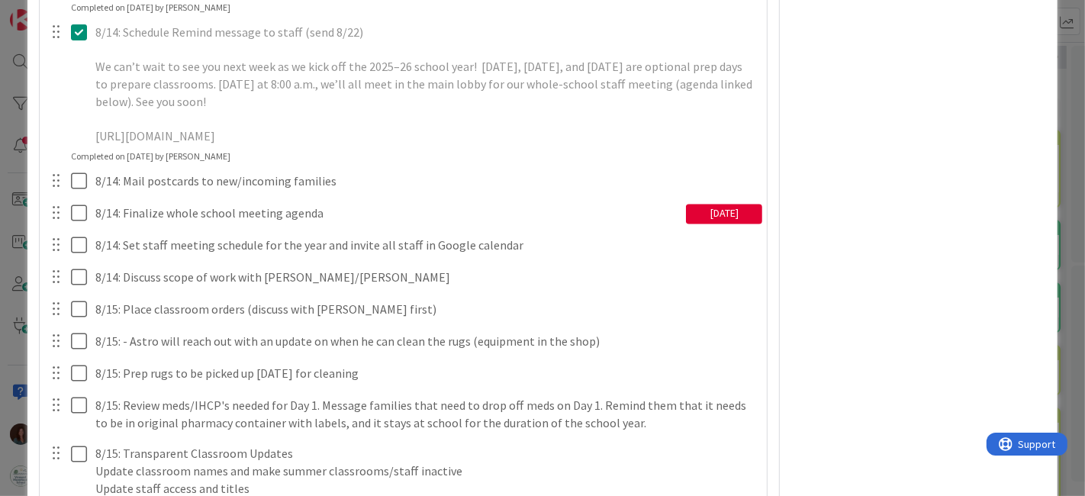
scroll to position [2290, 0]
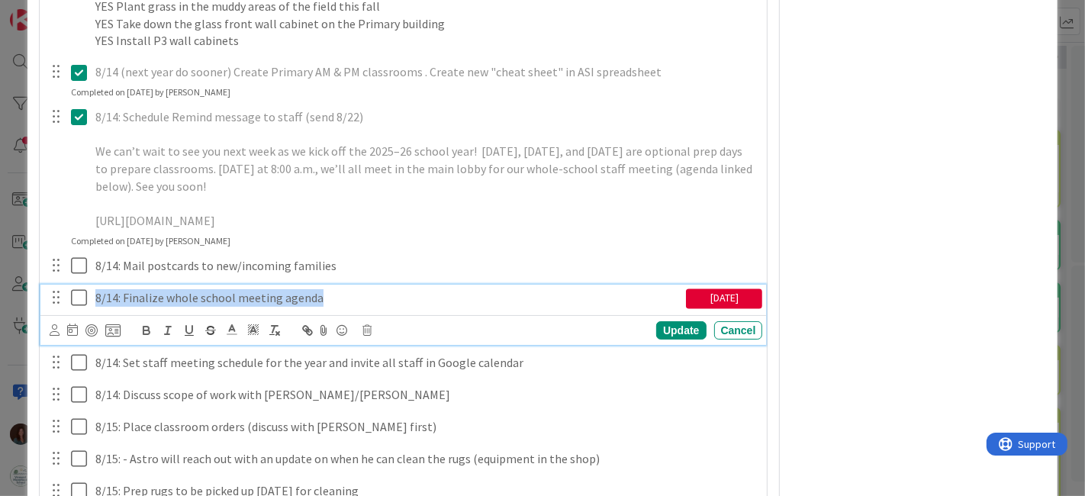
drag, startPoint x: 344, startPoint y: 314, endPoint x: 76, endPoint y: 314, distance: 267.9
click at [76, 311] on div "8/14: Finalize whole school meeting agenda 08/13/2025" at bounding box center [405, 298] width 717 height 27
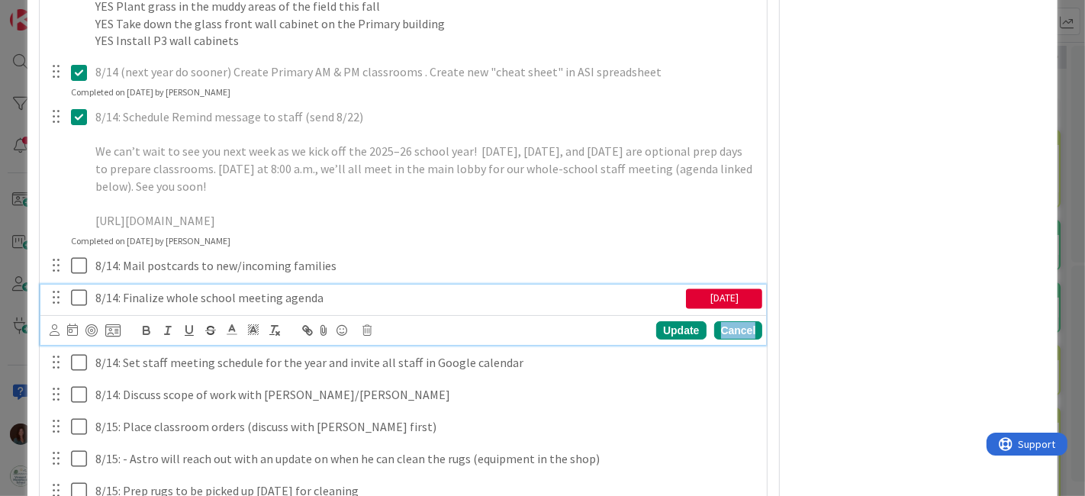
click at [734, 340] on div "Cancel" at bounding box center [738, 330] width 49 height 18
click at [404, 307] on p "8/14: Finalize whole school meeting agenda" at bounding box center [387, 298] width 585 height 18
click at [659, 340] on div "Update" at bounding box center [681, 330] width 50 height 18
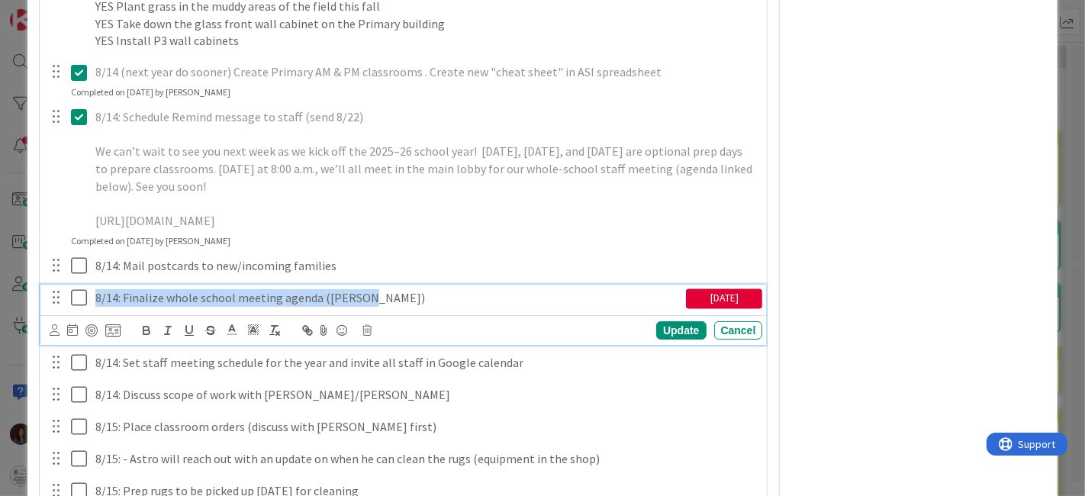
drag, startPoint x: 411, startPoint y: 309, endPoint x: 51, endPoint y: 324, distance: 360.5
click at [40, 316] on div "Rhiannon Checklist Name 8 / 64 Rhiannon 12 / 41 7/31: Update welcome letter (DJ…" at bounding box center [404, 150] width 728 height 3400
copy p "8/14: Finalize whole school meeting agenda (Debbie)"
click at [238, 307] on p "8/14: Finalize whole school meeting agenda (Debbie)" at bounding box center [387, 298] width 585 height 18
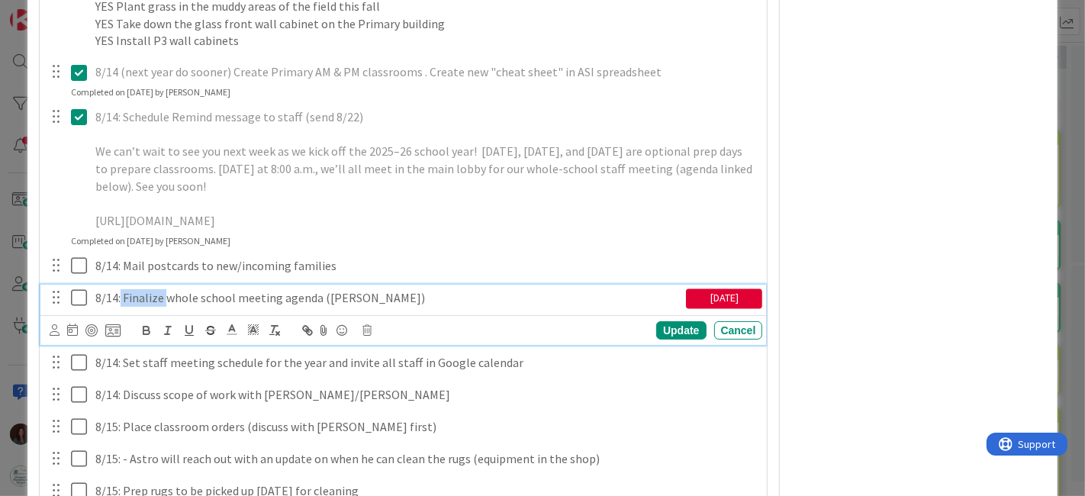
drag, startPoint x: 164, startPoint y: 313, endPoint x: 120, endPoint y: 311, distance: 44.3
click at [120, 307] on p "8/14: Finalize whole school meeting agenda (Debbie)" at bounding box center [387, 298] width 585 height 18
drag, startPoint x: 305, startPoint y: 314, endPoint x: 388, endPoint y: 304, distance: 83.0
click at [388, 304] on p "8/14: Begin whole school meeting agenda (Debbie)" at bounding box center [387, 298] width 585 height 18
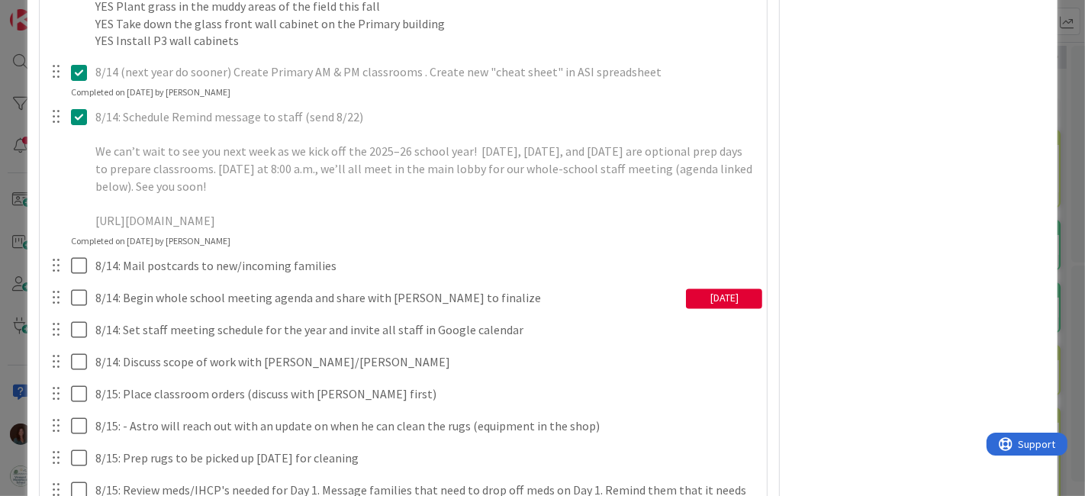
click at [663, 341] on div "7/31: Update welcome letter (DJ, AM, RF) Update Cancel Completed on 08/08/2025 …" at bounding box center [403, 151] width 713 height 3329
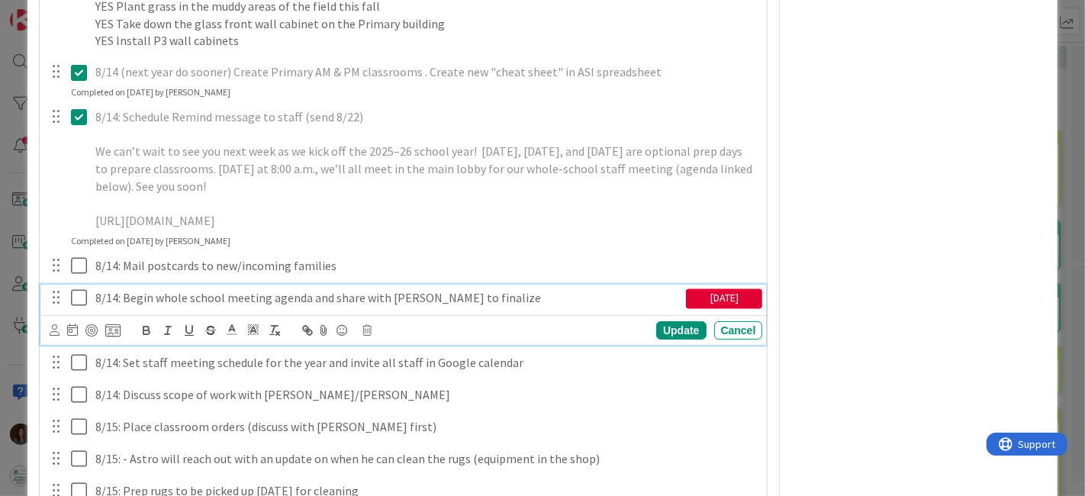
drag, startPoint x: 82, startPoint y: 311, endPoint x: 181, endPoint y: 321, distance: 99.0
click at [82, 307] on icon at bounding box center [82, 297] width 23 height 18
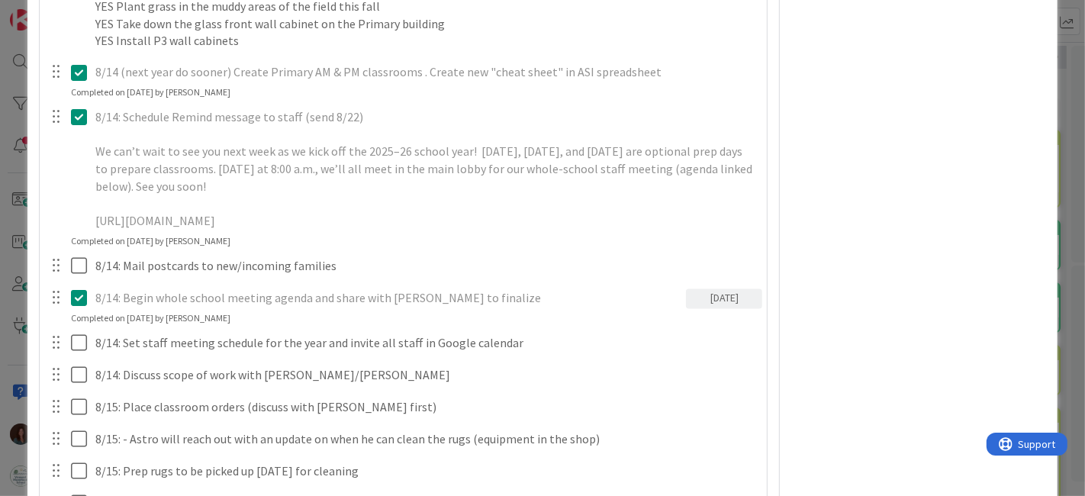
type textarea "x"
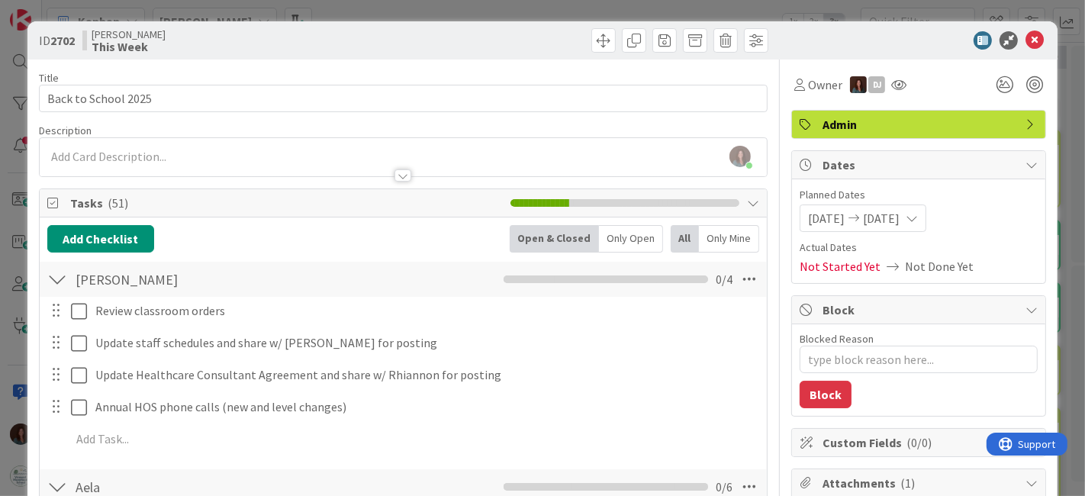
scroll to position [169, 0]
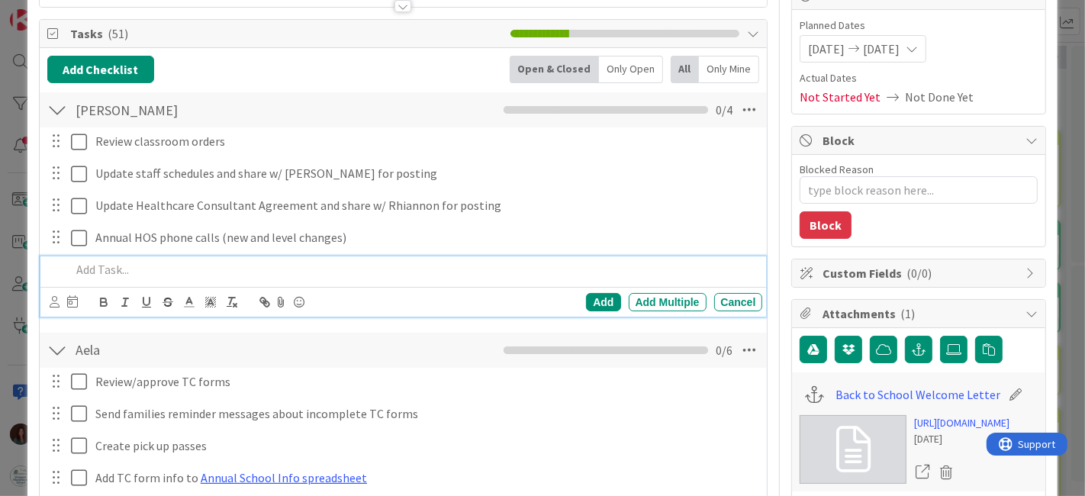
click at [175, 261] on p at bounding box center [414, 270] width 686 height 18
click at [115, 266] on p "Finalize staff meeting agenda" at bounding box center [414, 270] width 686 height 18
click at [603, 299] on div "Add" at bounding box center [603, 302] width 34 height 18
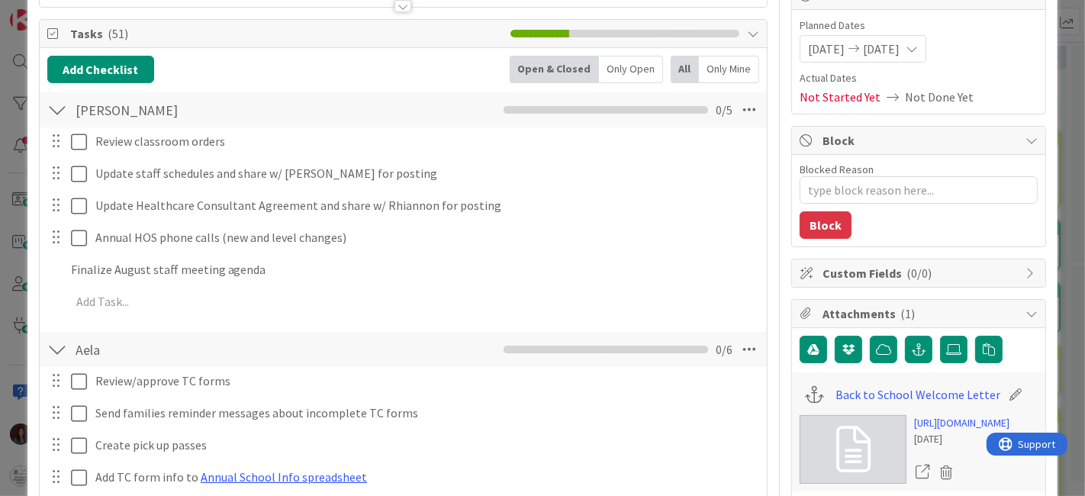
type textarea "x"
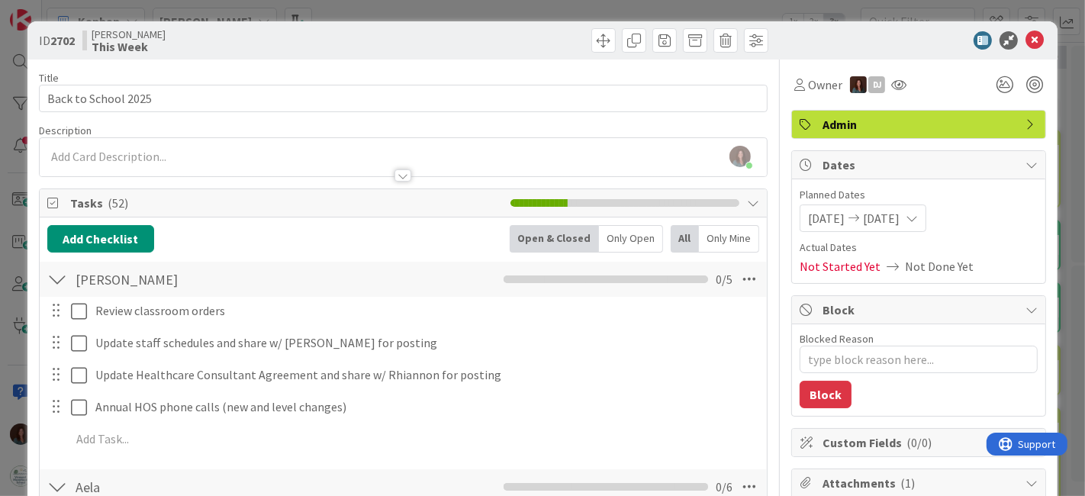
scroll to position [0, 0]
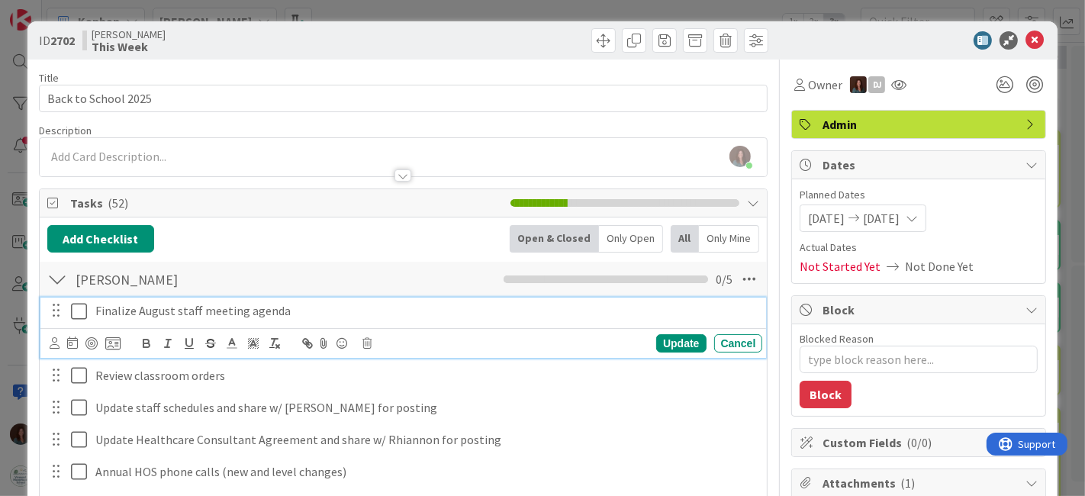
click at [343, 308] on p "Finalize August staff meeting agenda" at bounding box center [426, 311] width 662 height 18
click at [673, 334] on div "Update" at bounding box center [681, 343] width 50 height 18
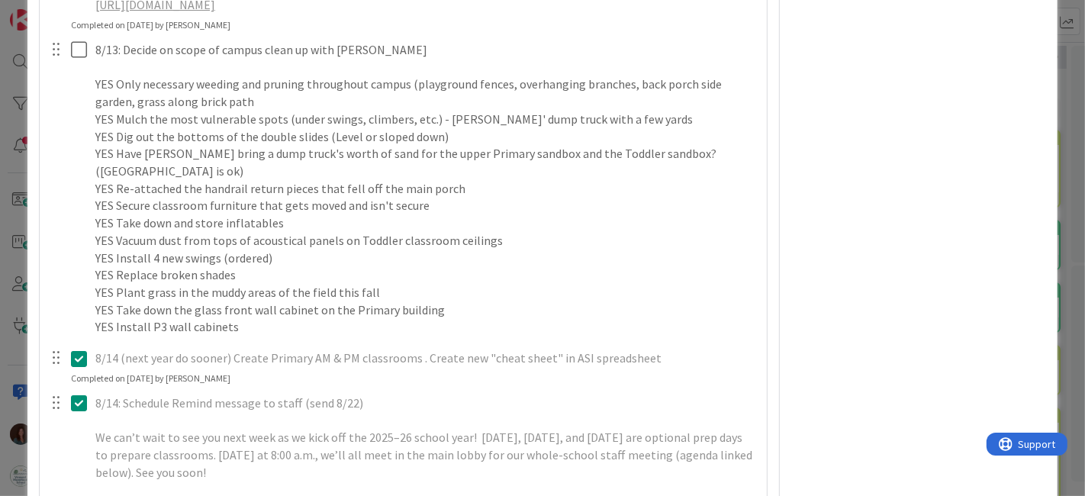
scroll to position [1866, 0]
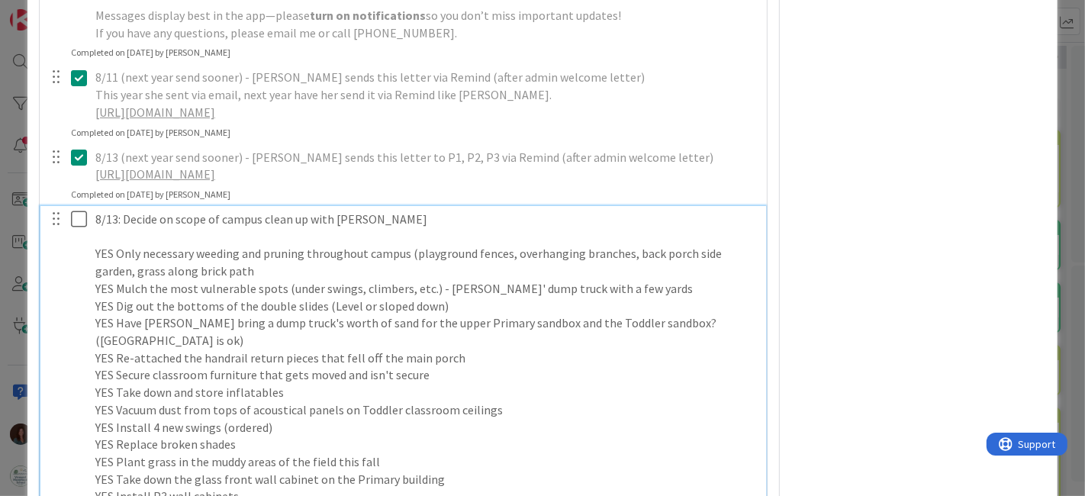
click at [76, 228] on icon at bounding box center [82, 219] width 23 height 18
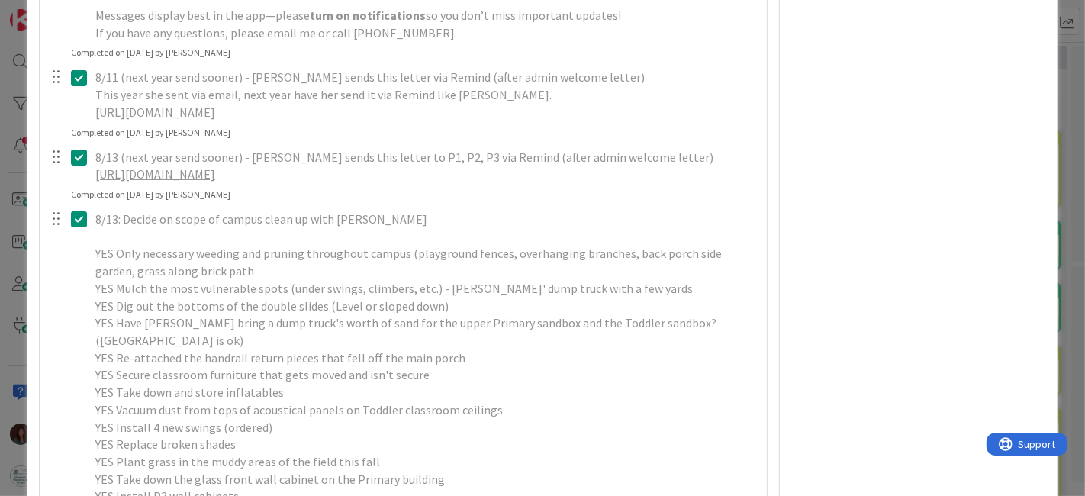
type textarea "x"
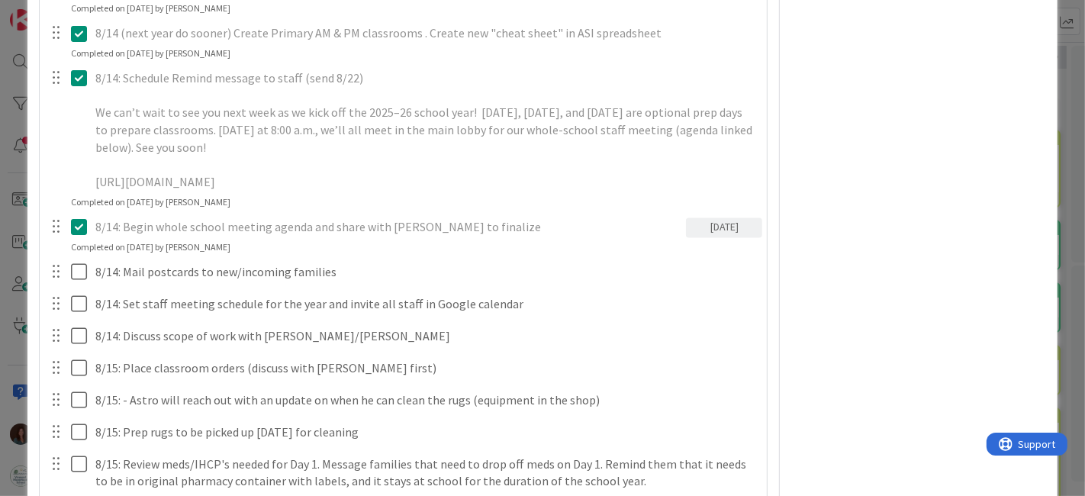
scroll to position [2459, 0]
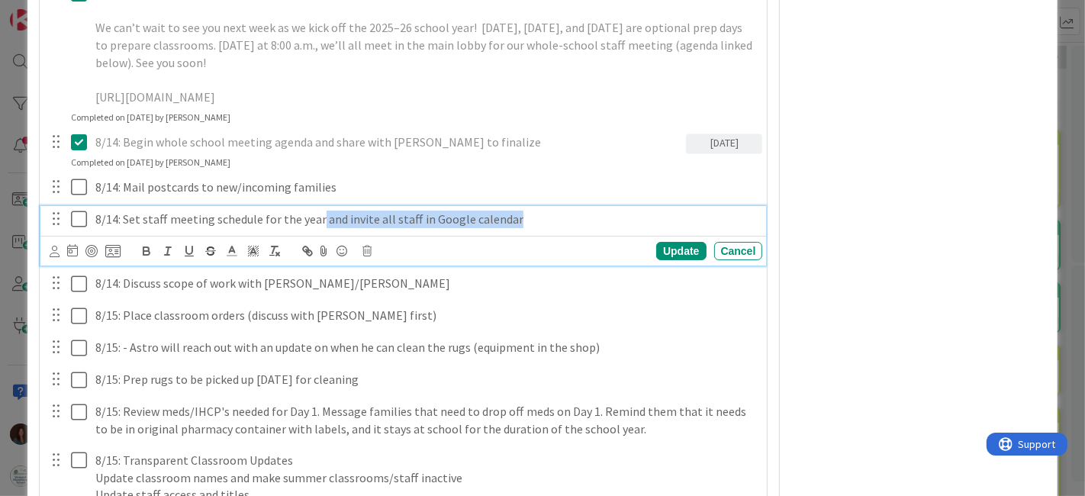
drag, startPoint x: 536, startPoint y: 230, endPoint x: 315, endPoint y: 241, distance: 220.8
click at [317, 228] on p "8/14: Set staff meeting schedule for the year and invite all staff in Google ca…" at bounding box center [426, 220] width 662 height 18
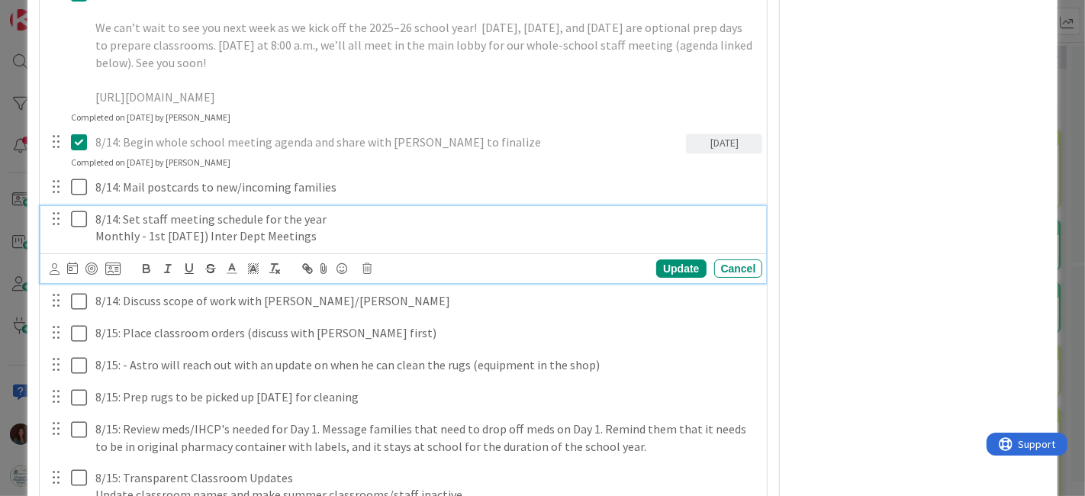
click at [146, 245] on p "Monthly - 1st Monday) Inter Dept Meetings" at bounding box center [426, 236] width 662 height 18
click at [340, 245] on p "Monthly (1st Monday) Inter Dept Meetings" at bounding box center [426, 236] width 662 height 18
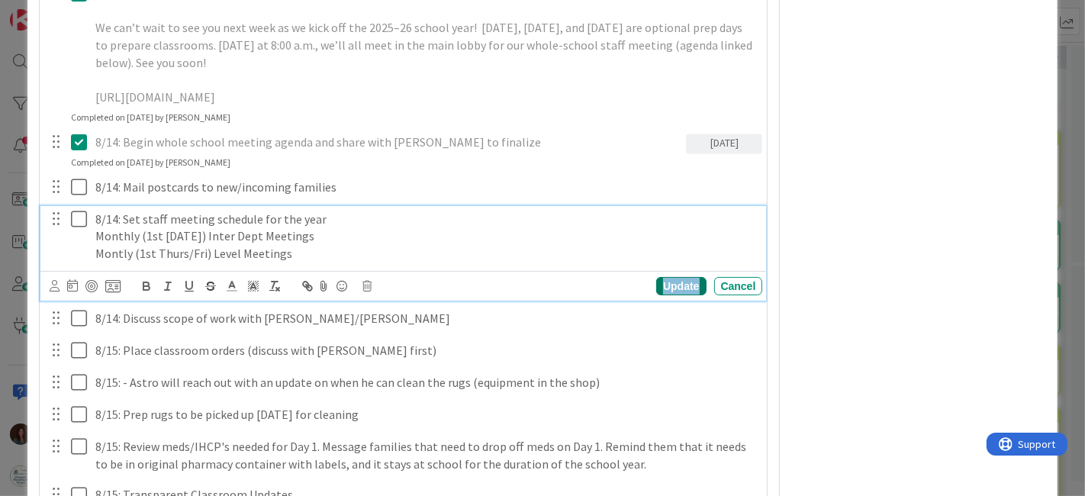
click at [656, 295] on div "Update" at bounding box center [681, 286] width 50 height 18
click at [116, 263] on p "Montly (1st Thurs/Fri) Level Meetings" at bounding box center [426, 254] width 662 height 18
click at [329, 263] on p "Monthly (1st Thurs/Fri) Level Meetings" at bounding box center [426, 254] width 662 height 18
click at [667, 295] on div "Update" at bounding box center [681, 286] width 50 height 18
click at [327, 263] on p "Monthly (1st Thurs/Fri) Level Meetings" at bounding box center [426, 254] width 662 height 18
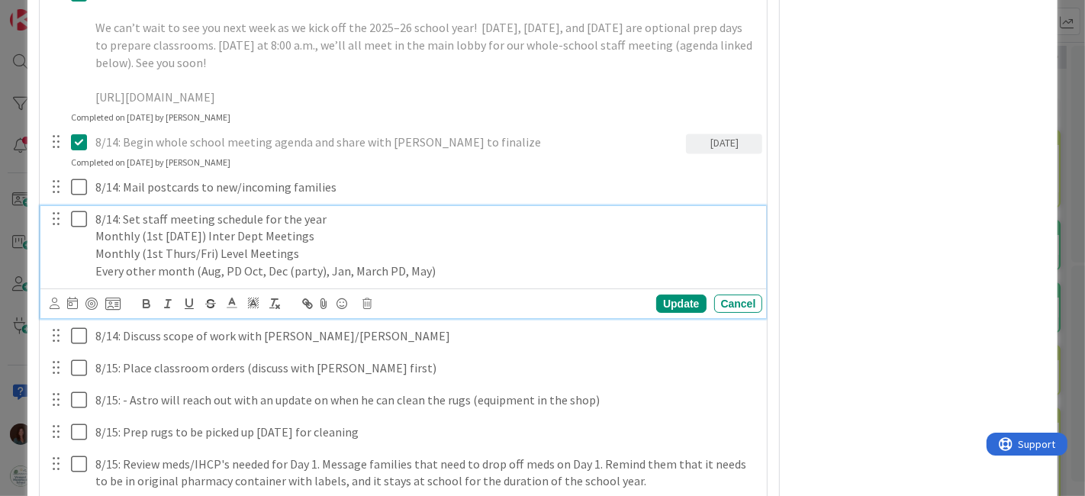
click at [453, 280] on p "Every other month (Aug, PD Oct, Dec (party), Jan, March PD, May)" at bounding box center [426, 272] width 662 height 18
click at [239, 280] on p "Every other month (Aug, PD Oct, Dec (party), Jan, March PD, May)" at bounding box center [426, 272] width 662 height 18
click at [240, 280] on p "Every other month (Aug, Oct, Dec (party), Jan, March PD, May)" at bounding box center [426, 272] width 662 height 18
click at [440, 280] on p "Every other month (Aug, Oct PD, Dec (party), Jan, March PD, May)" at bounding box center [426, 272] width 662 height 18
click at [673, 313] on div "Update" at bounding box center [681, 304] width 50 height 18
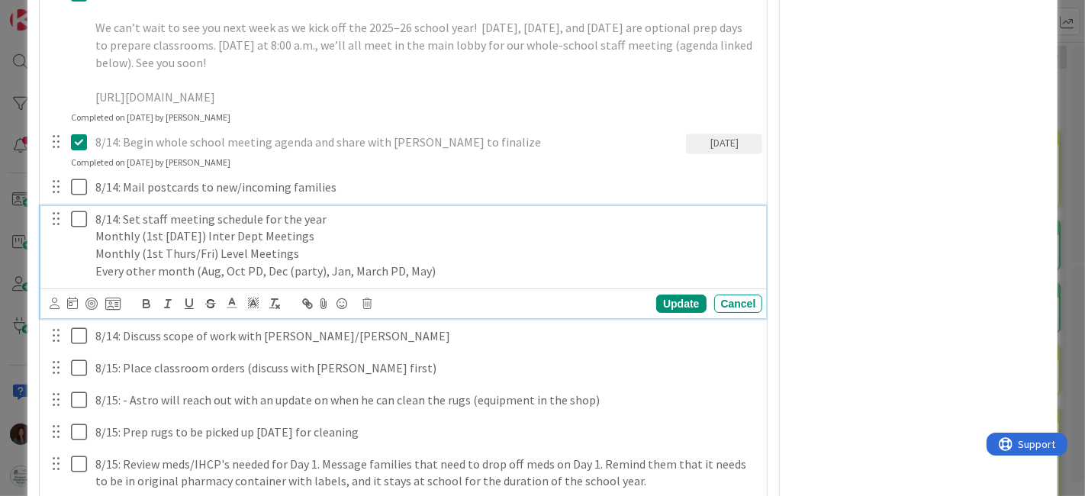
click at [73, 227] on icon at bounding box center [82, 219] width 23 height 18
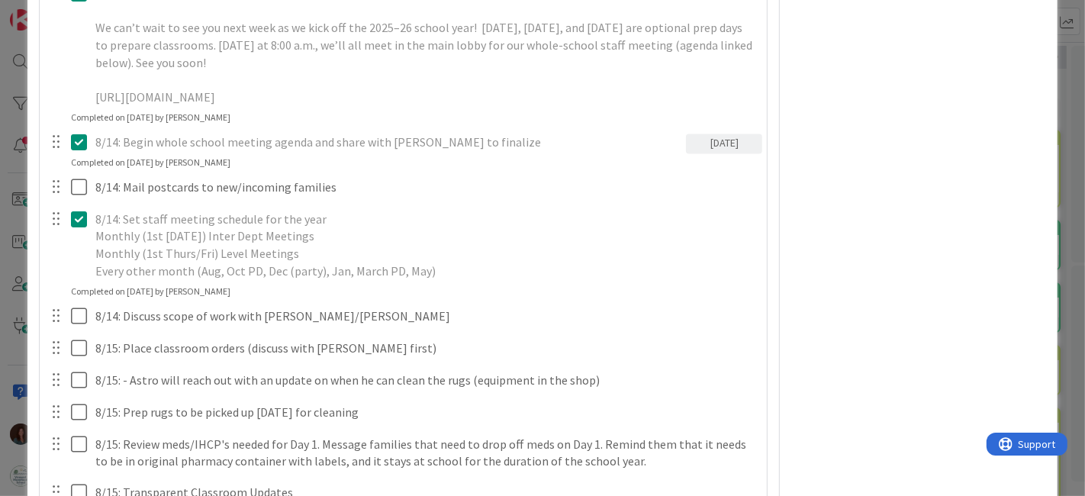
drag, startPoint x: 81, startPoint y: 232, endPoint x: 117, endPoint y: 240, distance: 36.8
click at [80, 228] on icon at bounding box center [82, 219] width 23 height 18
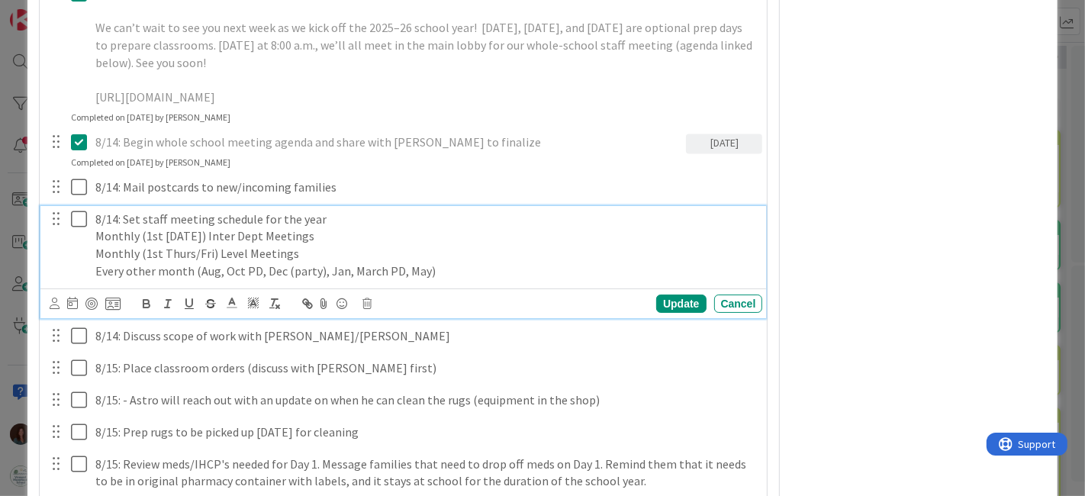
click at [144, 228] on p "8/14: Set staff meeting schedule for the year" at bounding box center [426, 220] width 662 height 18
click at [351, 228] on p "8/14: Set staff meeting schedule for the year" at bounding box center [426, 220] width 662 height 18
click at [448, 285] on div "8/14: Set staff meeting schedule for the year - Add to Google calendar Monthly …" at bounding box center [426, 245] width 674 height 79
click at [685, 313] on div "Update" at bounding box center [681, 304] width 50 height 18
click at [317, 263] on p "Monthly (1st Thurs/Fri) Level Meetings" at bounding box center [426, 254] width 662 height 18
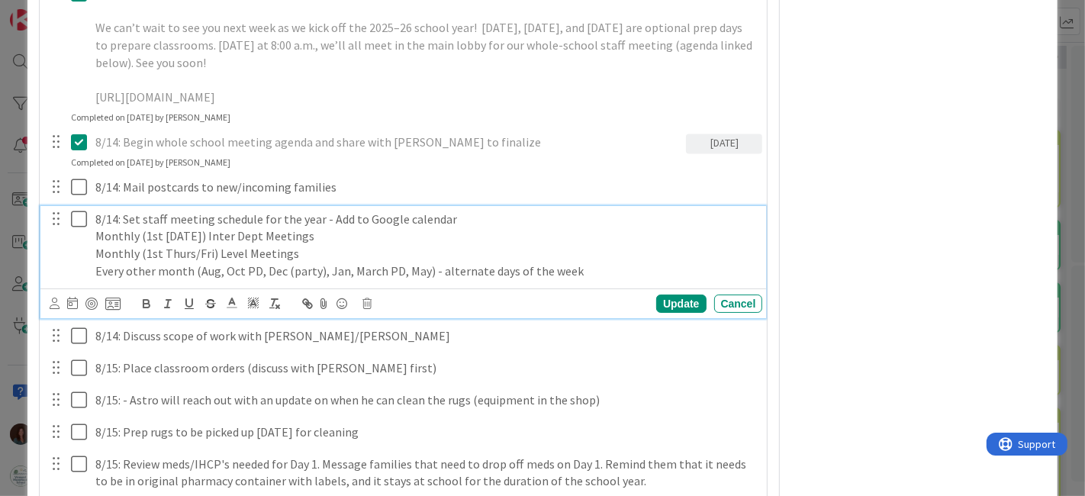
click at [69, 230] on div at bounding box center [68, 245] width 43 height 79
click at [667, 313] on div "Update" at bounding box center [681, 304] width 50 height 18
click at [76, 228] on icon at bounding box center [82, 219] width 23 height 18
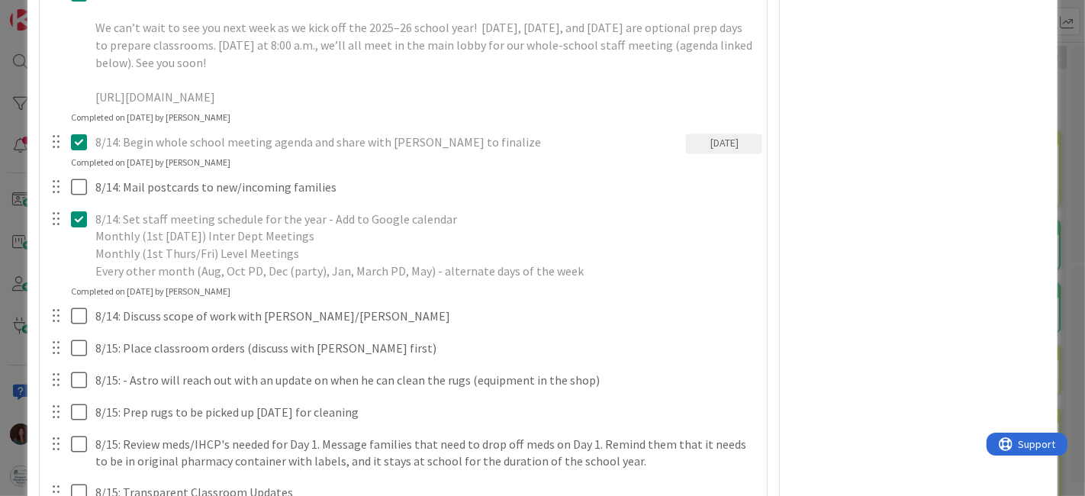
type textarea "x"
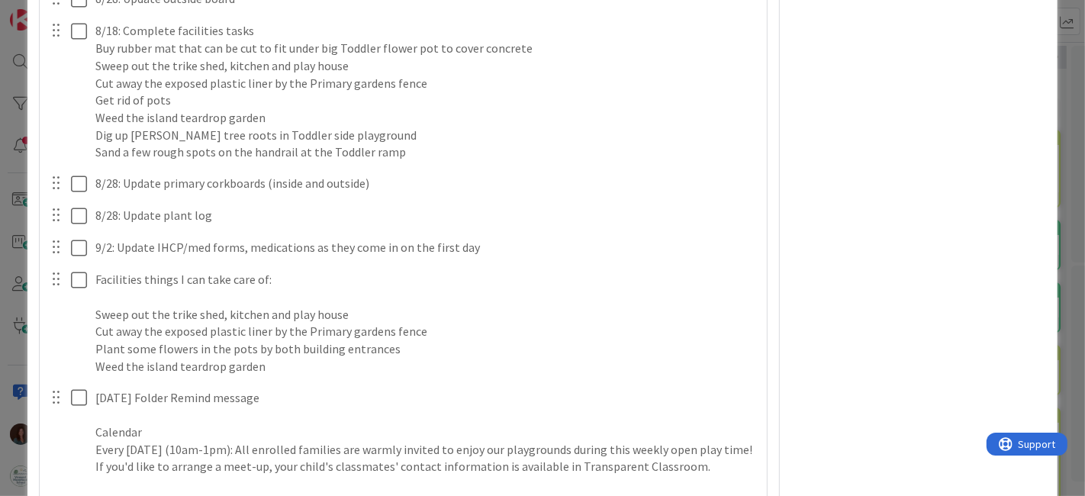
scroll to position [3901, 0]
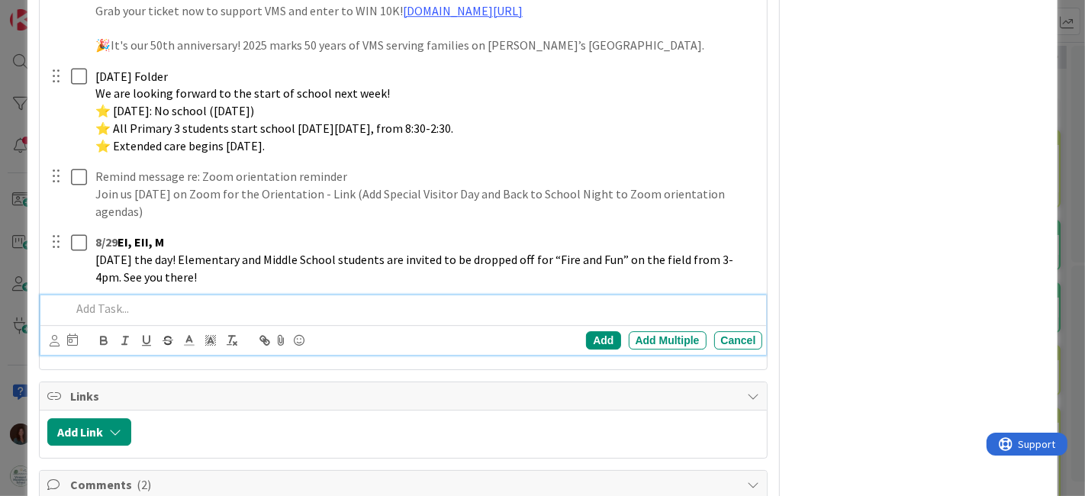
click at [218, 317] on p at bounding box center [414, 309] width 686 height 18
click at [597, 350] on div "Add" at bounding box center [603, 340] width 34 height 18
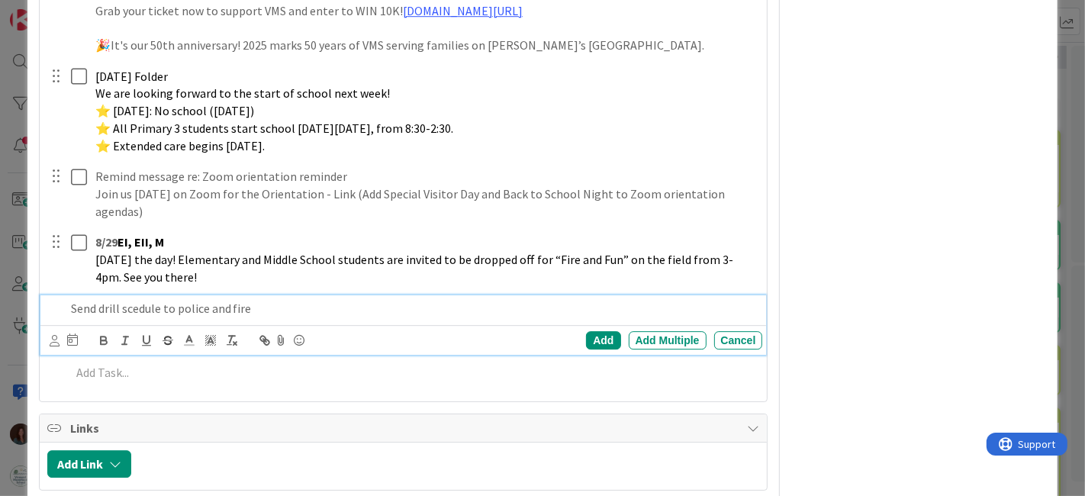
click at [259, 317] on p "Send drill scedule to police and fire" at bounding box center [414, 309] width 686 height 18
type textarea "x"
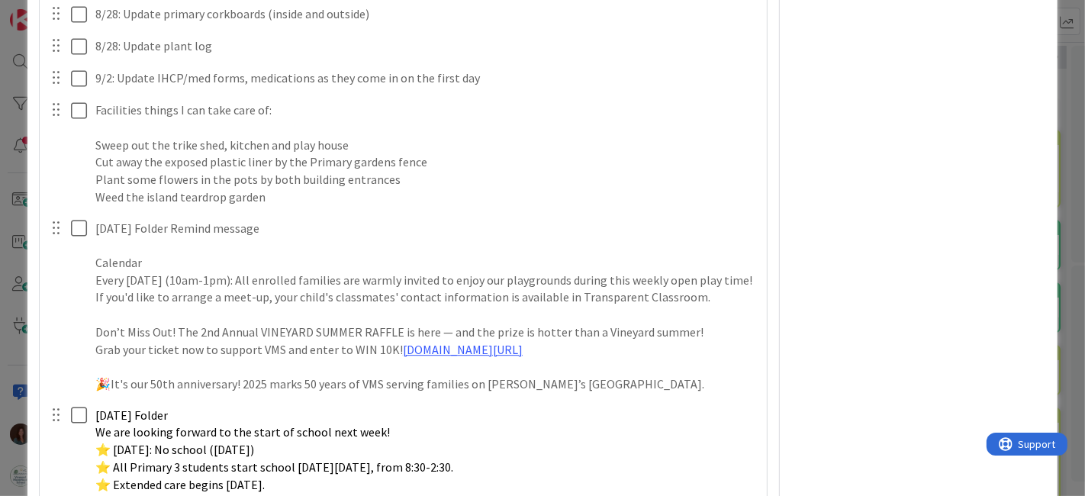
scroll to position [3392, 0]
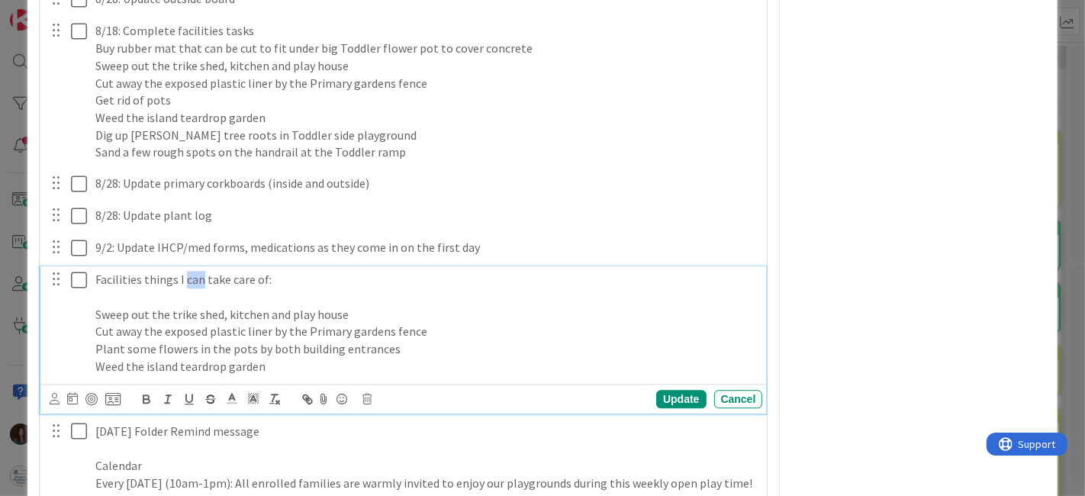
drag, startPoint x: 201, startPoint y: 293, endPoint x: 182, endPoint y: 296, distance: 18.6
click at [182, 288] on p "Facilities things I can take care of:" at bounding box center [426, 280] width 662 height 18
click at [680, 408] on div "Update" at bounding box center [681, 399] width 50 height 18
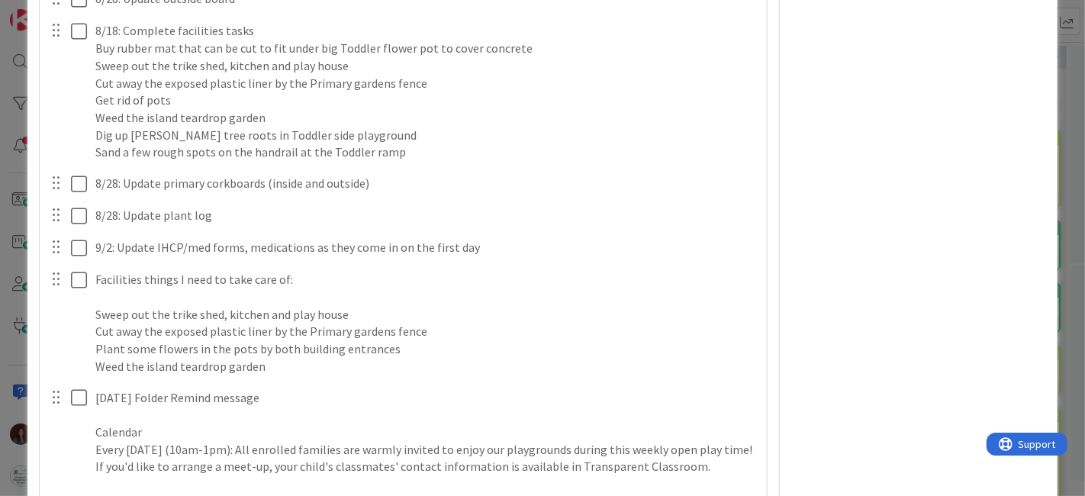
scroll to position [3308, 0]
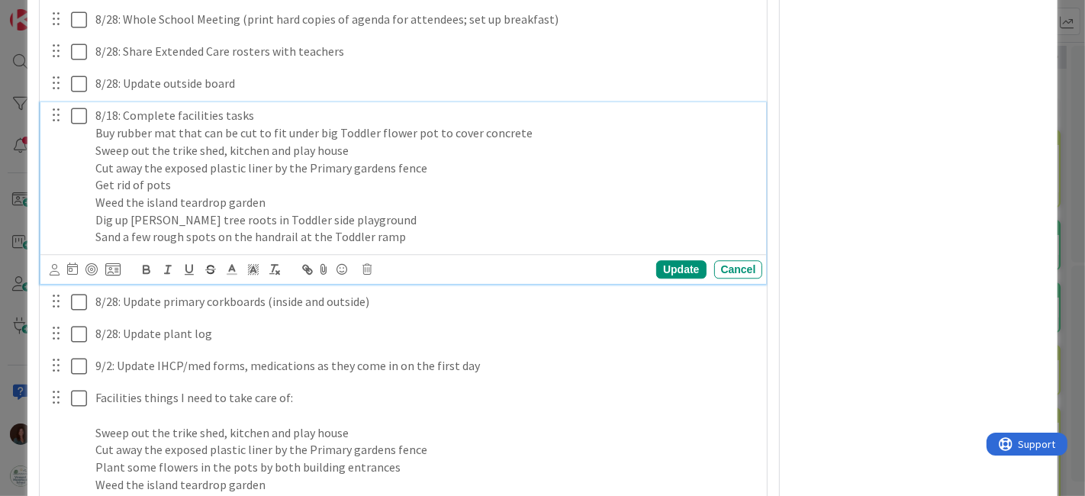
click at [296, 124] on p "8/18: Complete facilities tasks" at bounding box center [426, 116] width 662 height 18
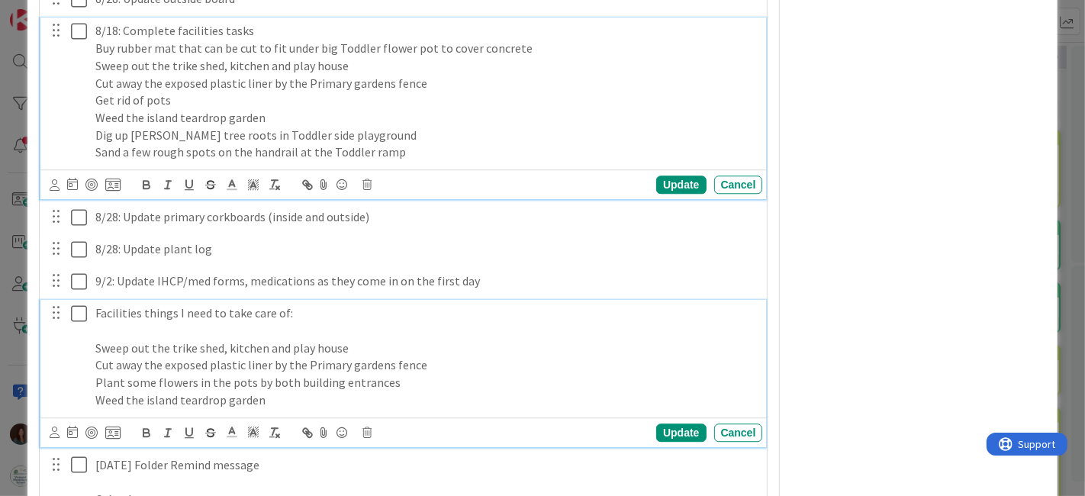
click at [432, 390] on p "Plant some flowers in the pots by both building entrances" at bounding box center [426, 383] width 662 height 18
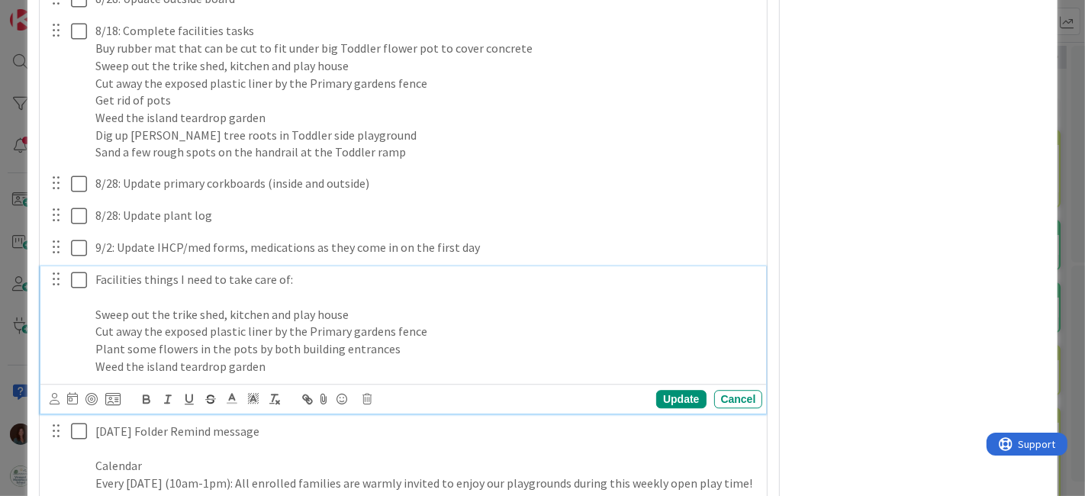
scroll to position [3359, 0]
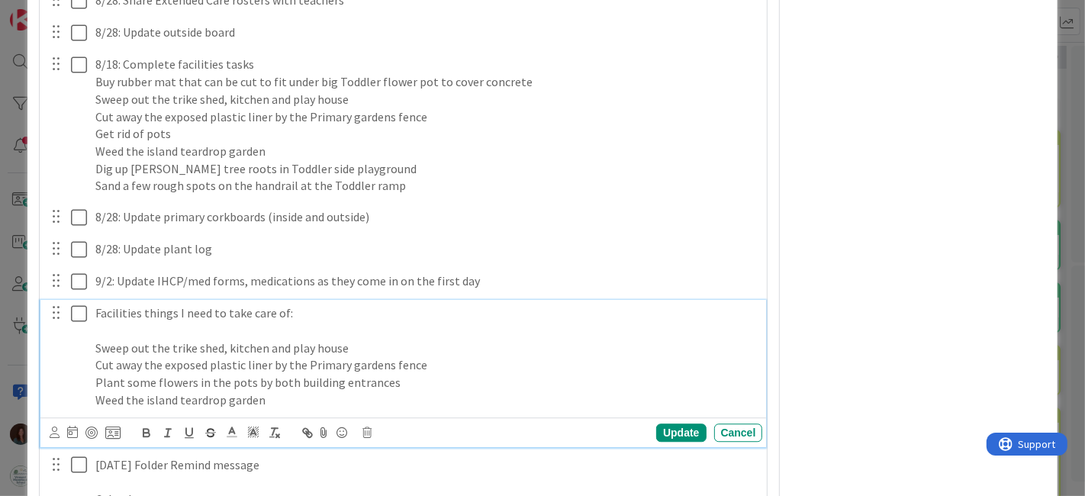
click at [308, 409] on p "Weed the island teardrop garden" at bounding box center [426, 401] width 662 height 18
click at [370, 438] on icon at bounding box center [367, 432] width 9 height 11
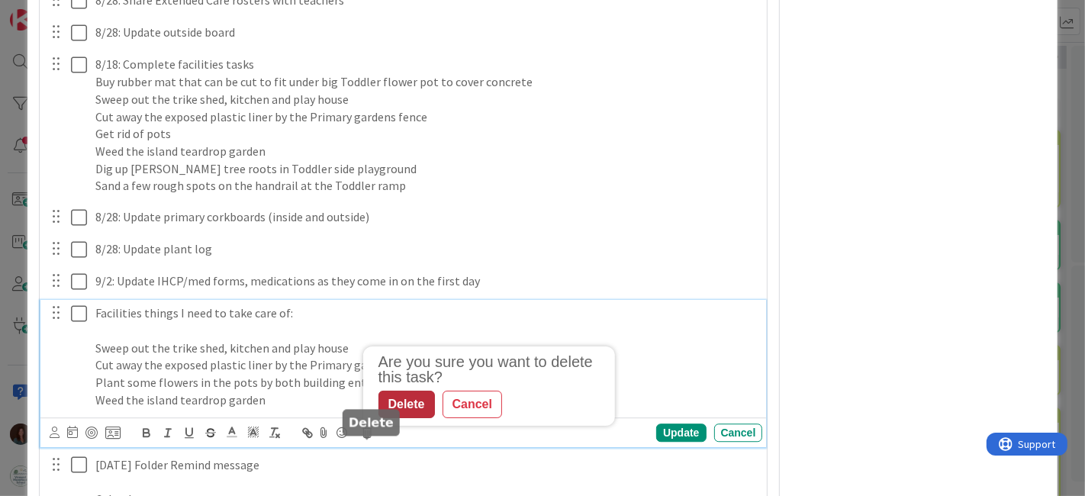
click at [421, 415] on div "Delete" at bounding box center [407, 403] width 56 height 27
type textarea "x"
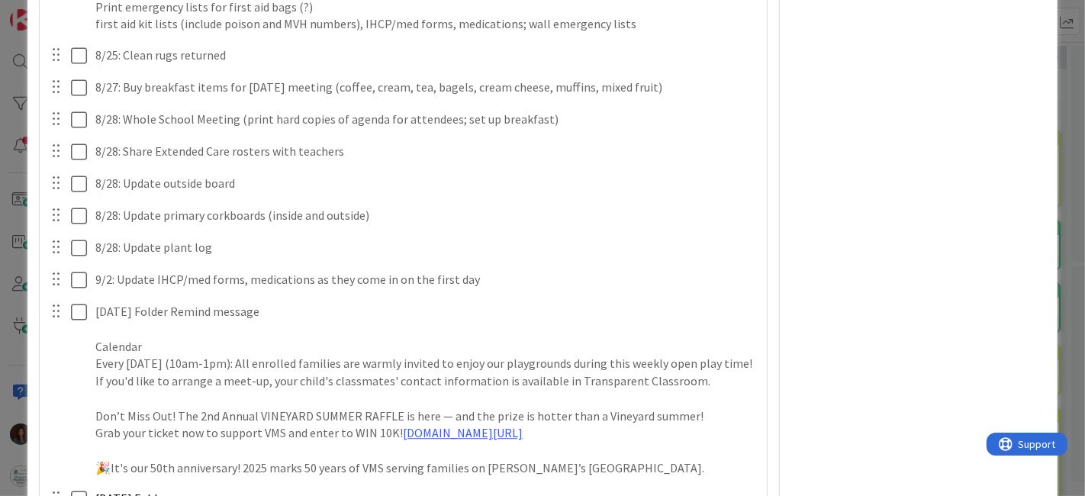
scroll to position [3700, 0]
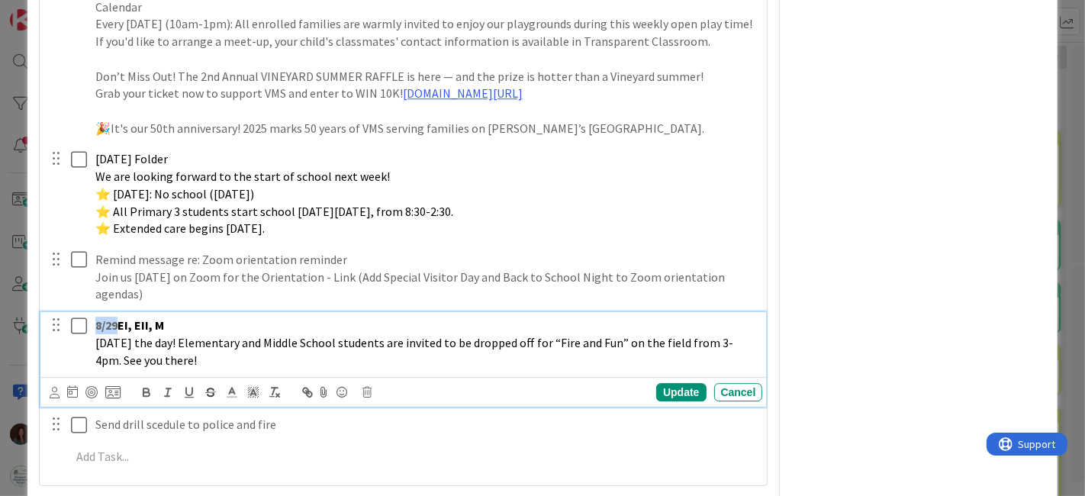
drag, startPoint x: 117, startPoint y: 340, endPoint x: 89, endPoint y: 343, distance: 27.6
click at [89, 342] on div "8/29 EI, EII, M Today’s the day! Elementary and Middle School students are invi…" at bounding box center [426, 342] width 674 height 61
click at [672, 401] on div "Update" at bounding box center [681, 392] width 50 height 18
type textarea "x"
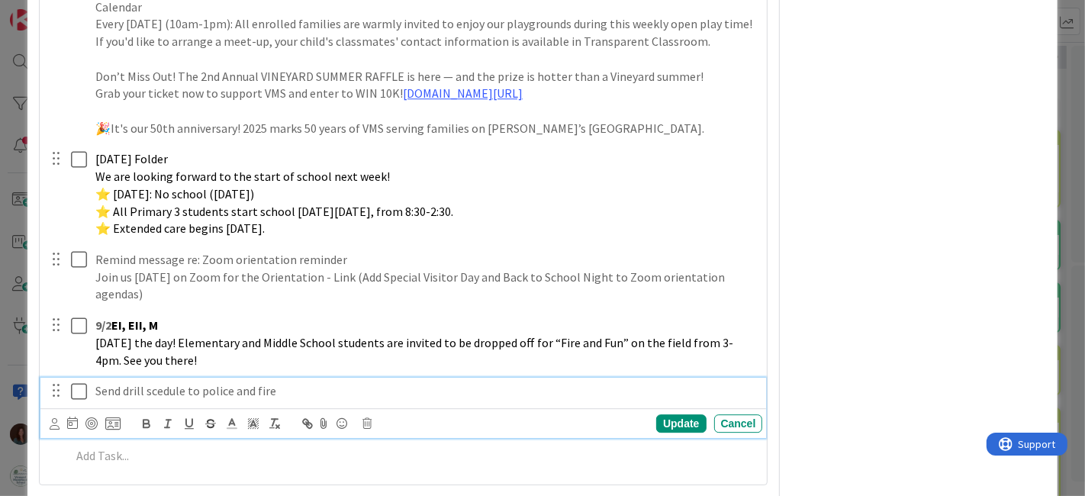
click at [154, 400] on p "Send drill scedule to police and fire" at bounding box center [426, 391] width 662 height 18
click at [665, 433] on div "Update" at bounding box center [681, 423] width 50 height 18
click at [95, 400] on p "Send drill schedule to police and fire" at bounding box center [426, 391] width 662 height 18
click at [662, 433] on div "Update" at bounding box center [681, 423] width 50 height 18
type textarea "x"
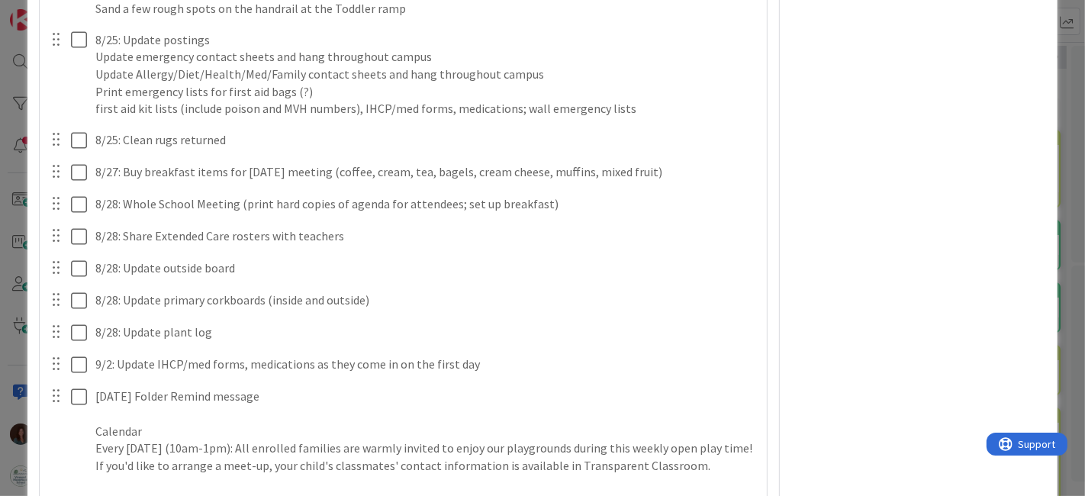
scroll to position [3191, 0]
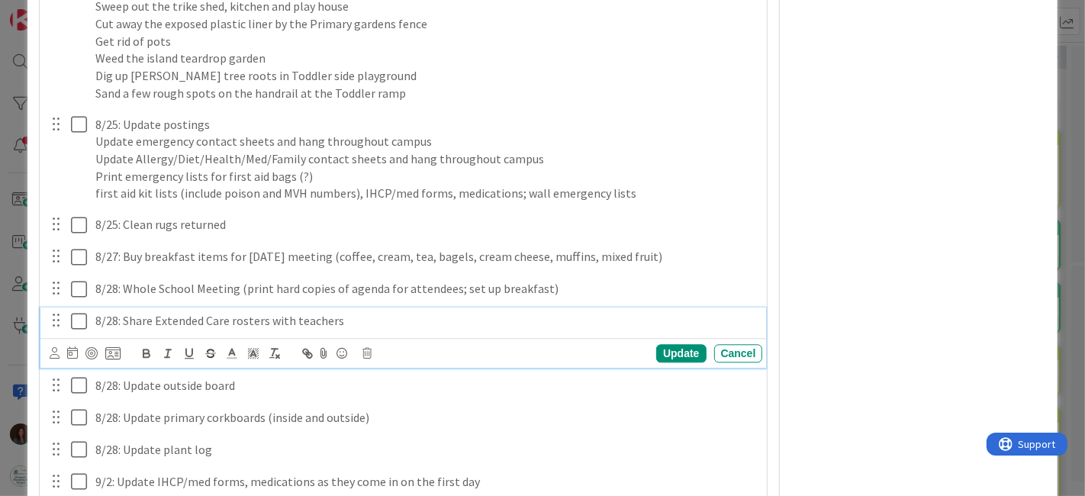
click at [385, 330] on p "8/28: Share Extended Care rosters with teachers" at bounding box center [426, 321] width 662 height 18
click at [714, 363] on div "Cancel" at bounding box center [738, 353] width 49 height 18
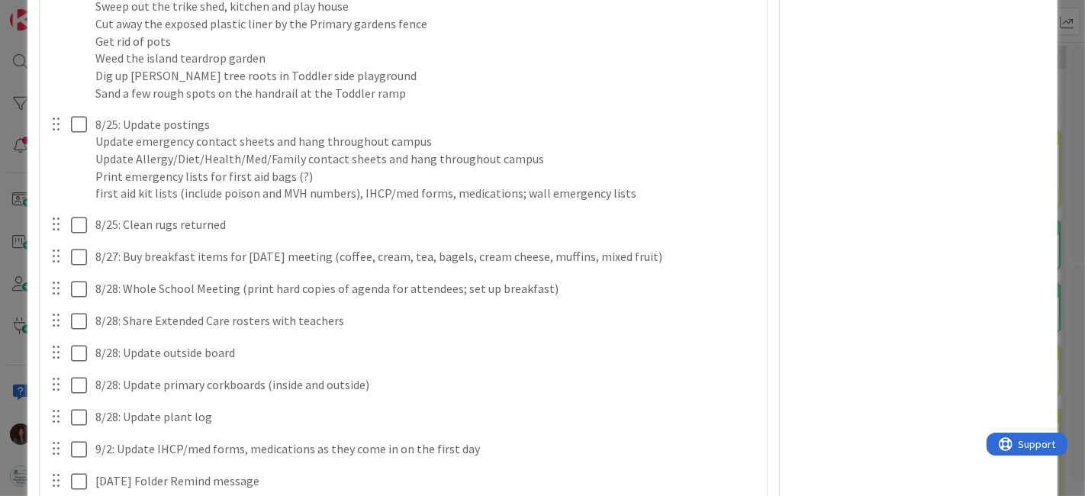
scroll to position [3106, 0]
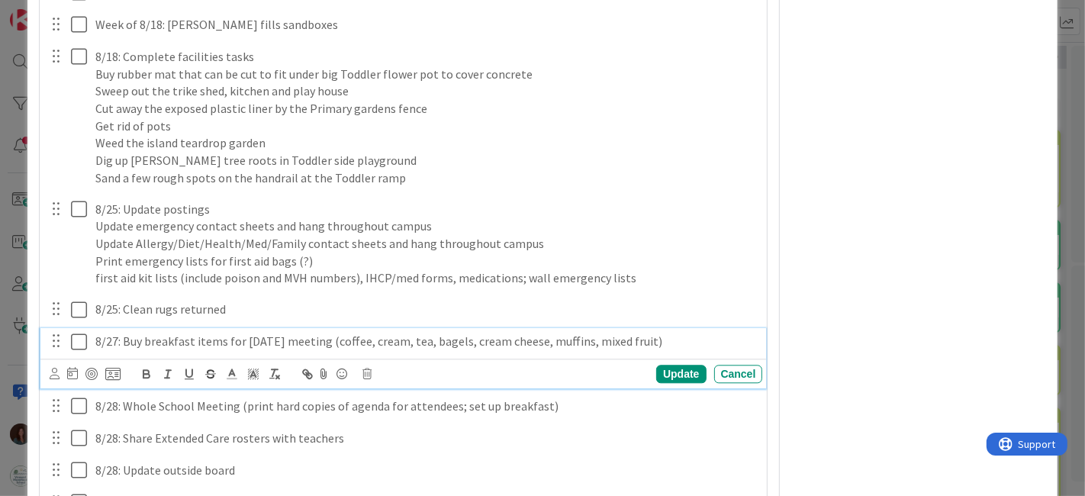
click at [693, 350] on p "8/27: Buy breakfast items for [DATE] meeting (coffee, cream, tea, bagels, cream…" at bounding box center [426, 342] width 662 height 18
click at [97, 350] on p "8/27: Buy breakfast items for [DATE] meeting (coffee, cream, tea, bagels, cream…" at bounding box center [426, 342] width 662 height 18
click at [675, 383] on div "Update" at bounding box center [681, 374] width 50 height 18
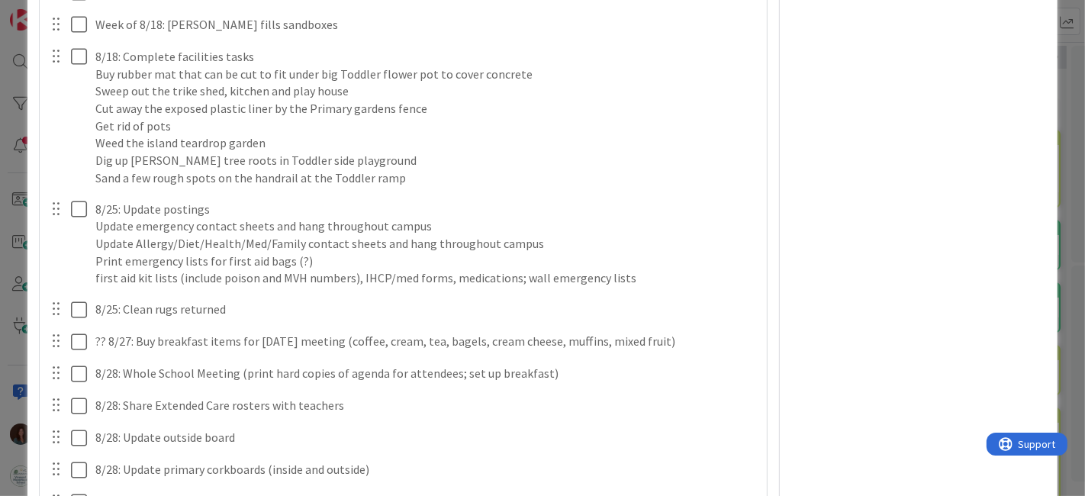
type textarea "x"
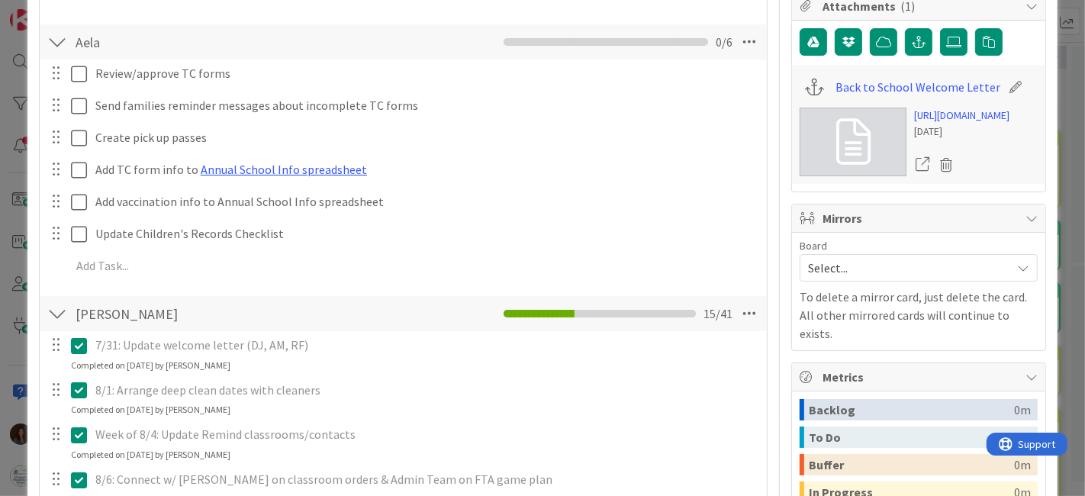
scroll to position [0, 0]
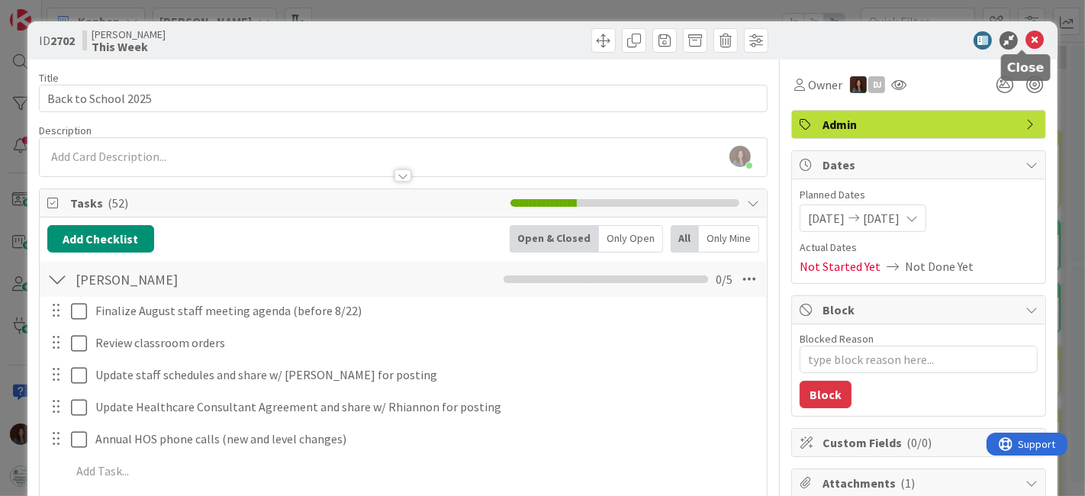
click at [1026, 41] on icon at bounding box center [1035, 40] width 18 height 18
